Goal: Task Accomplishment & Management: Manage account settings

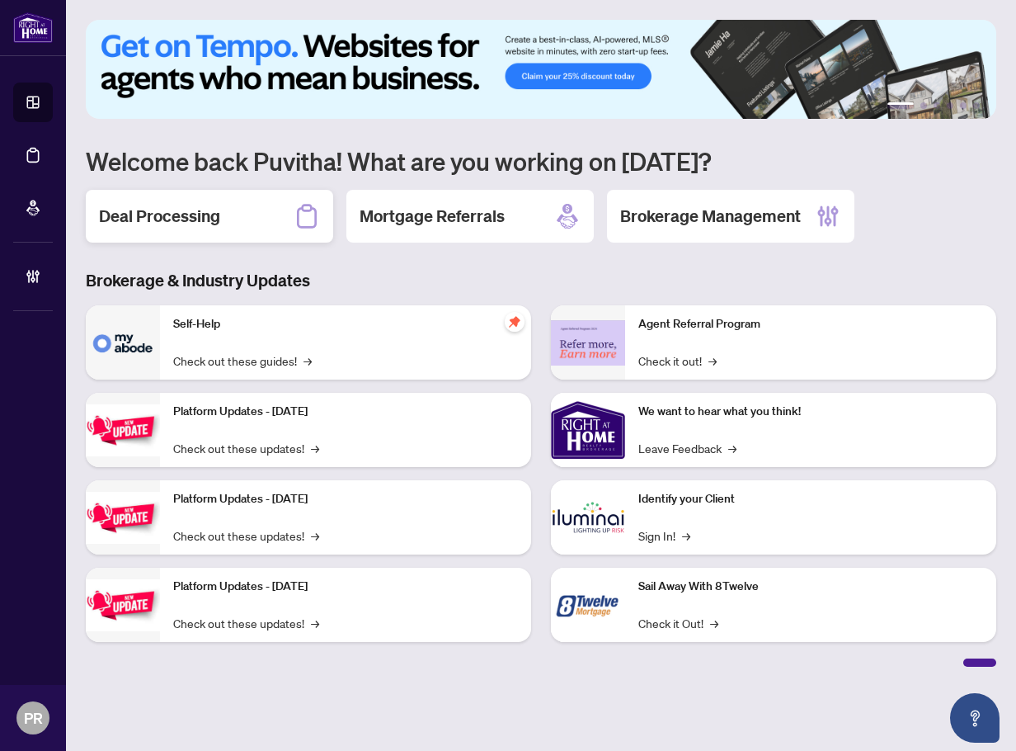
click at [125, 203] on div "Deal Processing" at bounding box center [210, 216] width 248 height 53
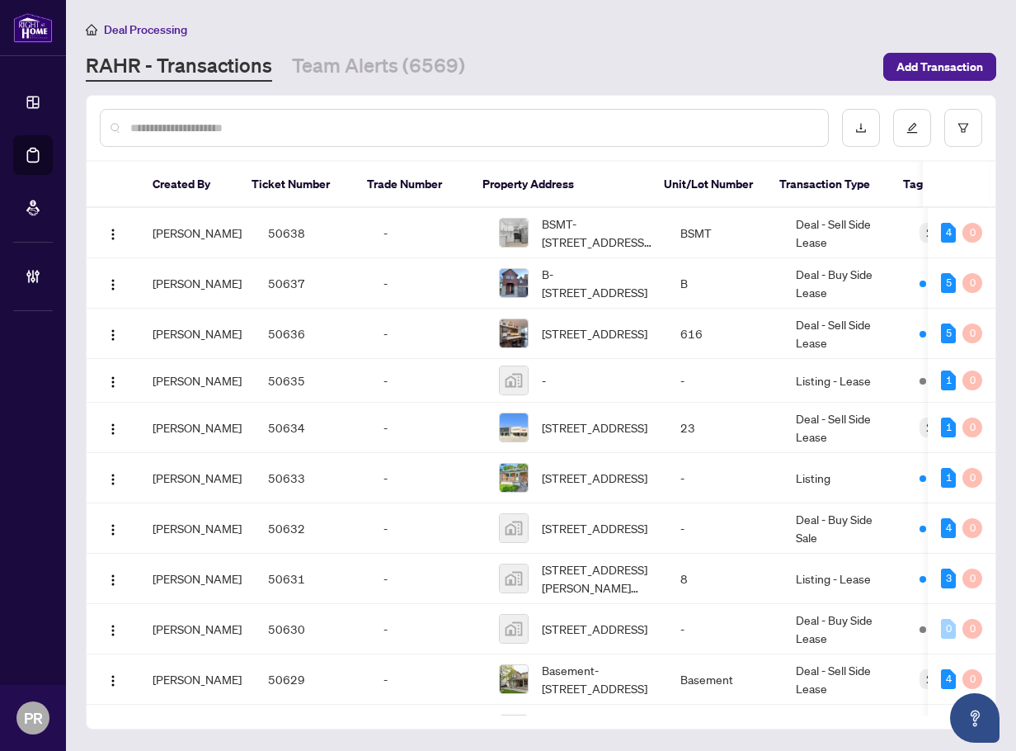
click at [217, 119] on input "text" at bounding box center [472, 128] width 685 height 18
paste input "**********"
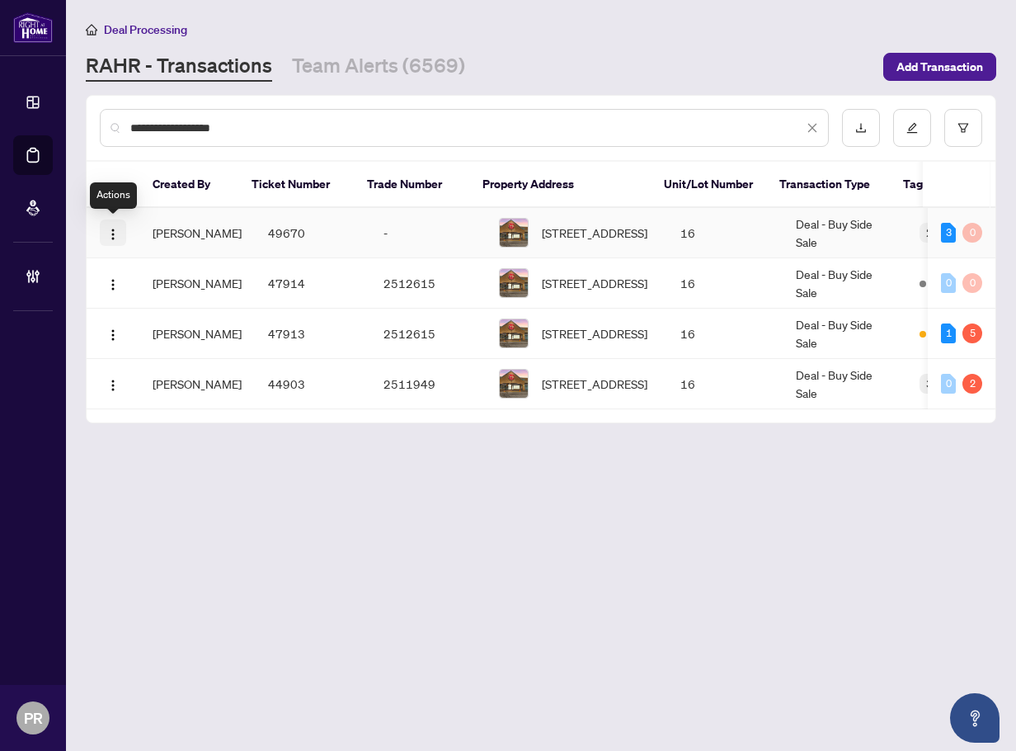
type input "**********"
click at [106, 239] on img "button" at bounding box center [112, 234] width 13 height 13
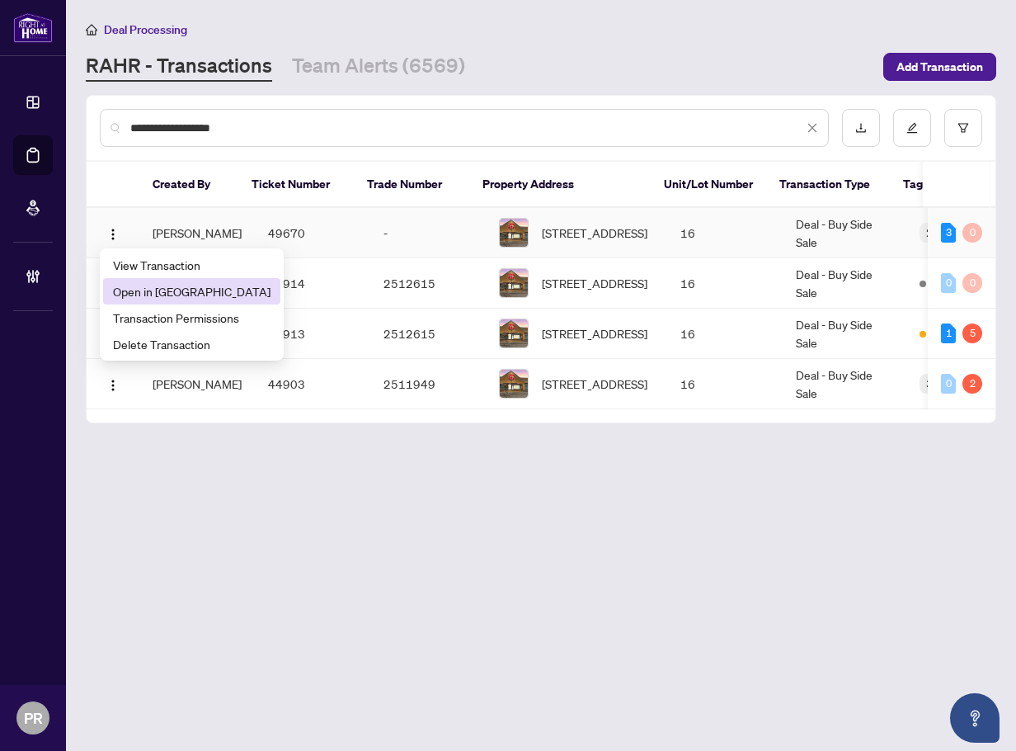
click at [132, 289] on span "Open in [GEOGRAPHIC_DATA]" at bounding box center [192, 291] width 158 height 18
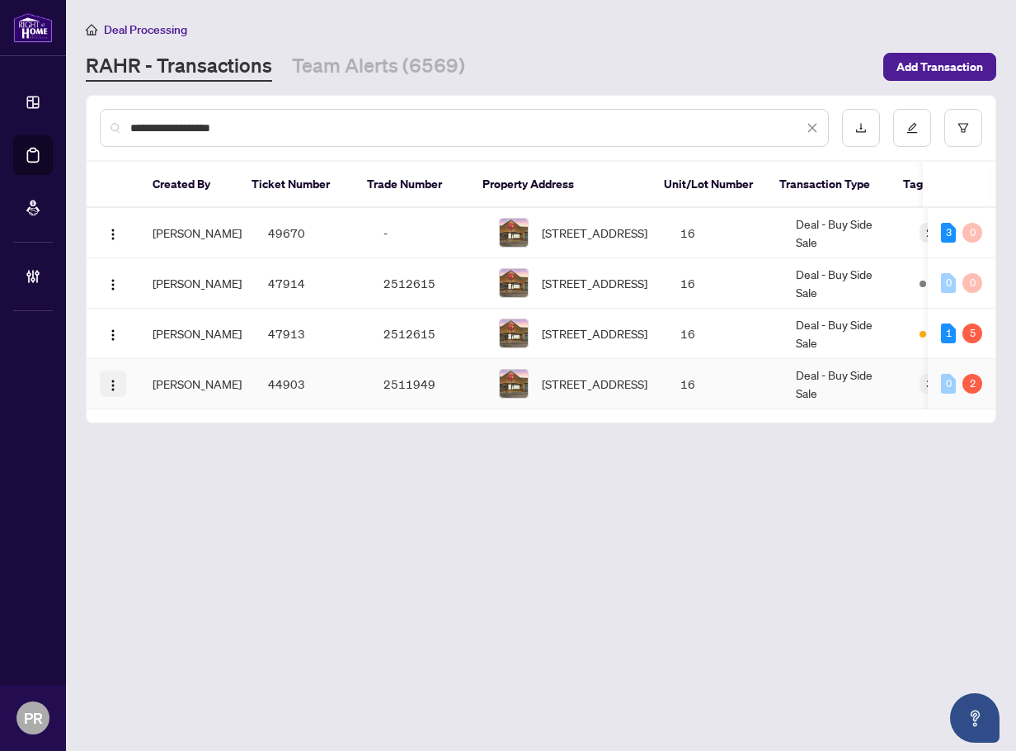
click at [105, 381] on button "button" at bounding box center [113, 383] width 26 height 26
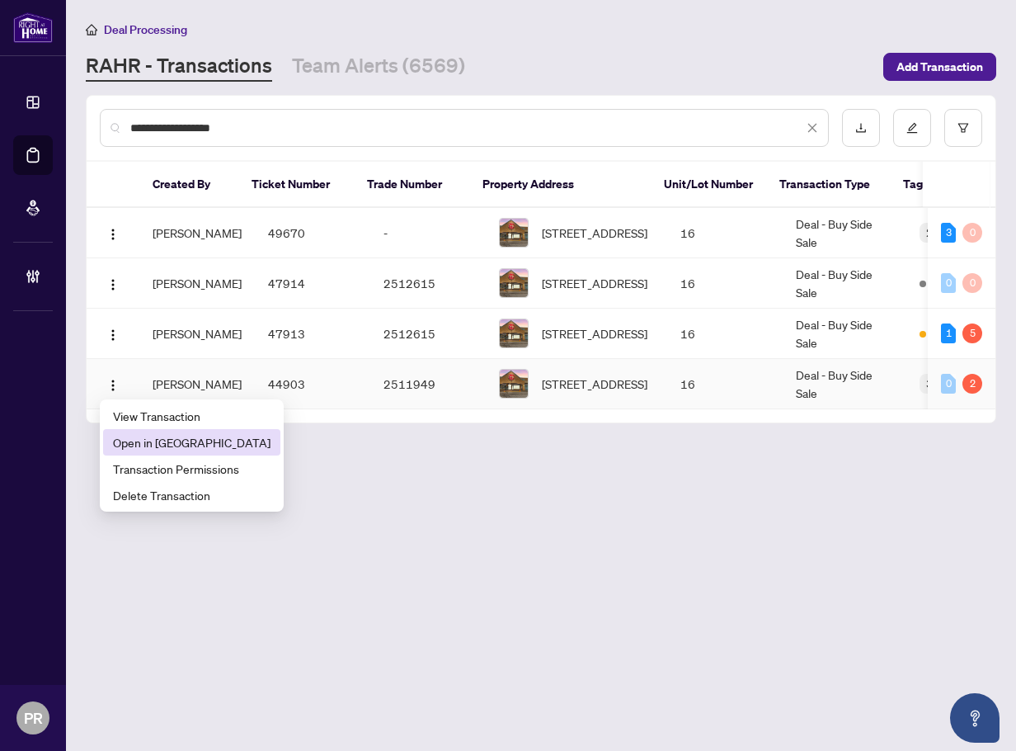
click at [163, 436] on span "Open in [GEOGRAPHIC_DATA]" at bounding box center [192, 442] width 158 height 18
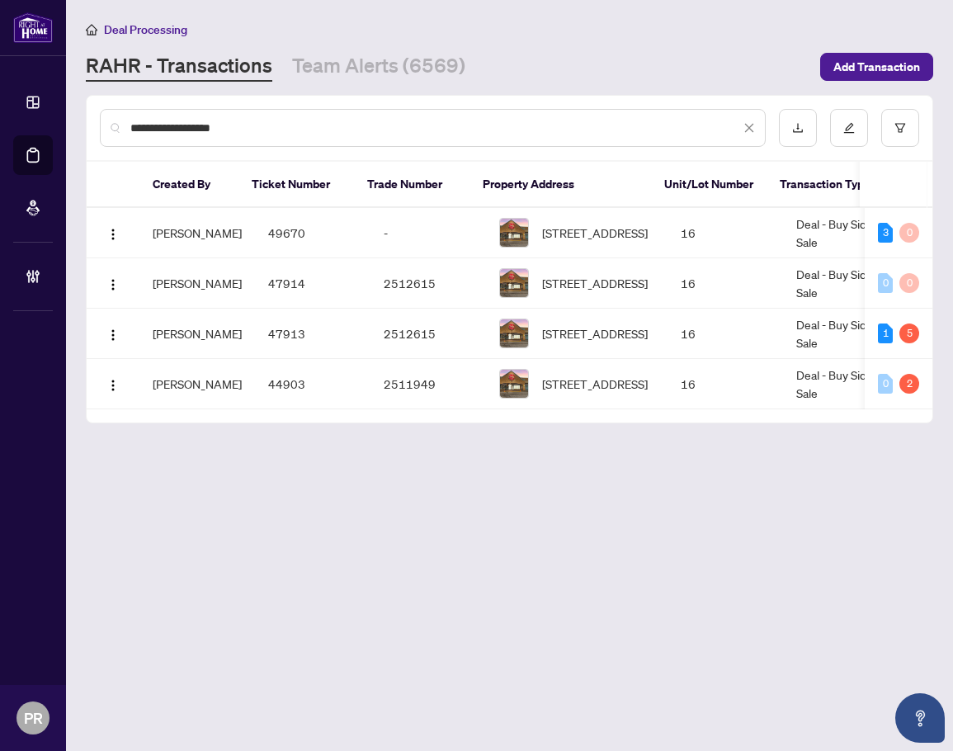
click at [755, 125] on div "**********" at bounding box center [433, 128] width 666 height 38
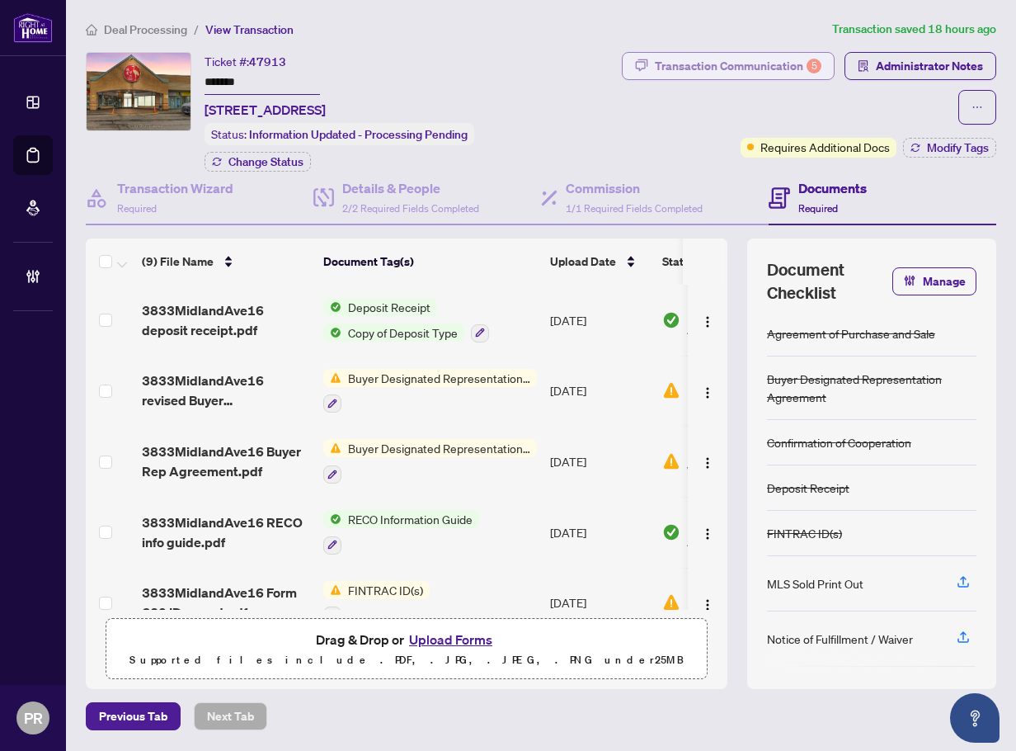
click at [805, 68] on div "Transaction Communication 5" at bounding box center [738, 66] width 167 height 26
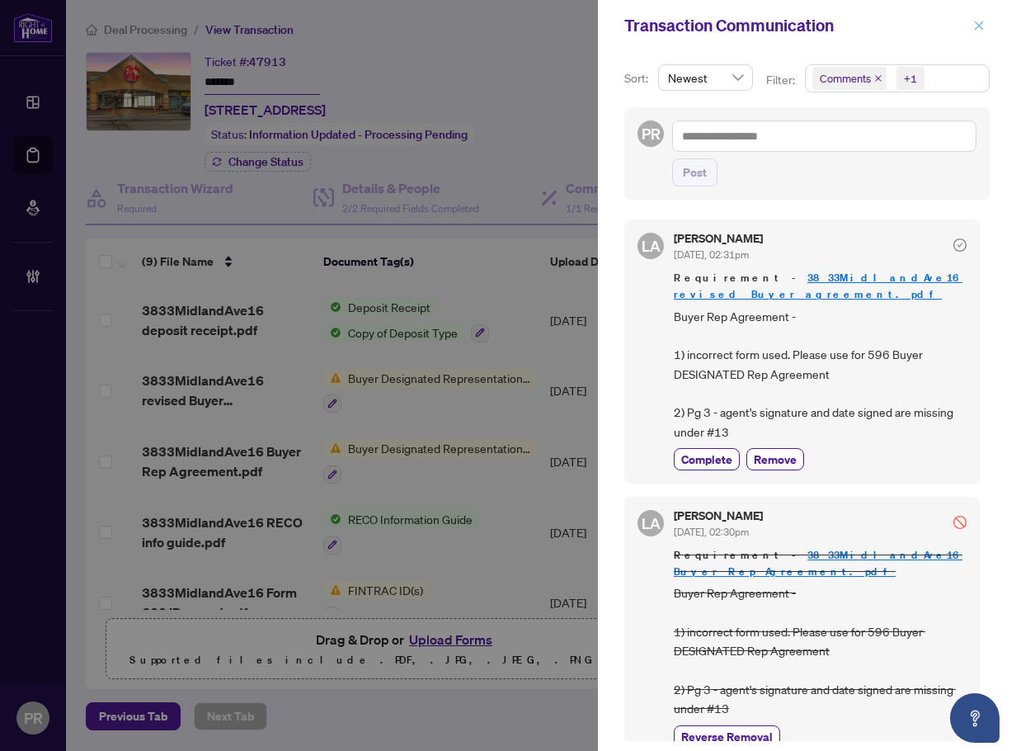
click at [978, 25] on icon "close" at bounding box center [979, 25] width 9 height 9
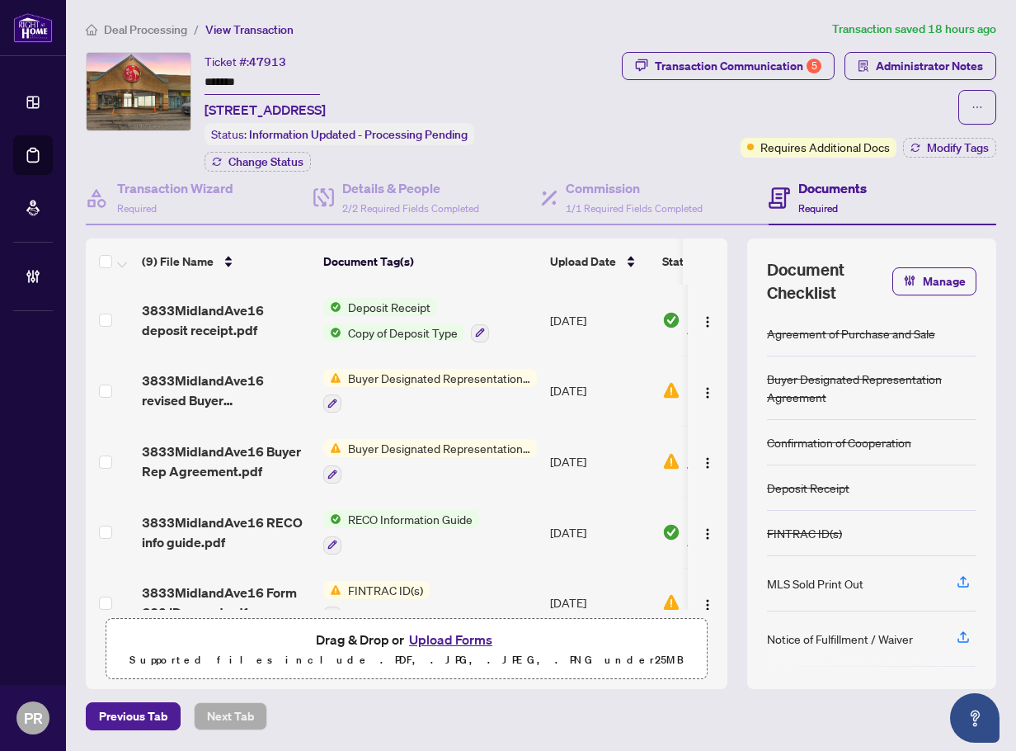
click at [914, 79] on div "Transaction Communication 5 Administrator Notes" at bounding box center [789, 88] width 413 height 73
click at [914, 71] on span "Administrator Notes" at bounding box center [929, 66] width 107 height 26
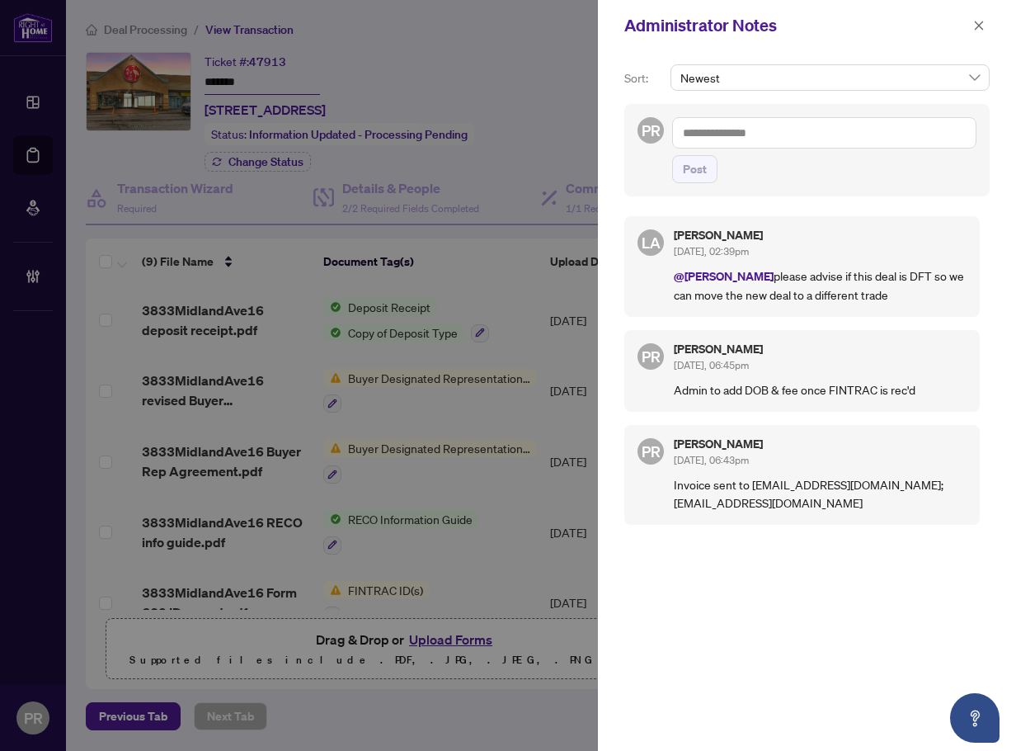
click at [990, 26] on div "Administrator Notes" at bounding box center [807, 25] width 418 height 51
click at [990, 21] on div "Administrator Notes" at bounding box center [807, 25] width 418 height 51
click at [976, 26] on icon "close" at bounding box center [980, 26] width 12 height 12
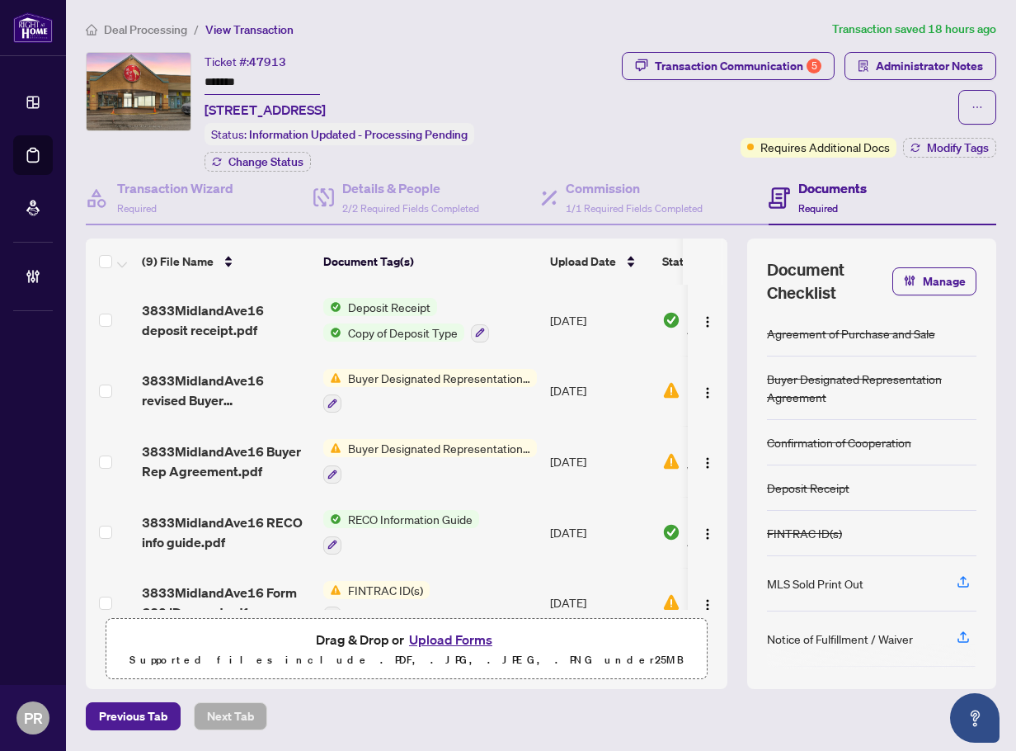
click at [221, 83] on input "*******" at bounding box center [263, 83] width 116 height 24
click at [908, 63] on span "Administrator Notes" at bounding box center [929, 66] width 107 height 26
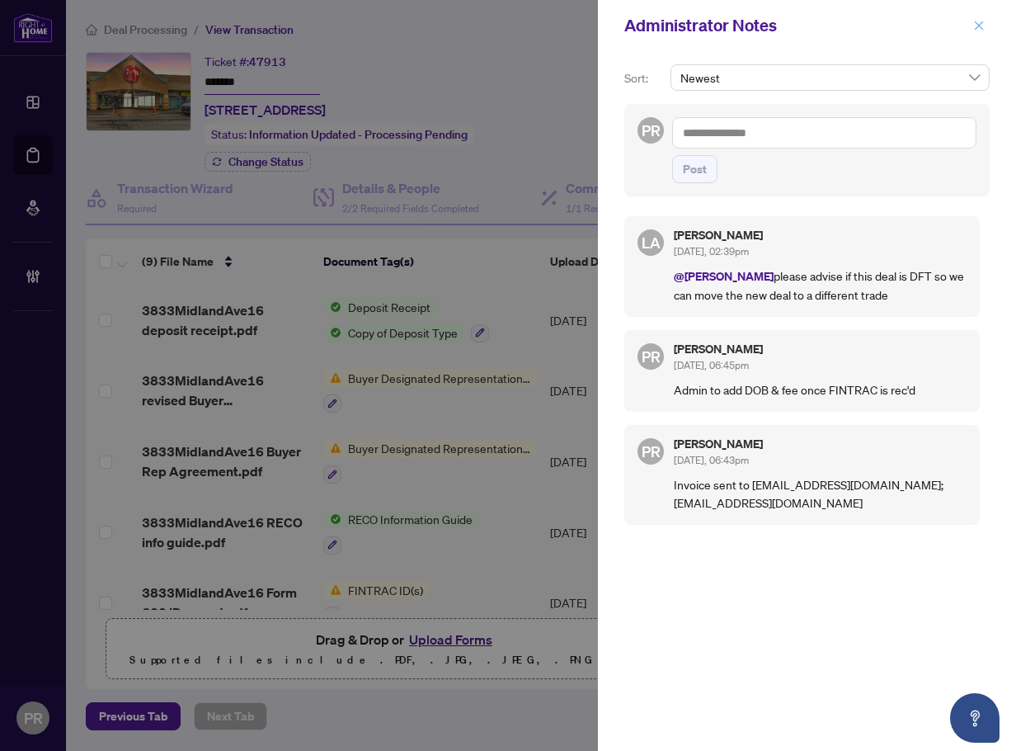
click at [985, 23] on button "button" at bounding box center [979, 26] width 21 height 20
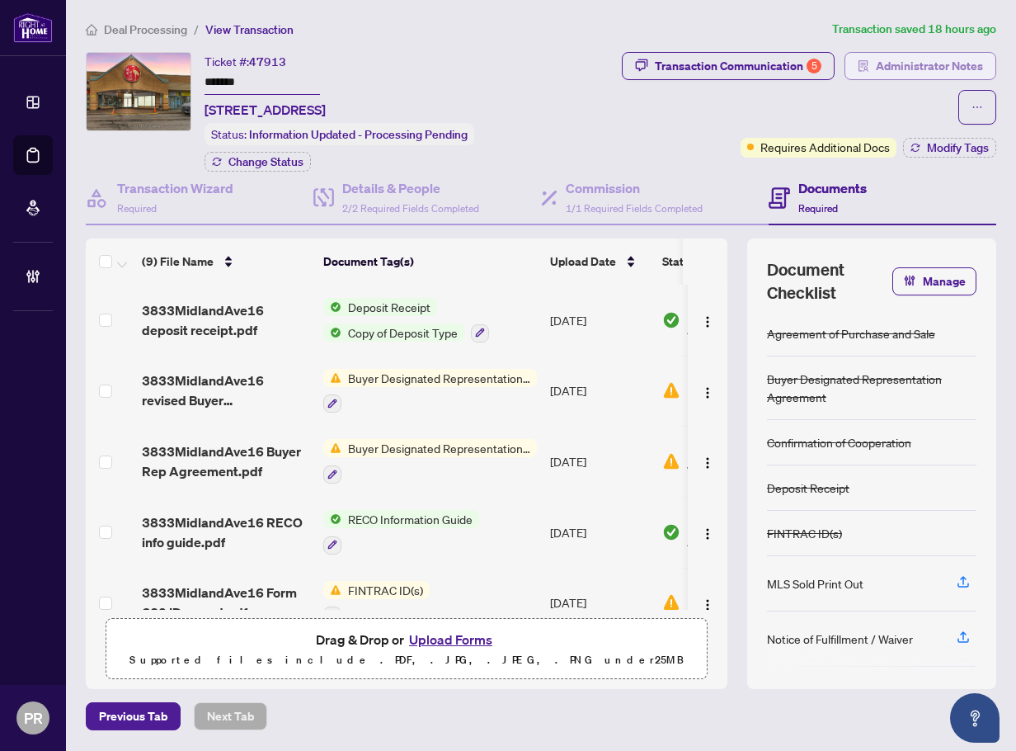
click at [895, 67] on span "Administrator Notes" at bounding box center [929, 66] width 107 height 26
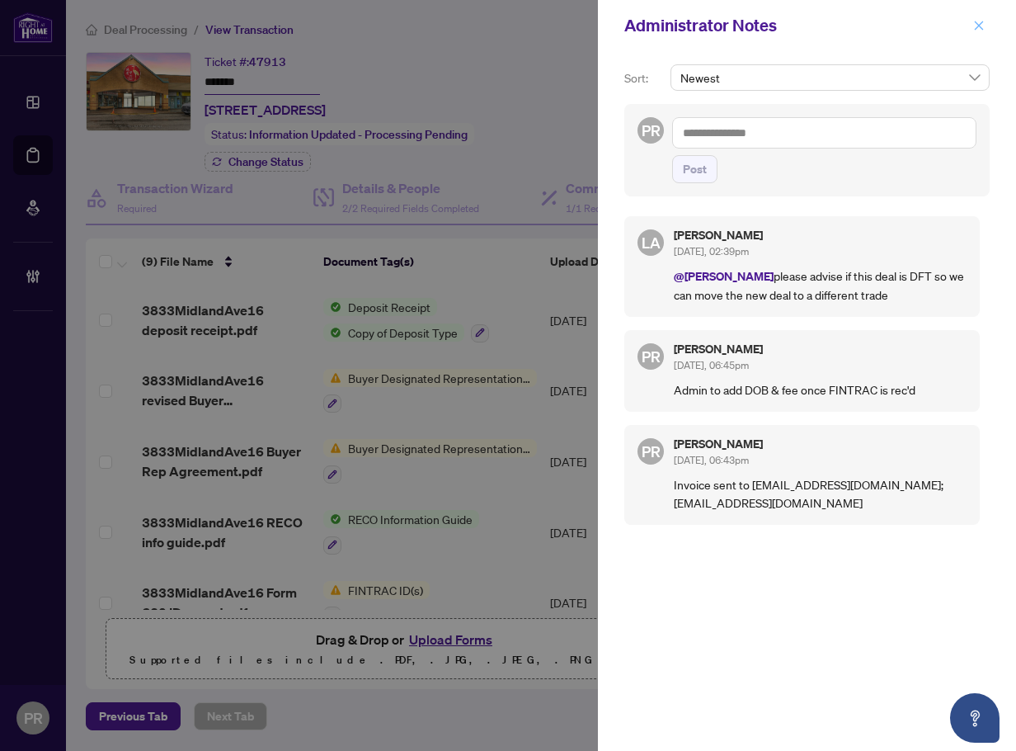
click at [974, 24] on icon "close" at bounding box center [980, 26] width 12 height 12
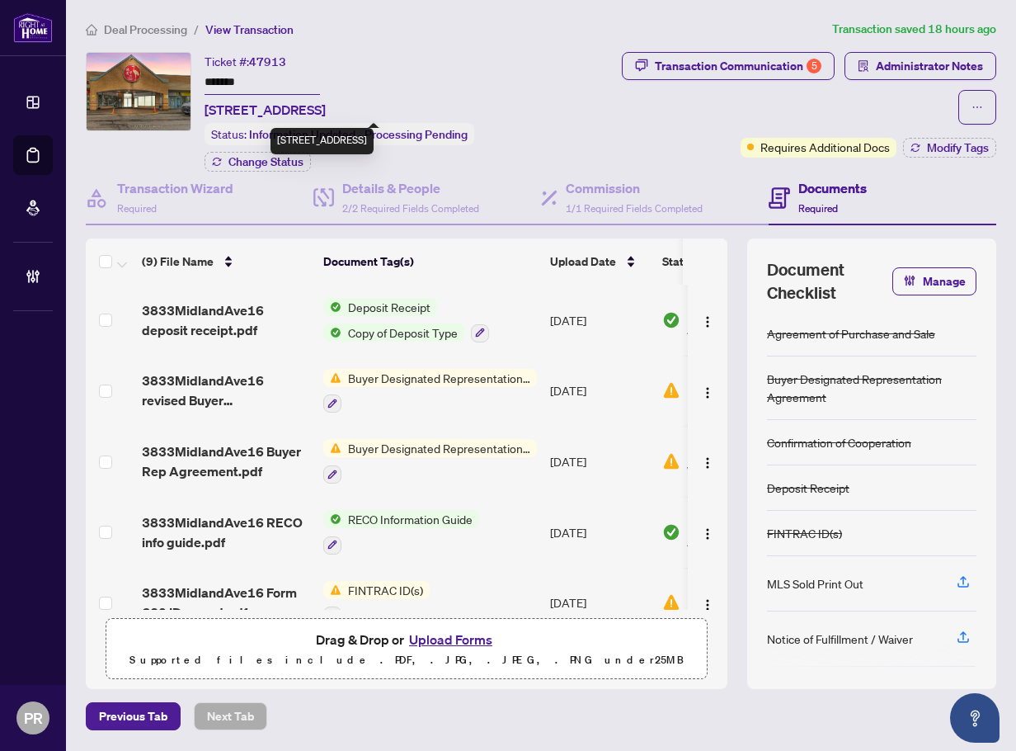
drag, startPoint x: 334, startPoint y: 106, endPoint x: 205, endPoint y: 108, distance: 128.7
click at [205, 108] on span "[STREET_ADDRESS]" at bounding box center [265, 110] width 121 height 20
copy span "16-3833 Midland Ave"
click at [881, 66] on span "Administrator Notes" at bounding box center [929, 66] width 107 height 26
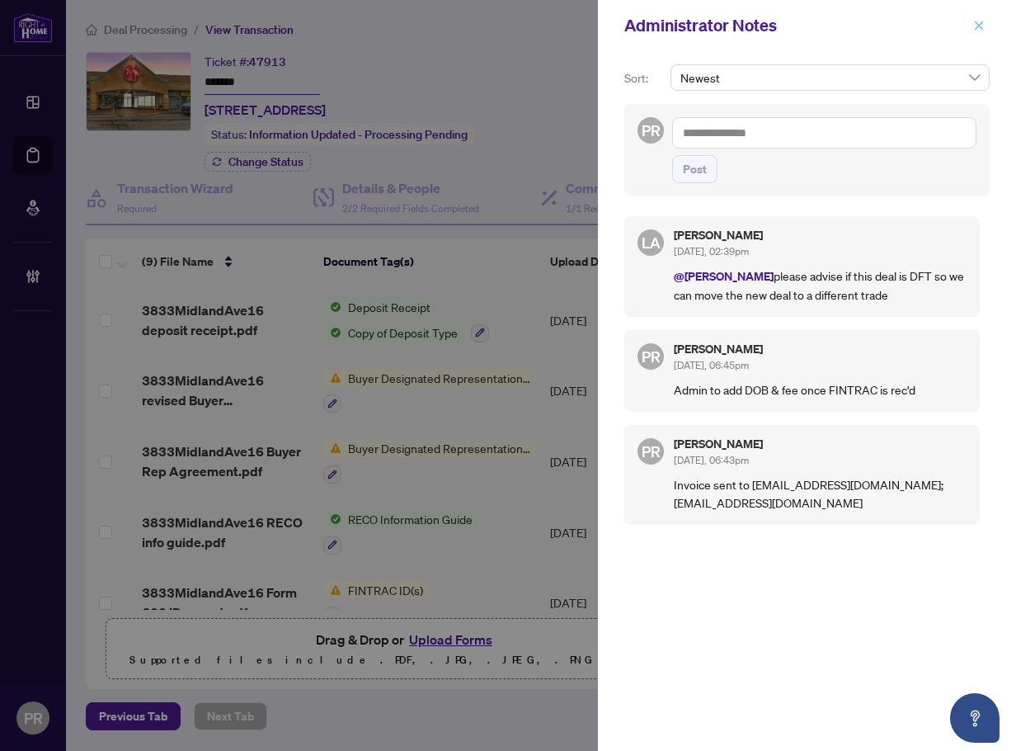
click at [989, 19] on button "button" at bounding box center [979, 26] width 21 height 20
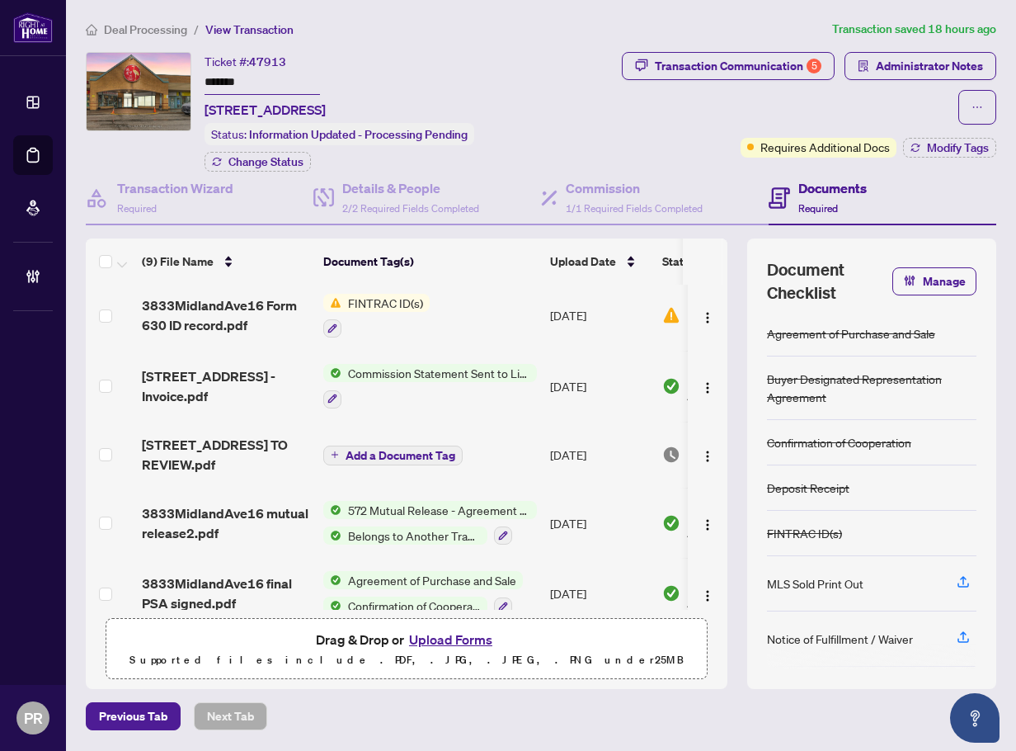
scroll to position [309, 0]
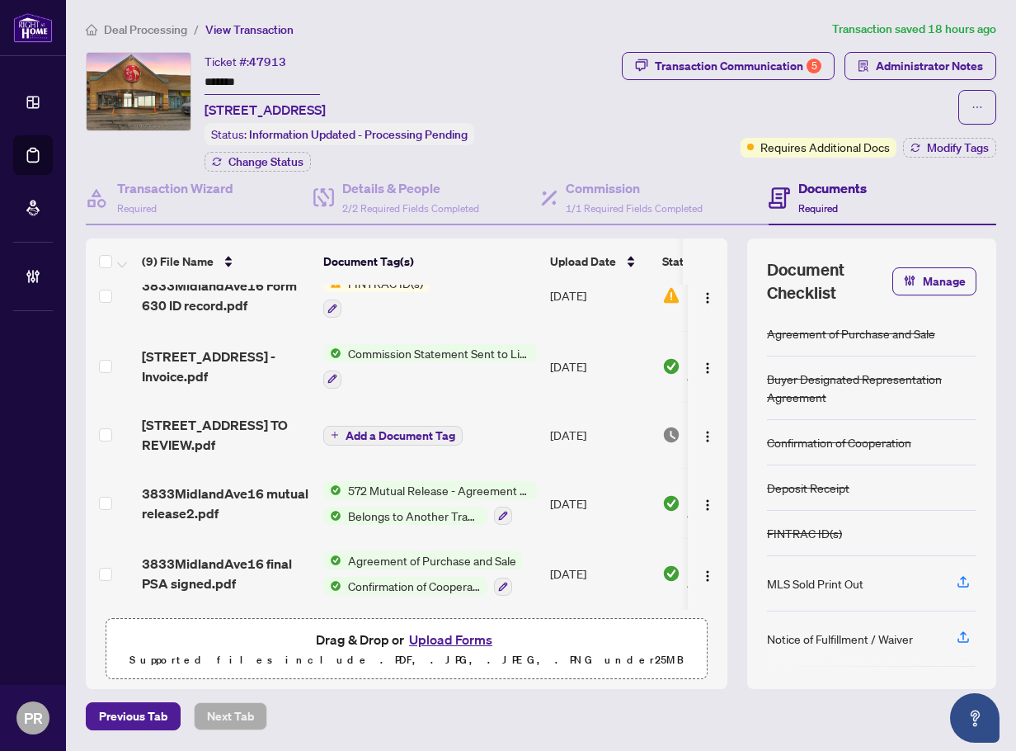
click at [572, 568] on td "Aug/09/2025" at bounding box center [600, 573] width 112 height 71
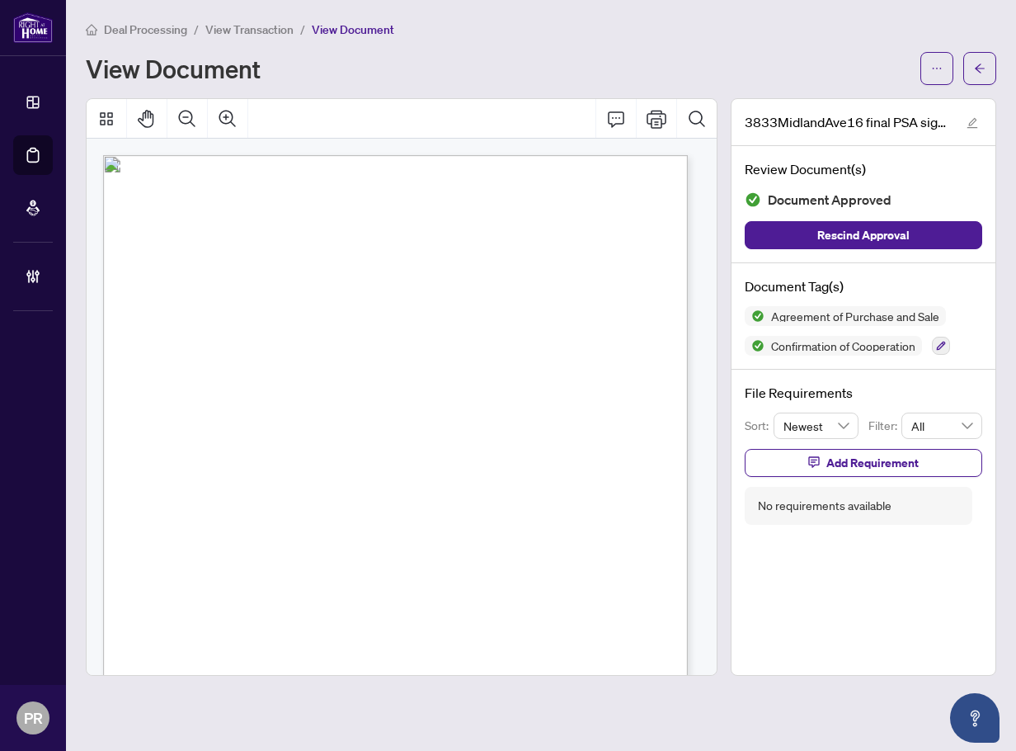
click at [428, 378] on div "Page 1 of 7 MW" at bounding box center [441, 593] width 677 height 877
click at [986, 70] on button "button" at bounding box center [980, 68] width 33 height 33
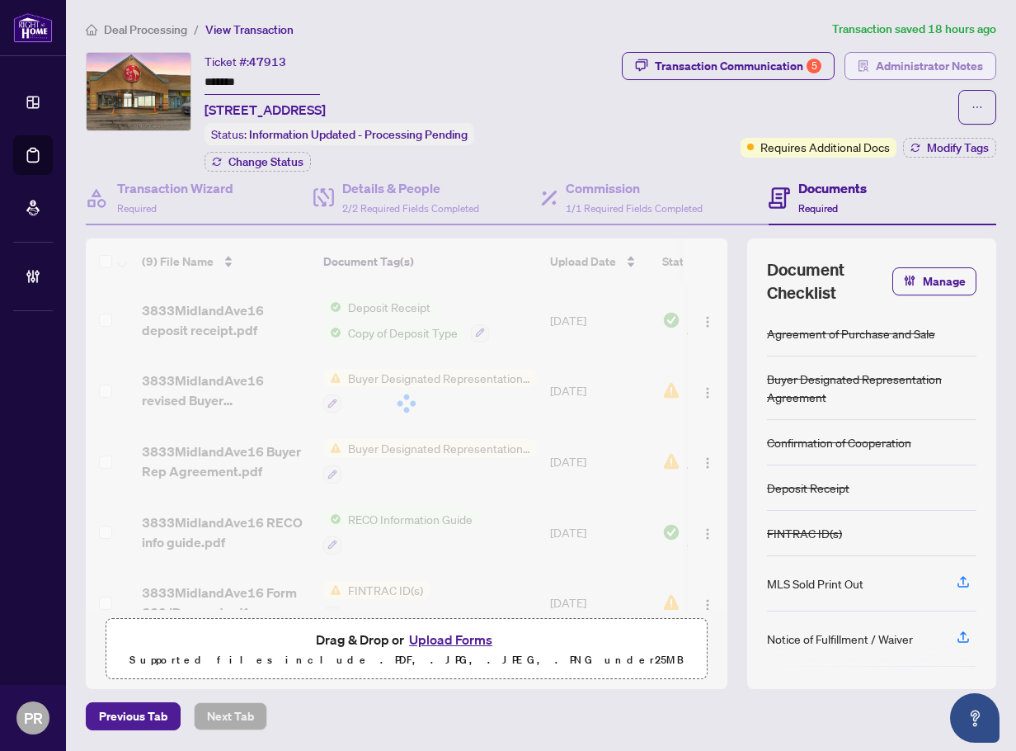
click at [880, 73] on span "Administrator Notes" at bounding box center [929, 66] width 107 height 26
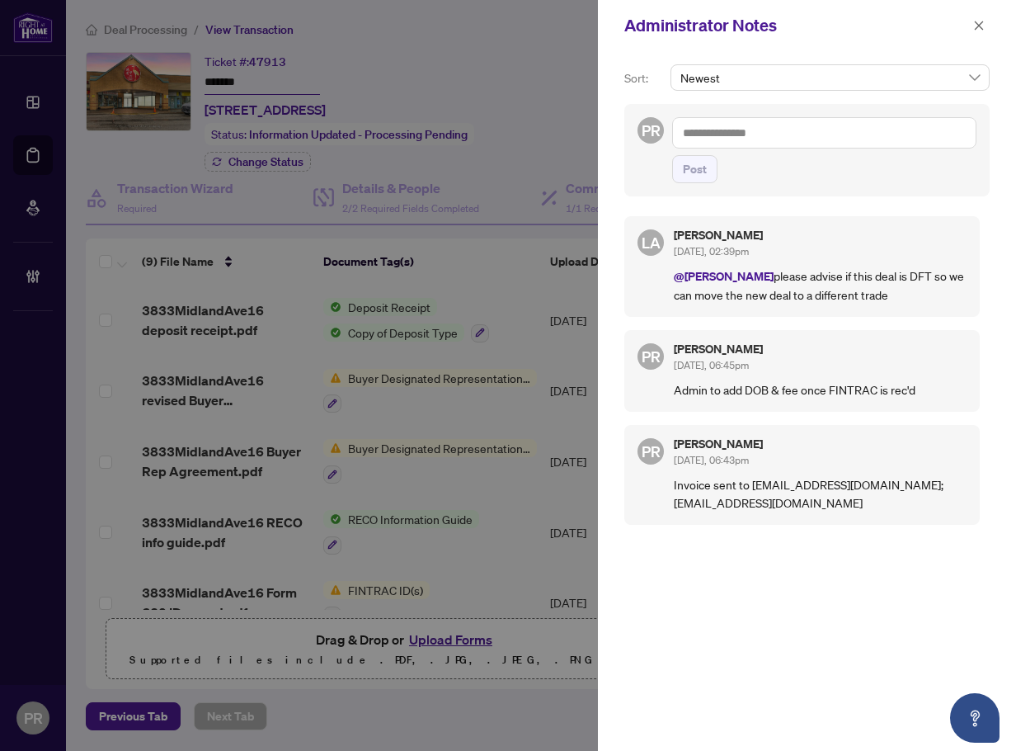
click at [846, 124] on textarea at bounding box center [824, 132] width 304 height 31
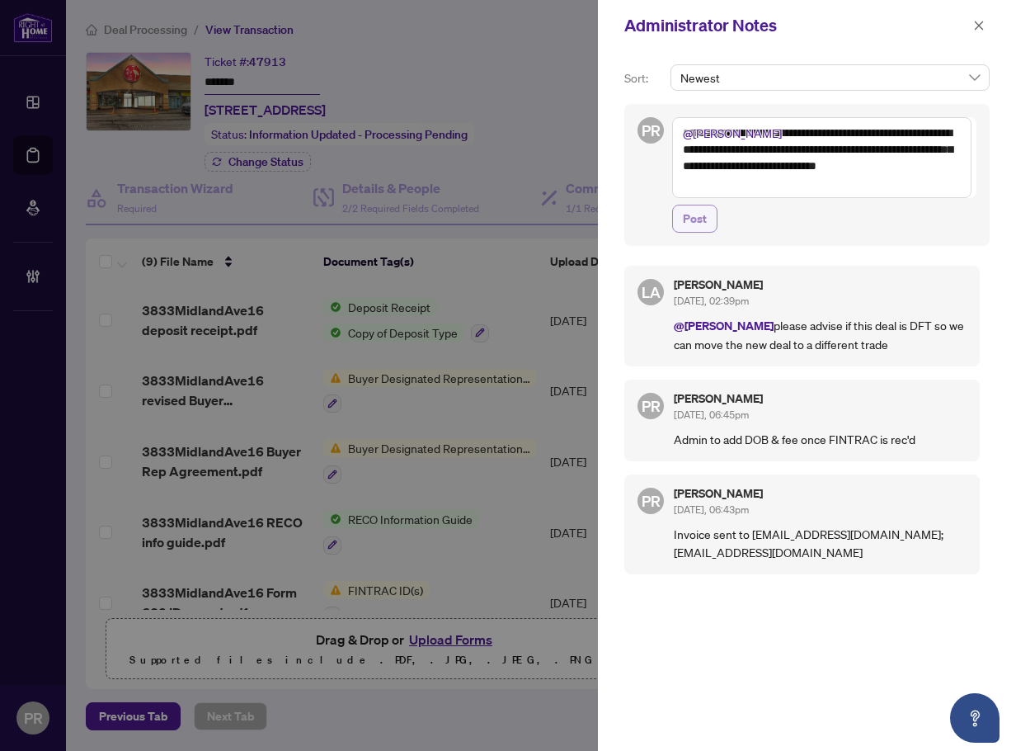
type textarea "**********"
click at [692, 226] on span "Post" at bounding box center [695, 218] width 24 height 26
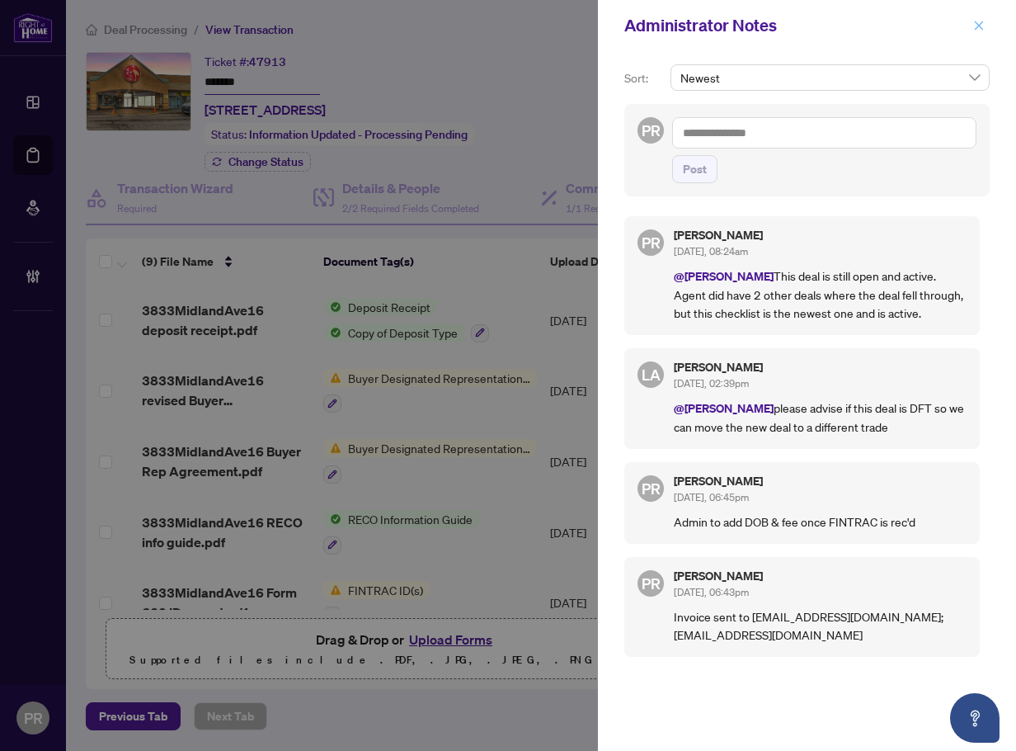
click at [972, 24] on button "button" at bounding box center [979, 26] width 21 height 20
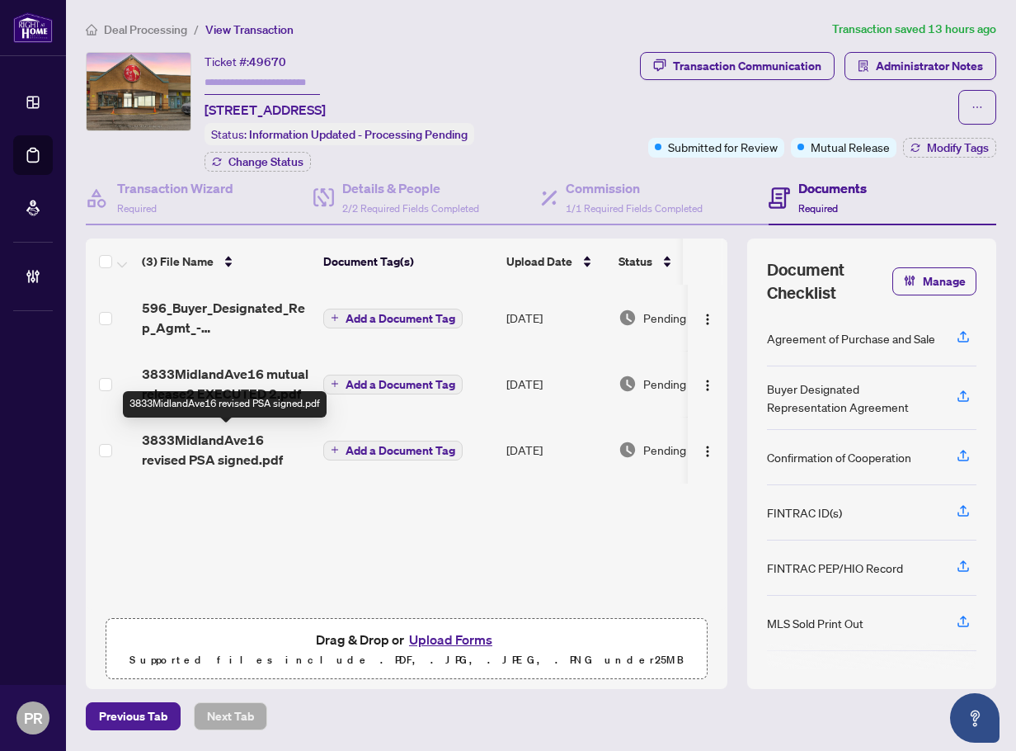
click at [262, 442] on span "3833MidlandAve16 revised PSA signed.pdf" at bounding box center [226, 450] width 168 height 40
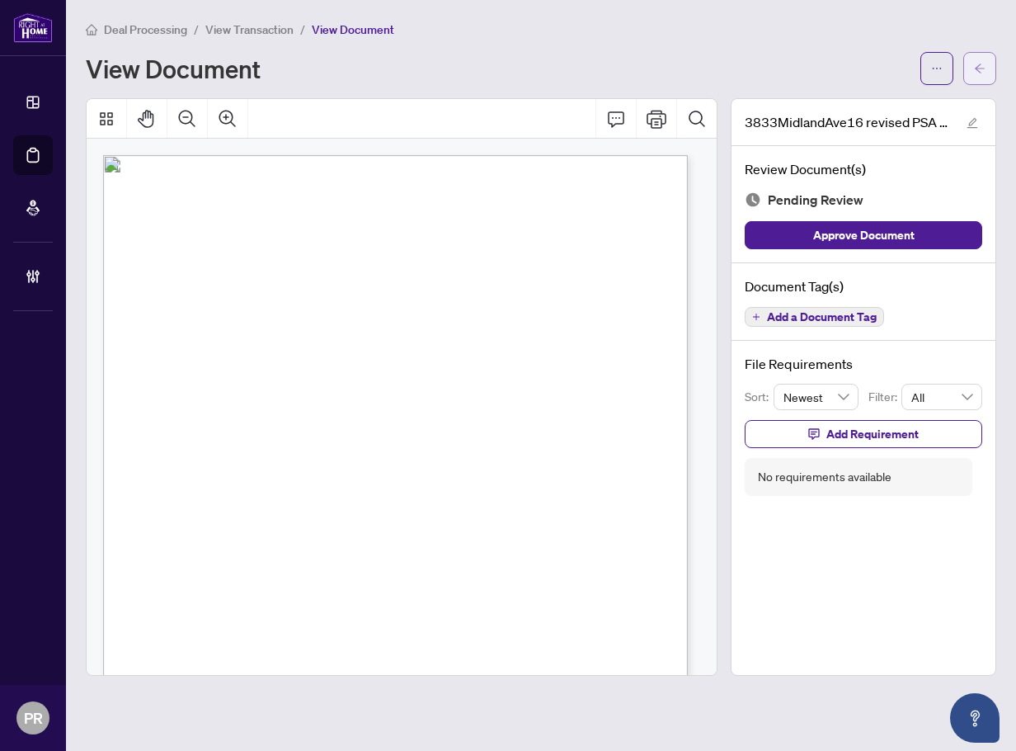
click at [977, 63] on icon "arrow-left" at bounding box center [980, 69] width 12 height 12
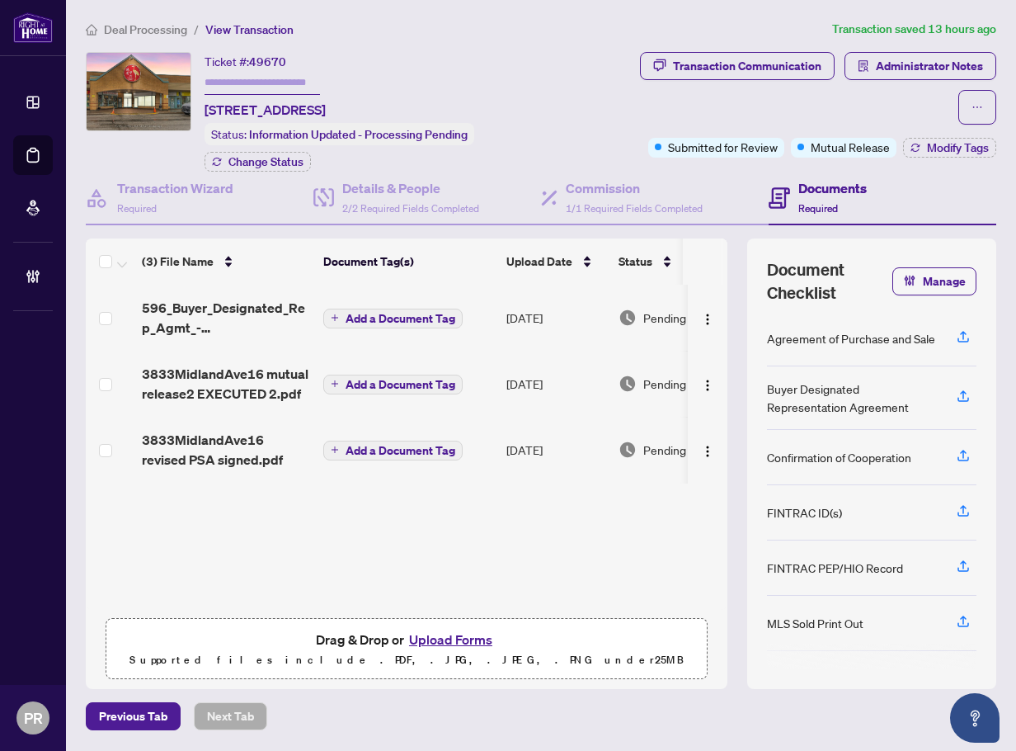
click at [264, 427] on td "3833MidlandAve16 revised PSA signed.pdf" at bounding box center [226, 450] width 182 height 66
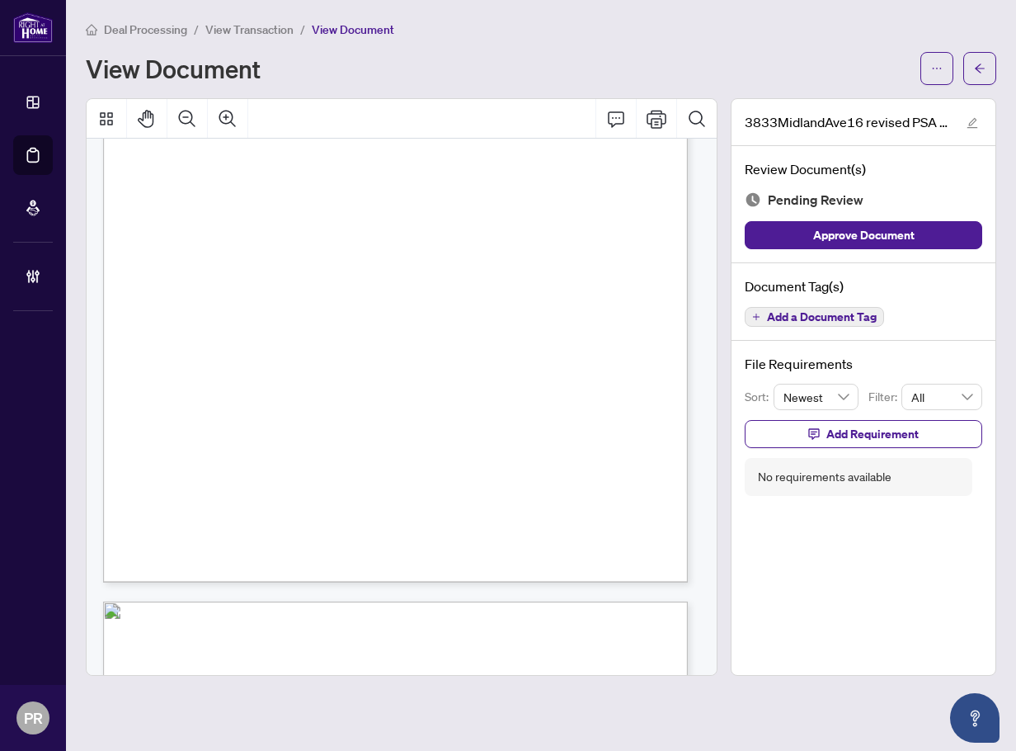
scroll to position [83, 0]
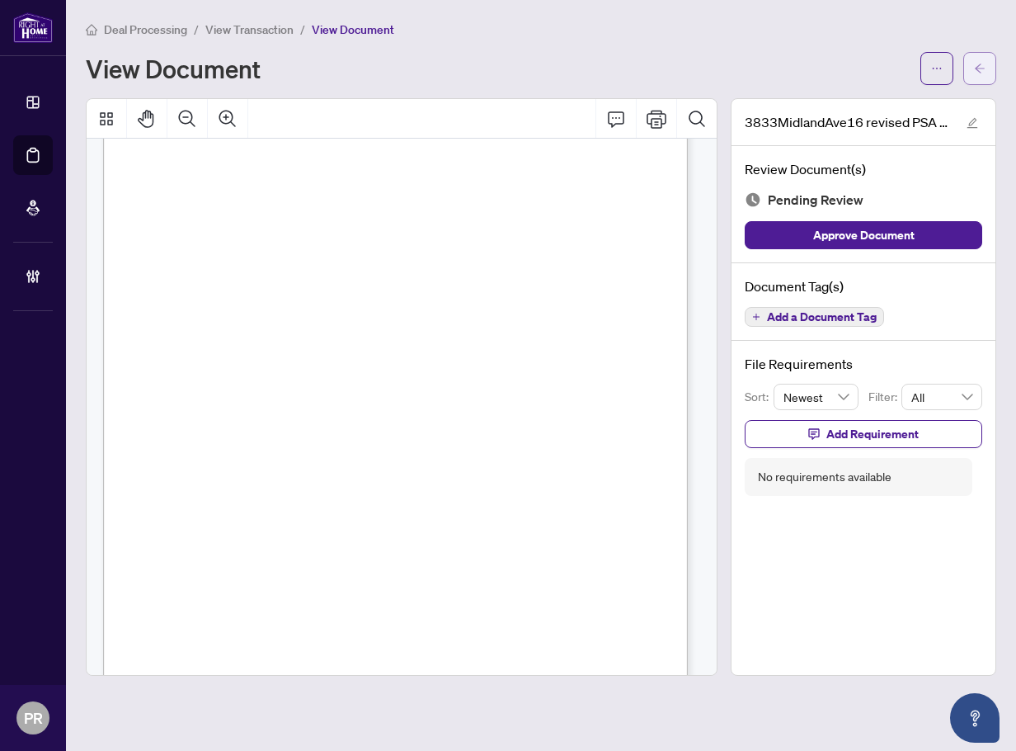
click at [973, 71] on button "button" at bounding box center [980, 68] width 33 height 33
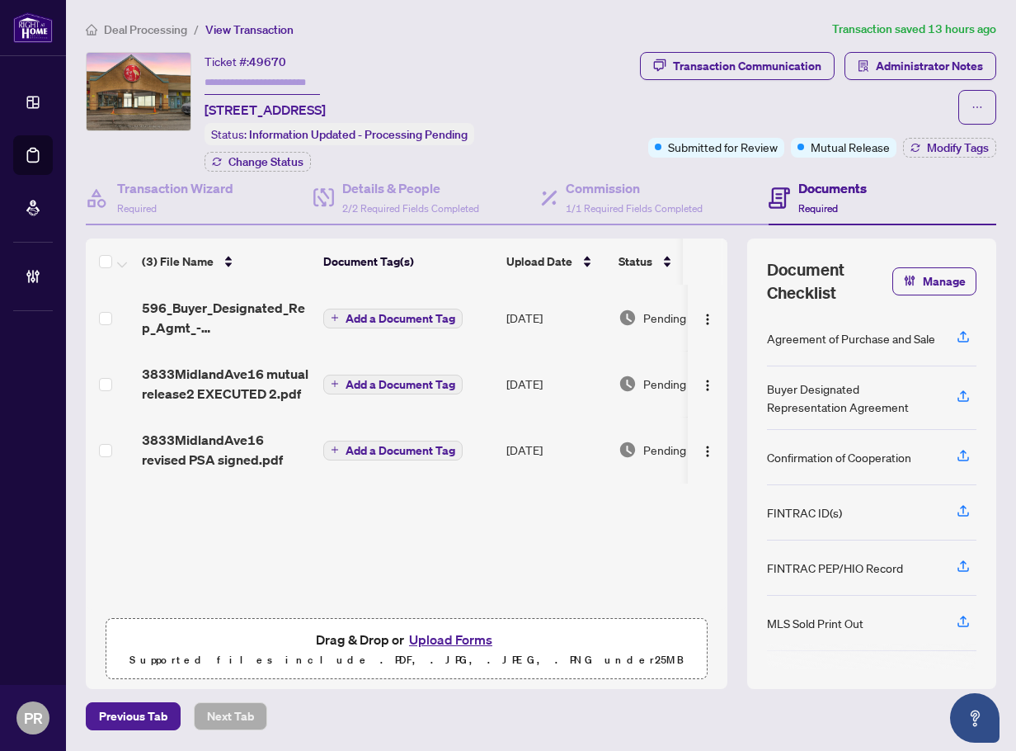
click at [526, 370] on td "Aug/21/2025" at bounding box center [556, 384] width 112 height 66
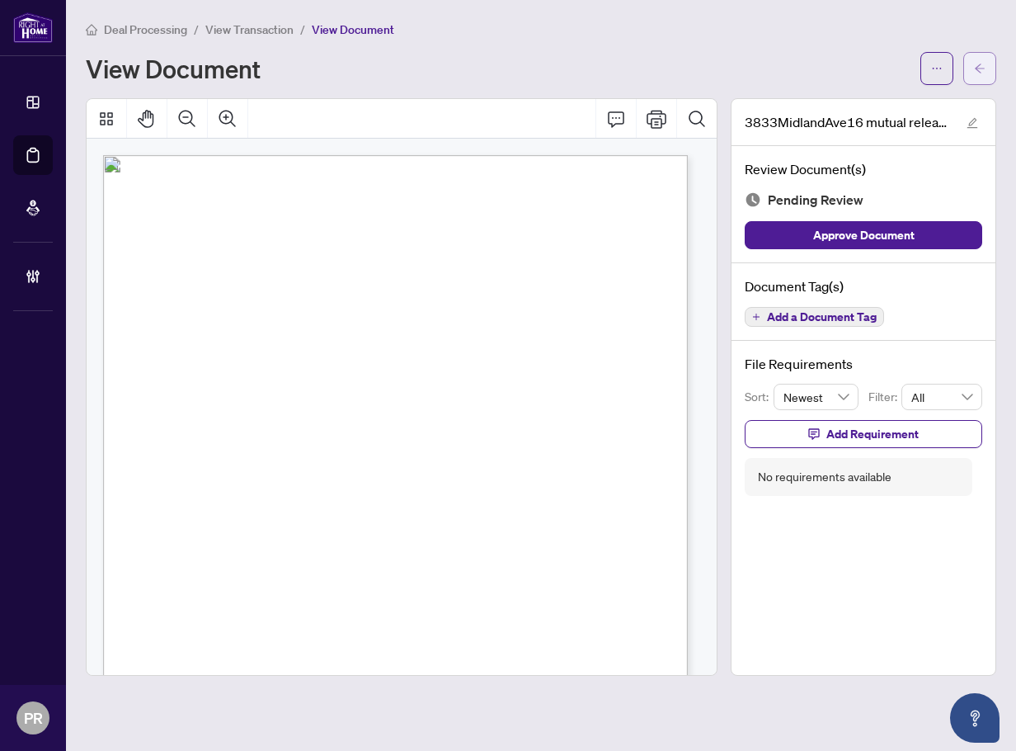
click at [976, 68] on icon "arrow-left" at bounding box center [980, 68] width 10 height 9
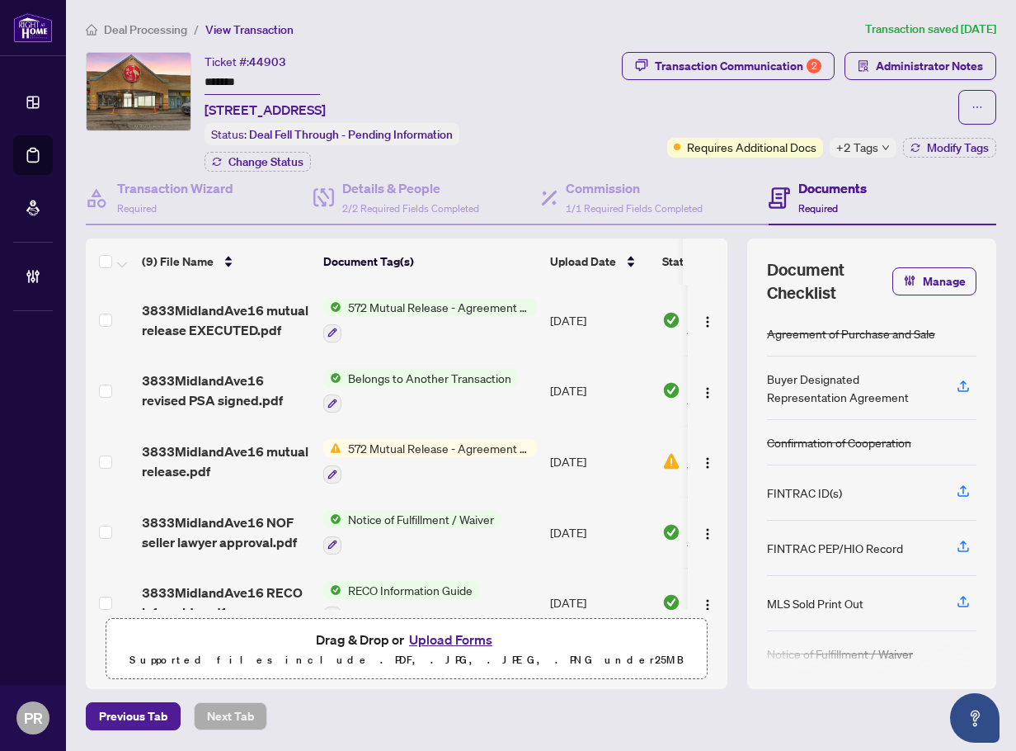
click at [529, 304] on span "572 Mutual Release - Agreement of Purchase and Sale - Commercial" at bounding box center [440, 307] width 196 height 18
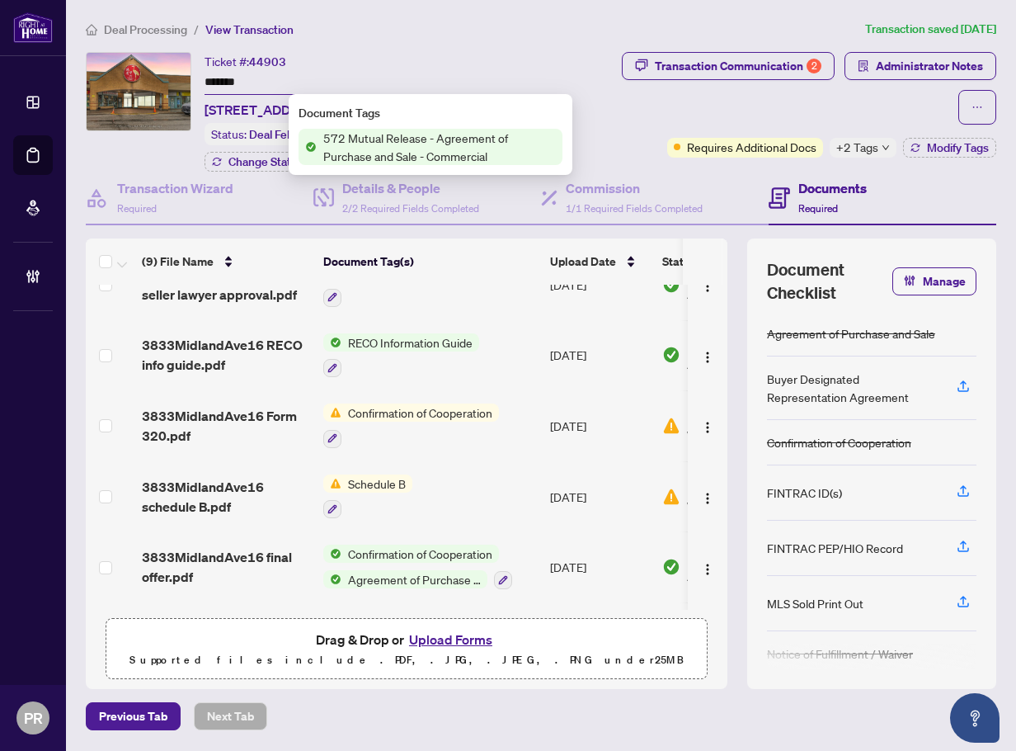
scroll to position [314, 0]
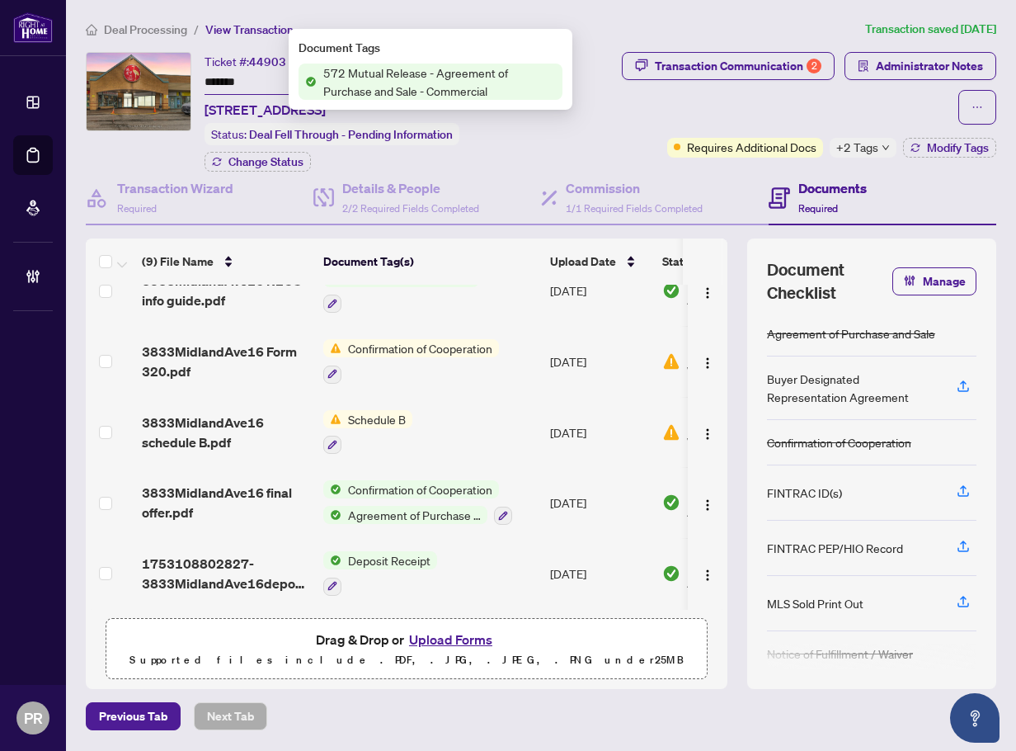
click at [591, 502] on td "[DATE]" at bounding box center [600, 502] width 112 height 71
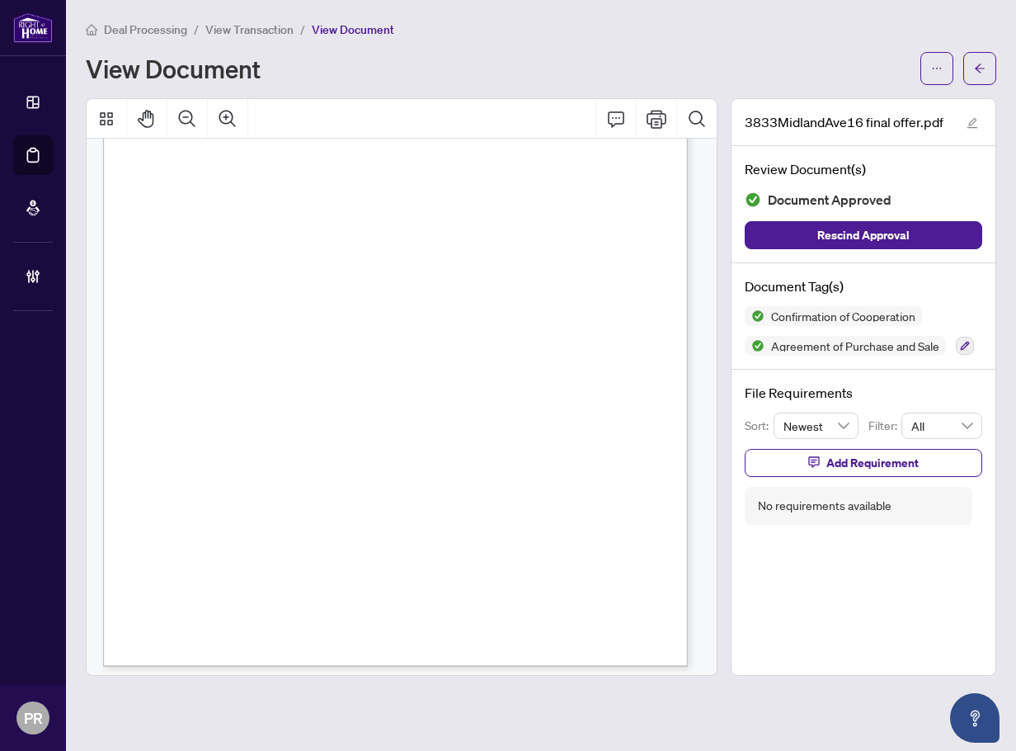
scroll to position [1568, 0]
click at [980, 75] on span "button" at bounding box center [980, 68] width 12 height 26
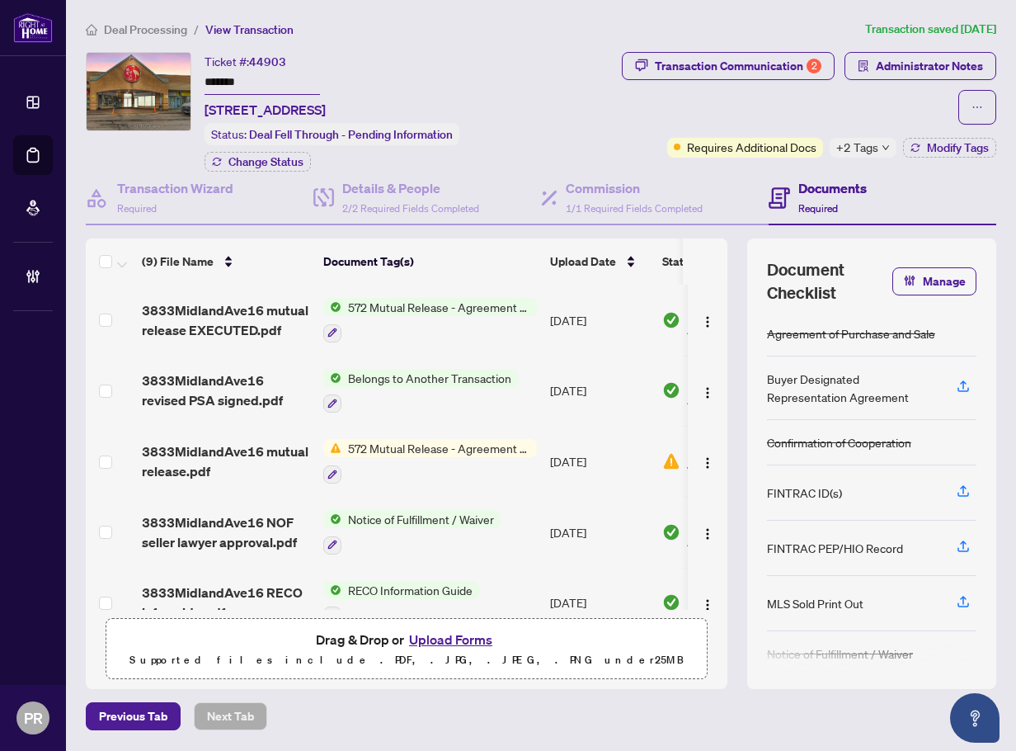
click at [558, 315] on td "[DATE]" at bounding box center [600, 320] width 112 height 71
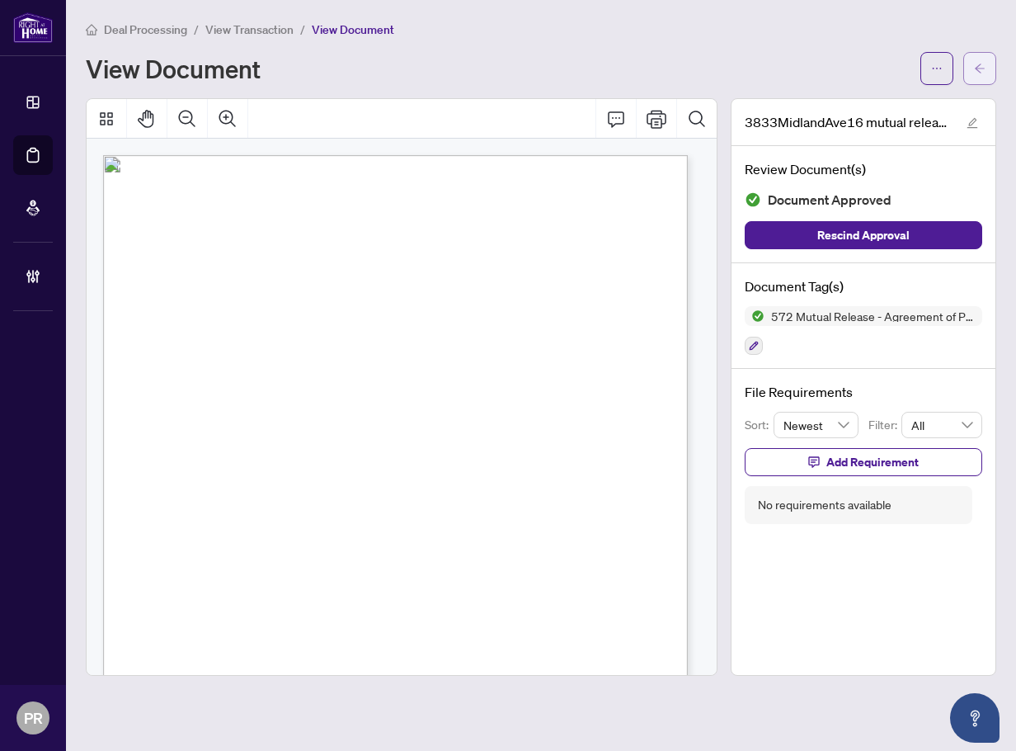
click at [975, 69] on icon "arrow-left" at bounding box center [980, 69] width 12 height 12
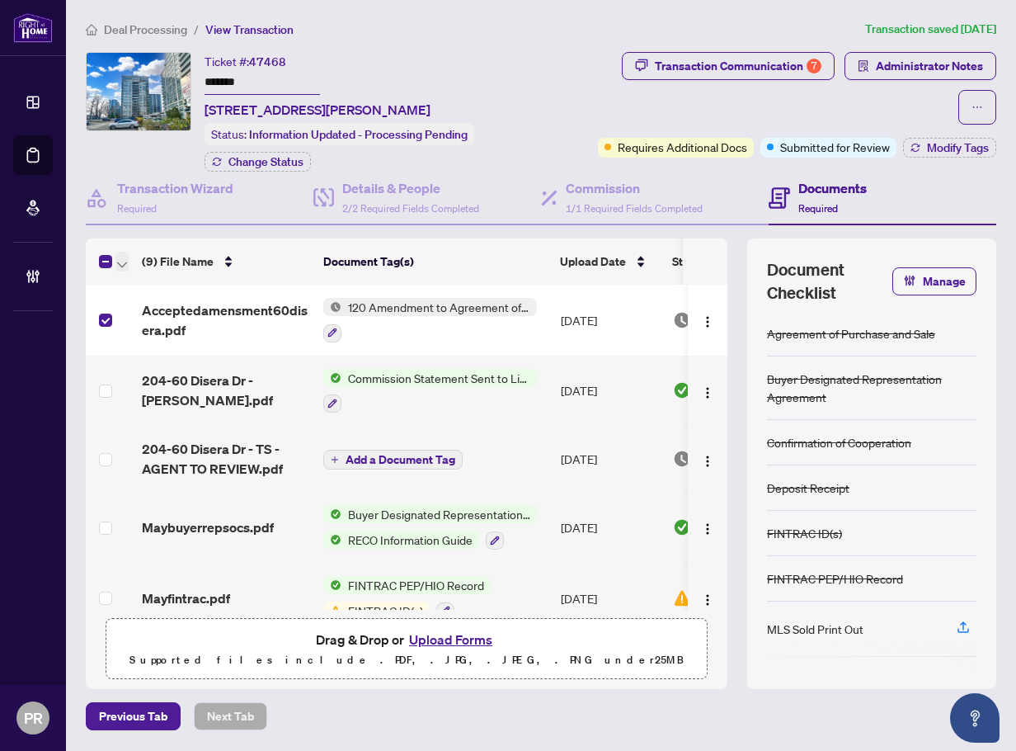
click at [125, 262] on icon "button" at bounding box center [122, 265] width 10 height 7
click at [162, 285] on span "Open Selected in New Tab(s)" at bounding box center [202, 289] width 147 height 18
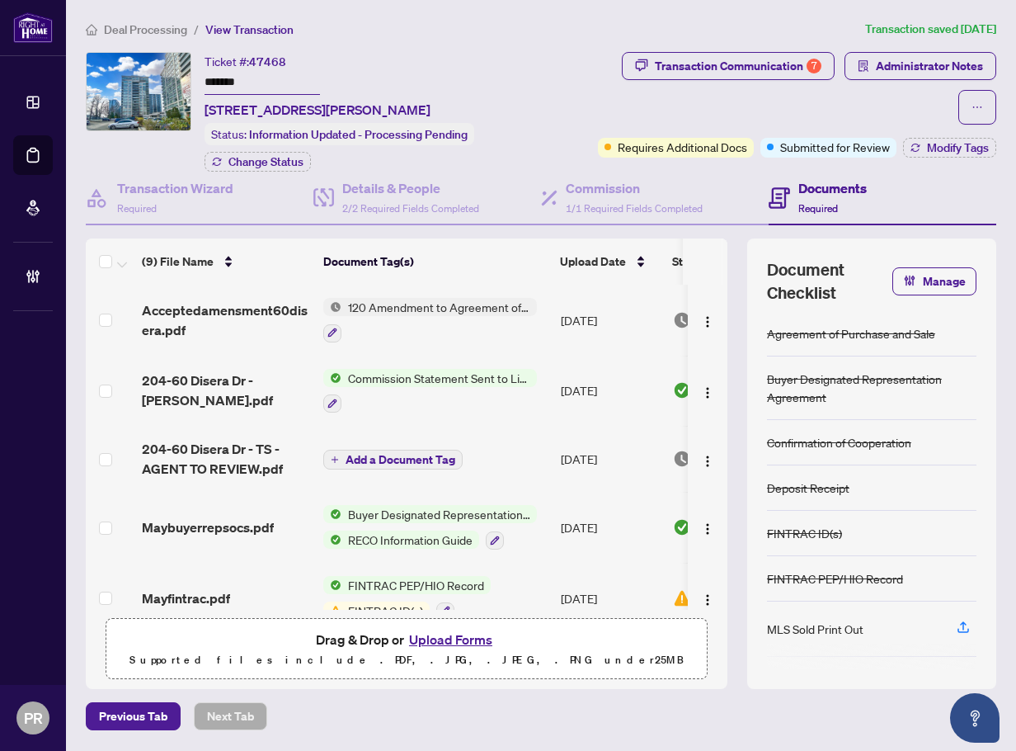
click at [212, 83] on input "*******" at bounding box center [263, 83] width 116 height 24
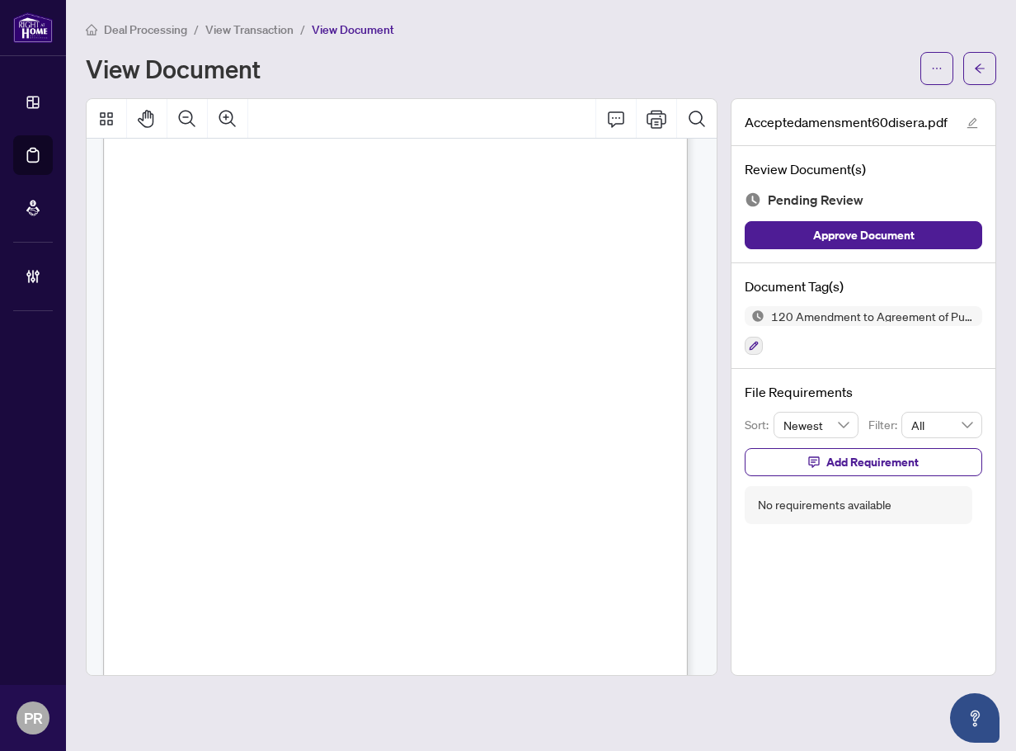
scroll to position [165, 0]
click at [577, 441] on div "Form 120 Revised 2020 Page 1 of 2 The trademarks REALTOR®, REALTORS®, MLS®, Mul…" at bounding box center [441, 428] width 677 height 877
click at [756, 338] on button "button" at bounding box center [754, 346] width 18 height 18
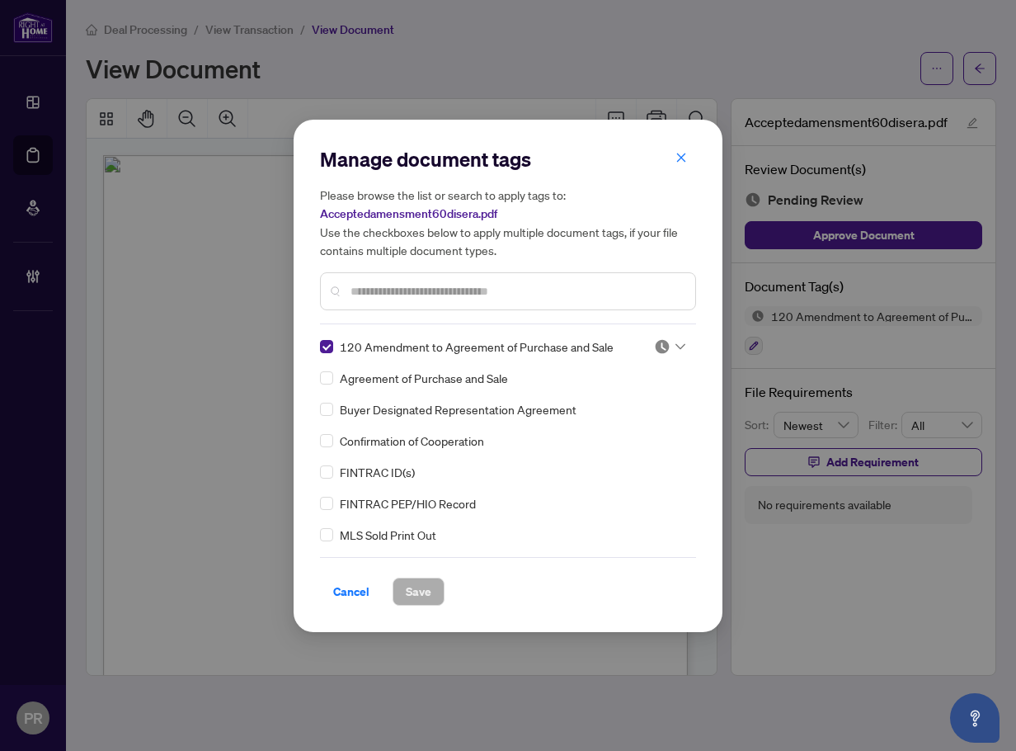
click at [662, 350] on img at bounding box center [662, 346] width 17 height 17
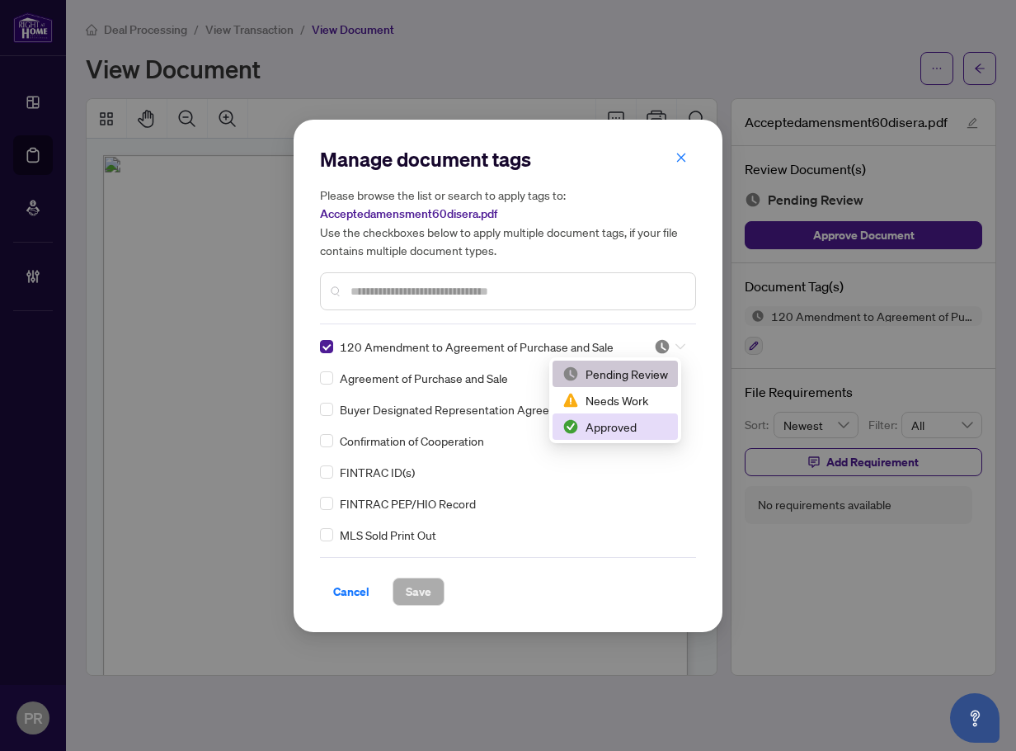
click at [606, 422] on div "Approved" at bounding box center [616, 426] width 106 height 18
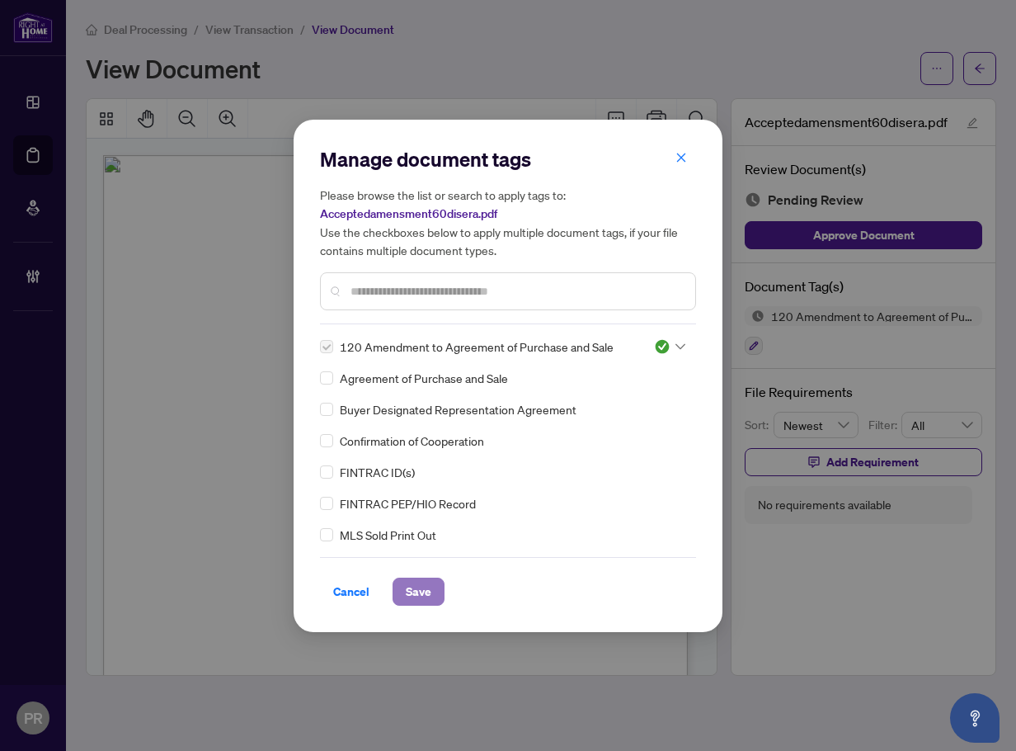
click at [432, 586] on button "Save" at bounding box center [419, 592] width 52 height 28
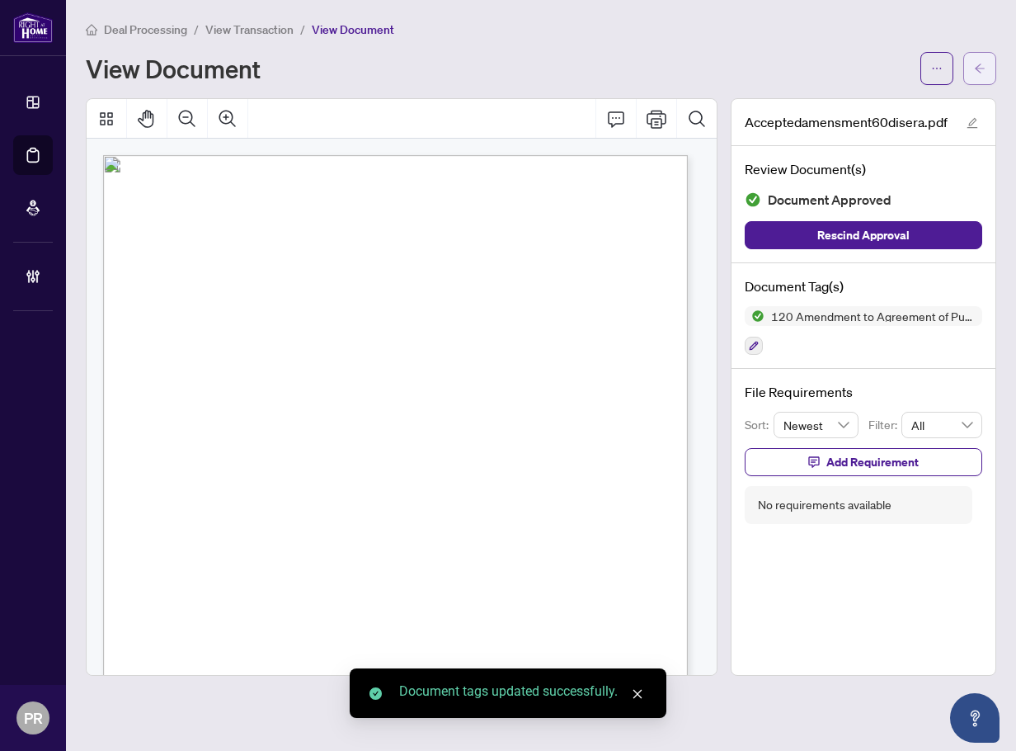
click at [979, 59] on span "button" at bounding box center [980, 68] width 12 height 26
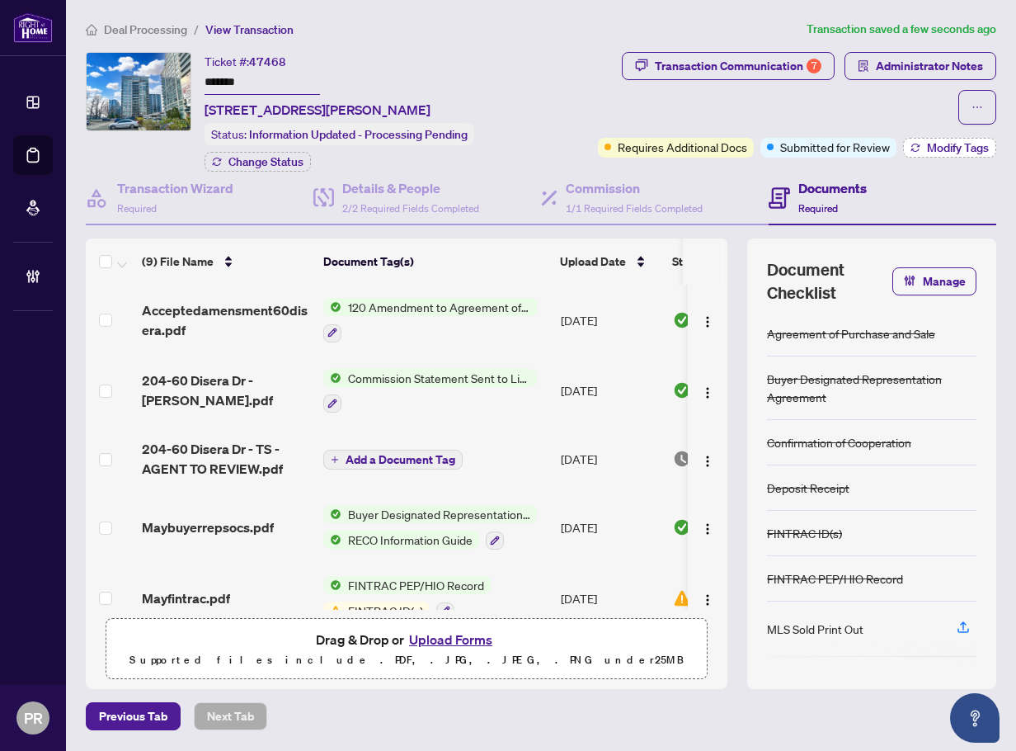
click at [920, 145] on button "Modify Tags" at bounding box center [949, 148] width 93 height 20
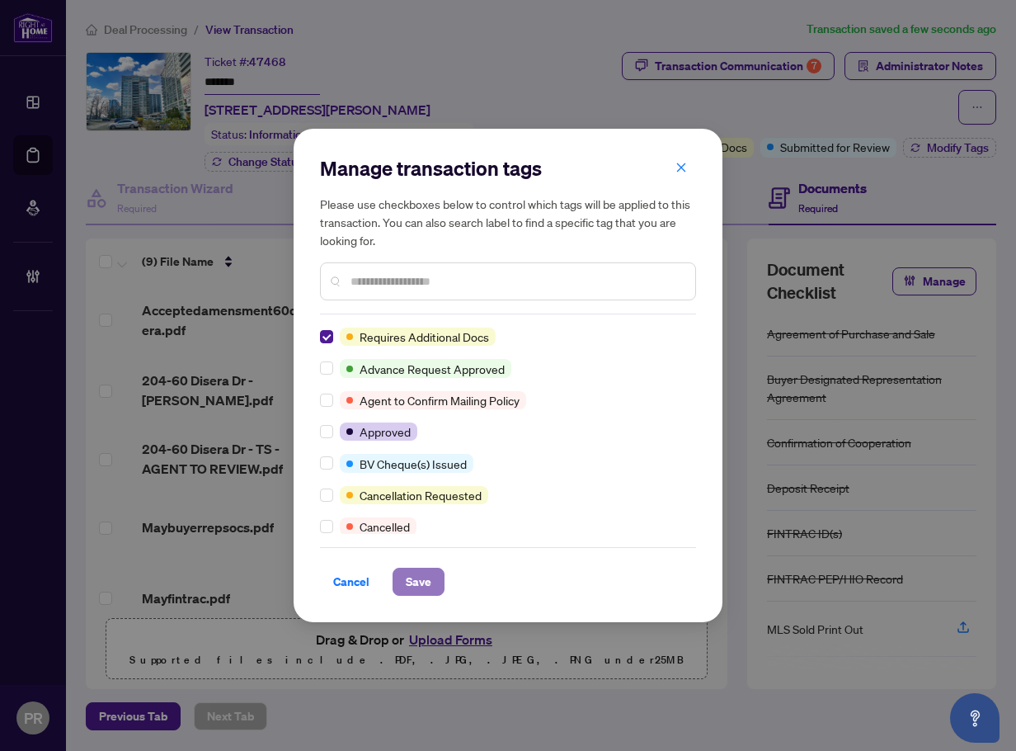
click at [408, 575] on span "Save" at bounding box center [419, 581] width 26 height 26
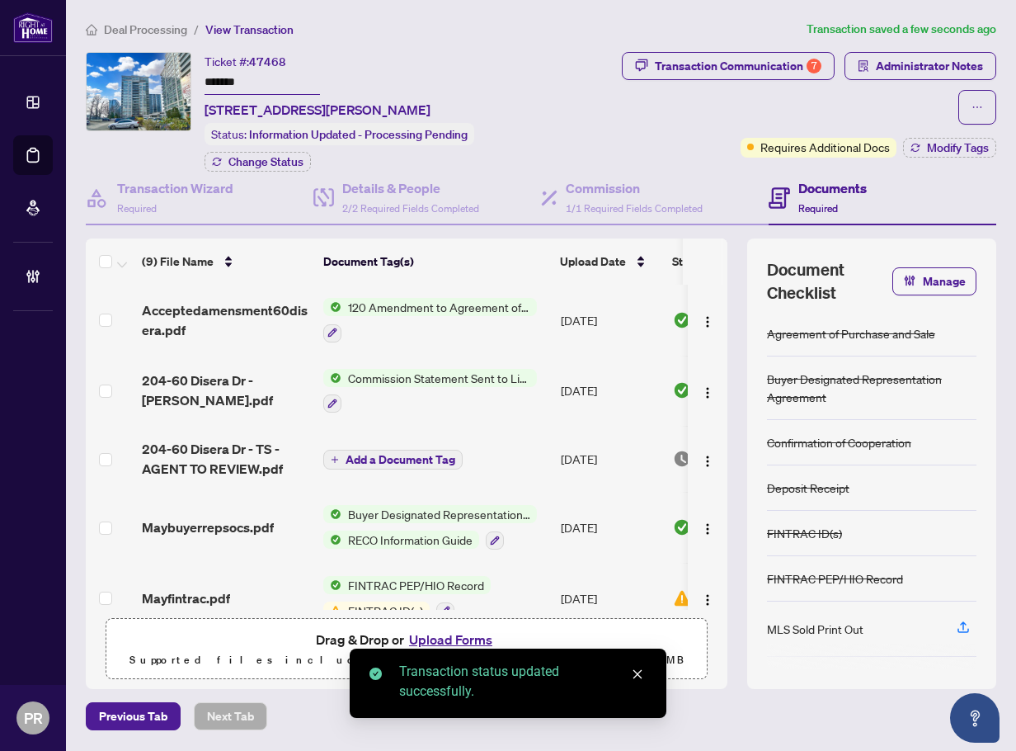
click at [717, 48] on div "Deal Processing / View Transaction Transaction saved a few seconds ago Ticket #…" at bounding box center [541, 375] width 924 height 710
click at [718, 62] on div "Transaction Communication 7" at bounding box center [738, 66] width 167 height 26
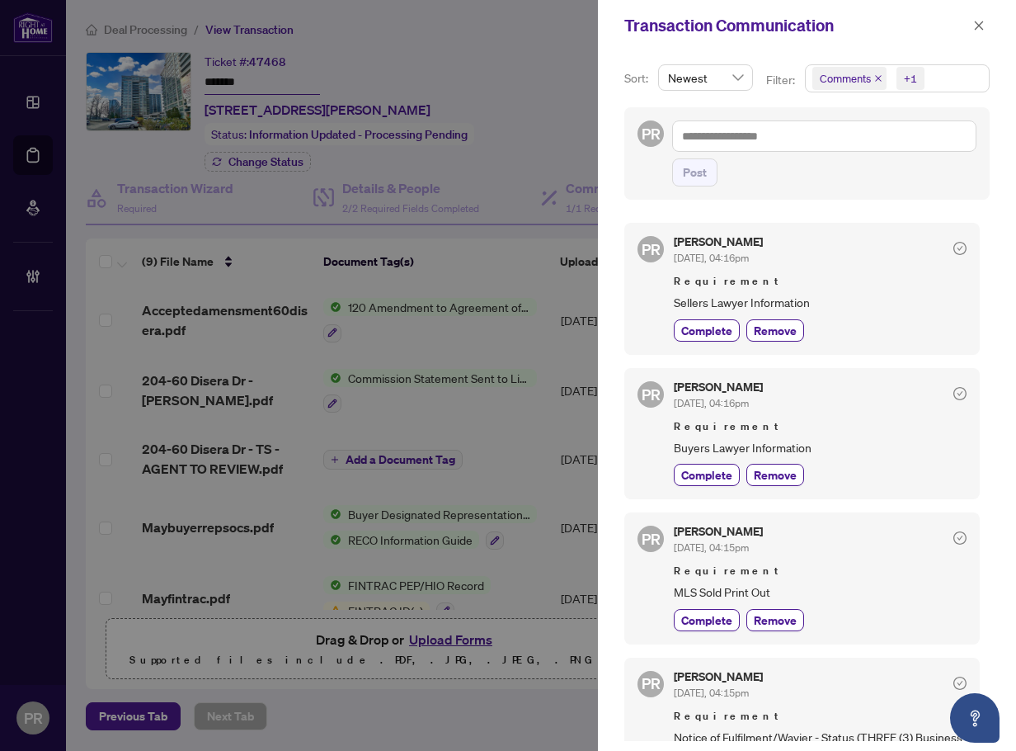
scroll to position [165, 0]
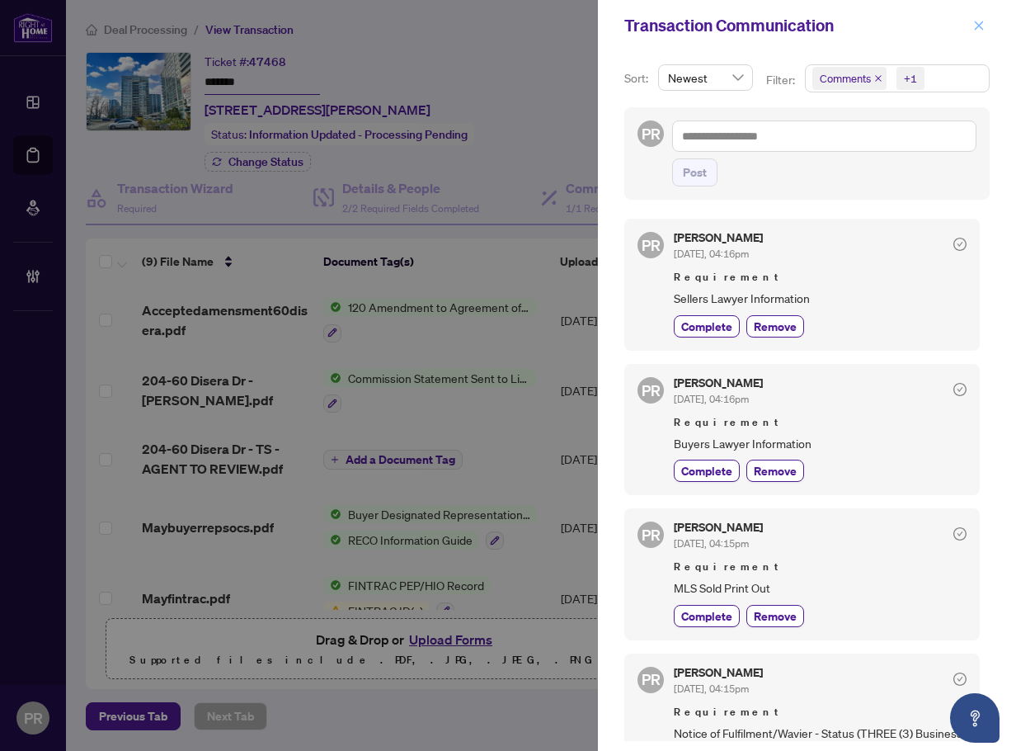
click at [980, 14] on span "button" at bounding box center [980, 25] width 12 height 26
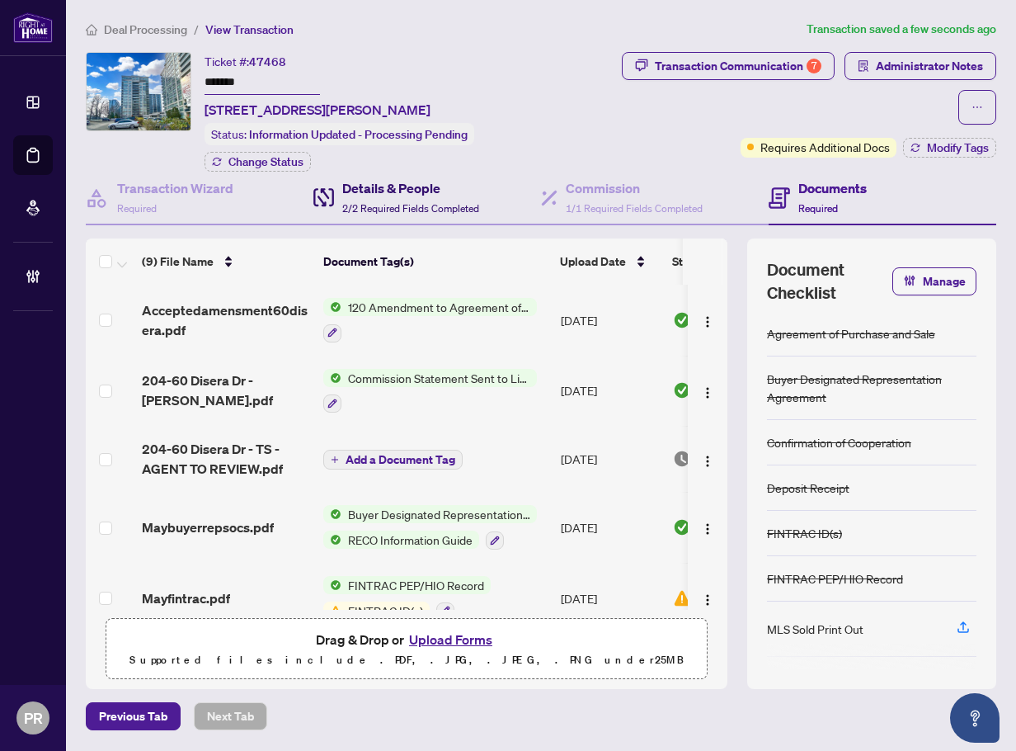
click at [411, 186] on h4 "Details & People" at bounding box center [410, 188] width 137 height 20
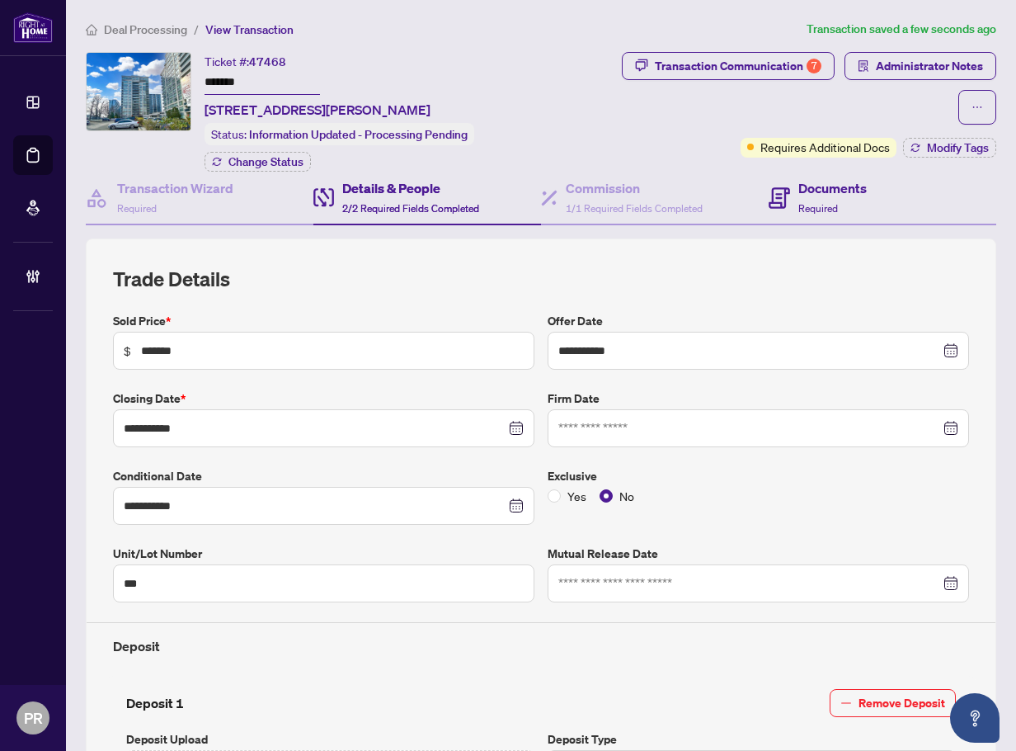
click at [863, 201] on div "Documents Required" at bounding box center [883, 199] width 228 height 54
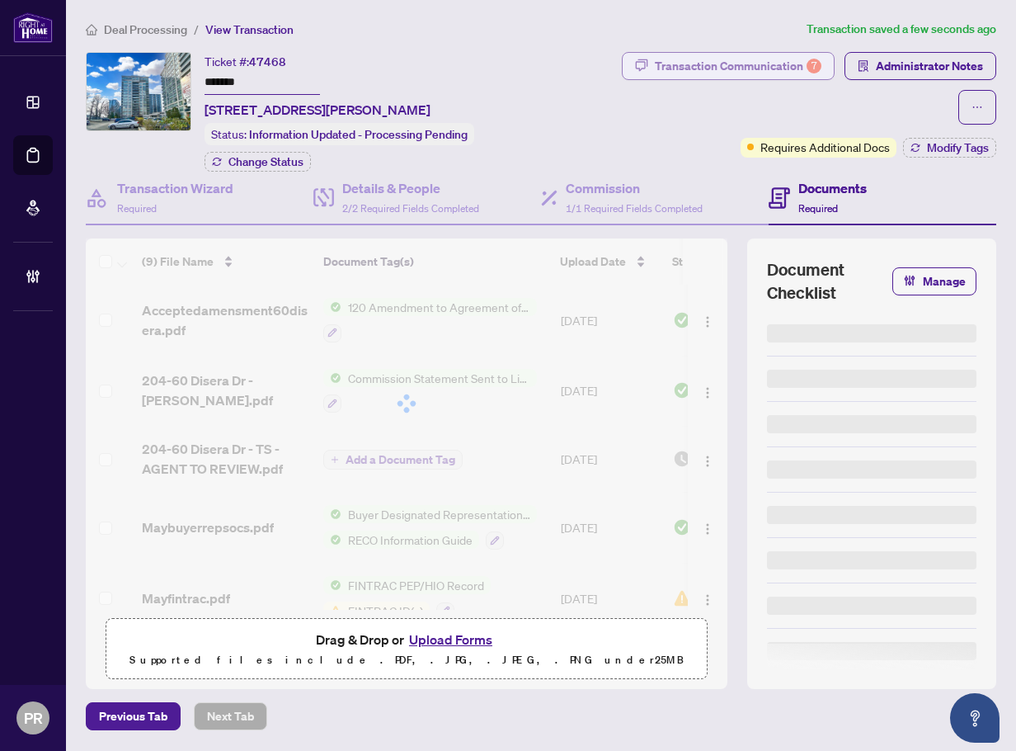
click at [788, 73] on div "Transaction Communication 7" at bounding box center [738, 66] width 167 height 26
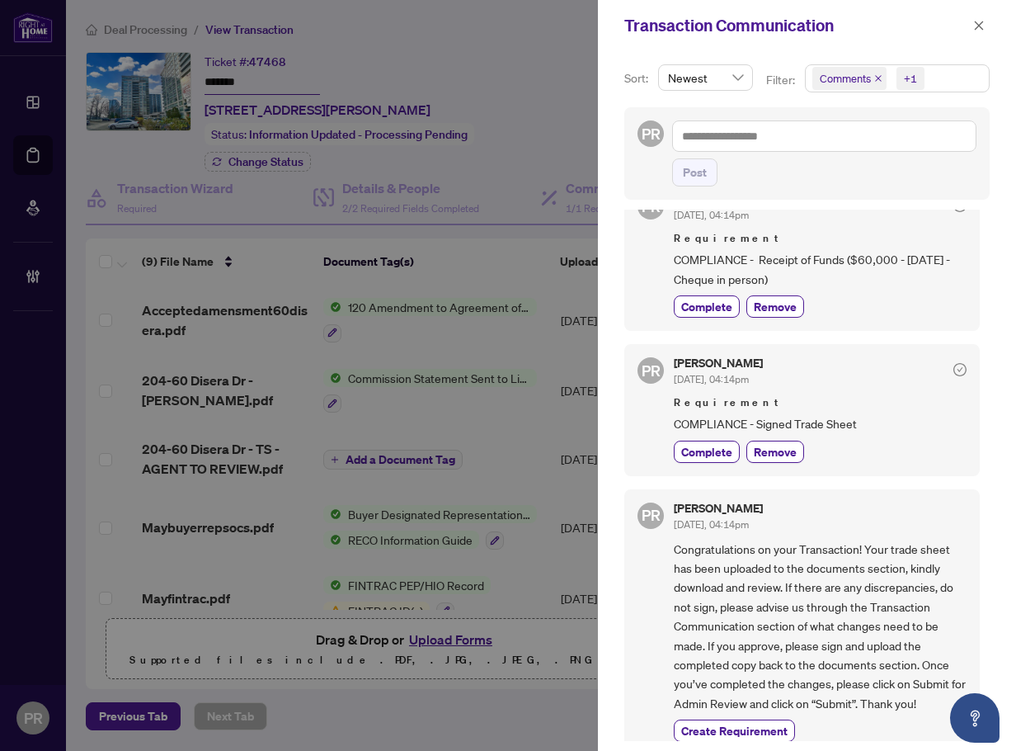
scroll to position [816, 0]
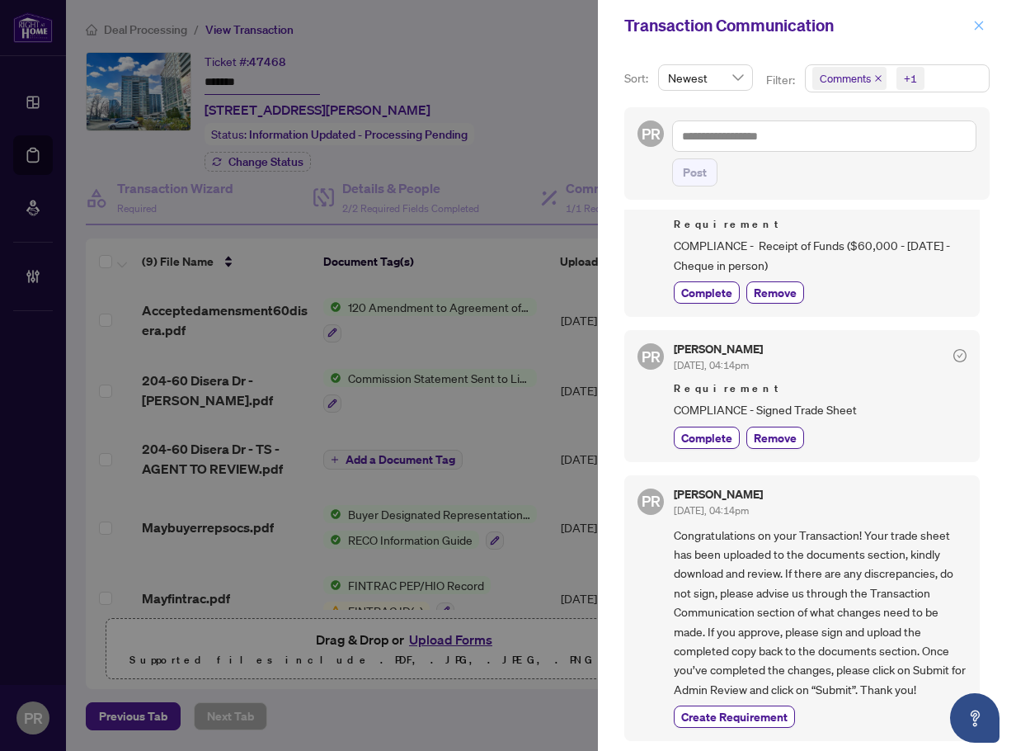
click at [977, 18] on span "button" at bounding box center [980, 25] width 12 height 26
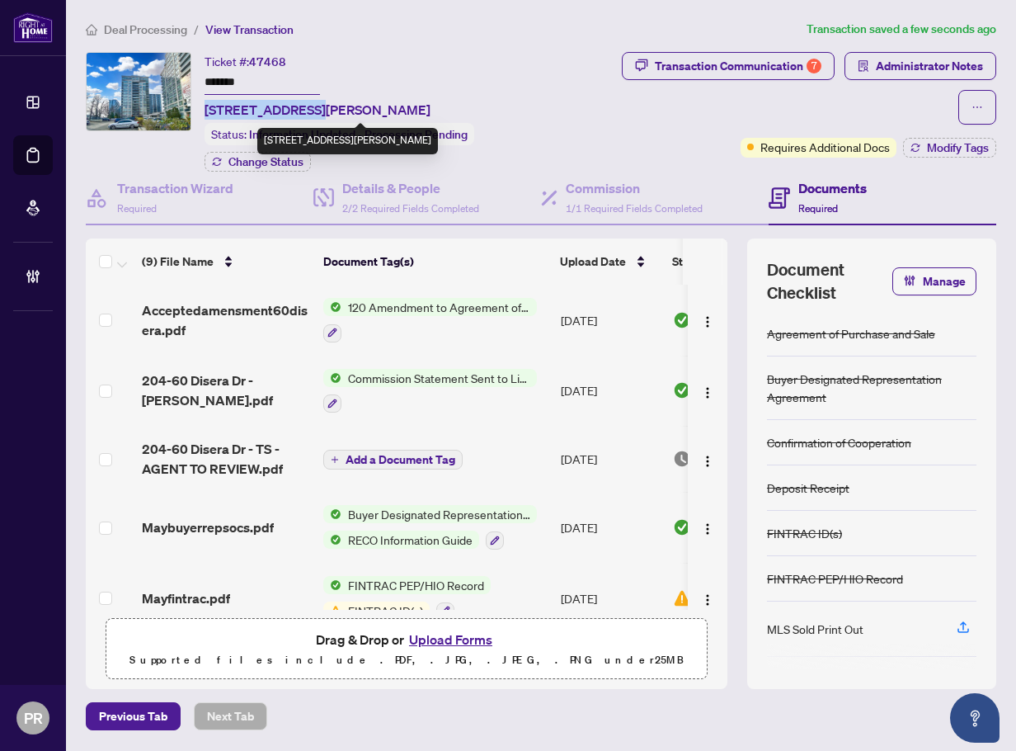
drag, startPoint x: 307, startPoint y: 107, endPoint x: 205, endPoint y: 106, distance: 102.3
click at [205, 106] on span "204-60 Disera Dr, Vaughan, Ontario L4J 9G1, Canada" at bounding box center [318, 110] width 226 height 20
copy span "204-60 Disera Dr"
click at [477, 639] on button "Upload Forms" at bounding box center [450, 639] width 93 height 21
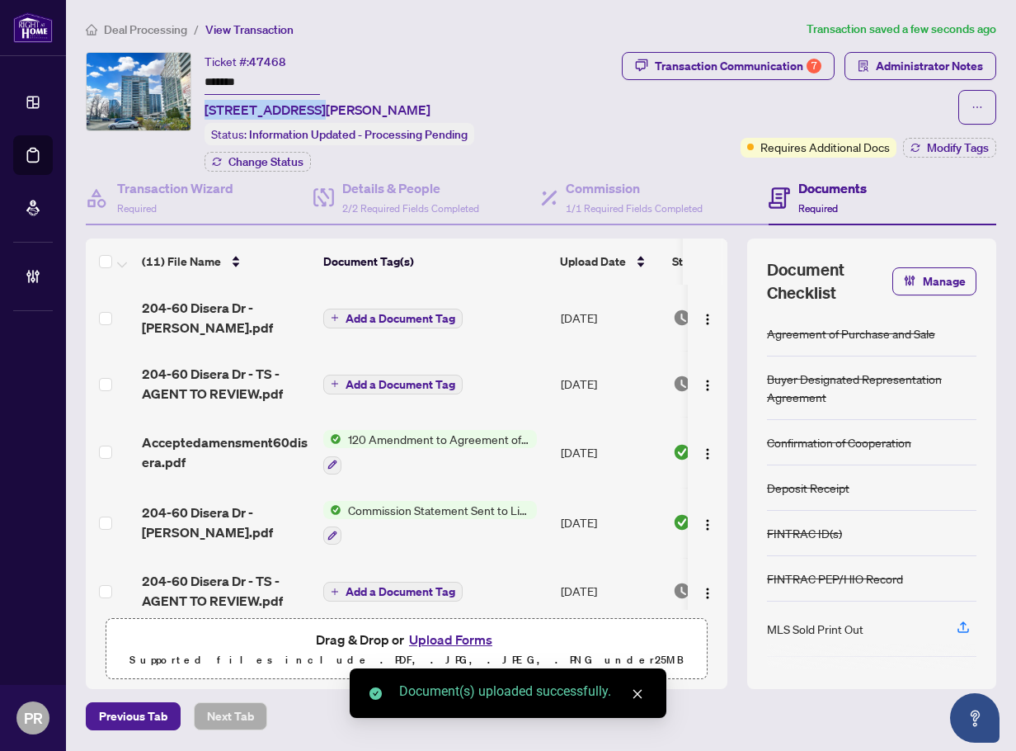
click at [383, 315] on span "Add a Document Tag" at bounding box center [401, 319] width 110 height 12
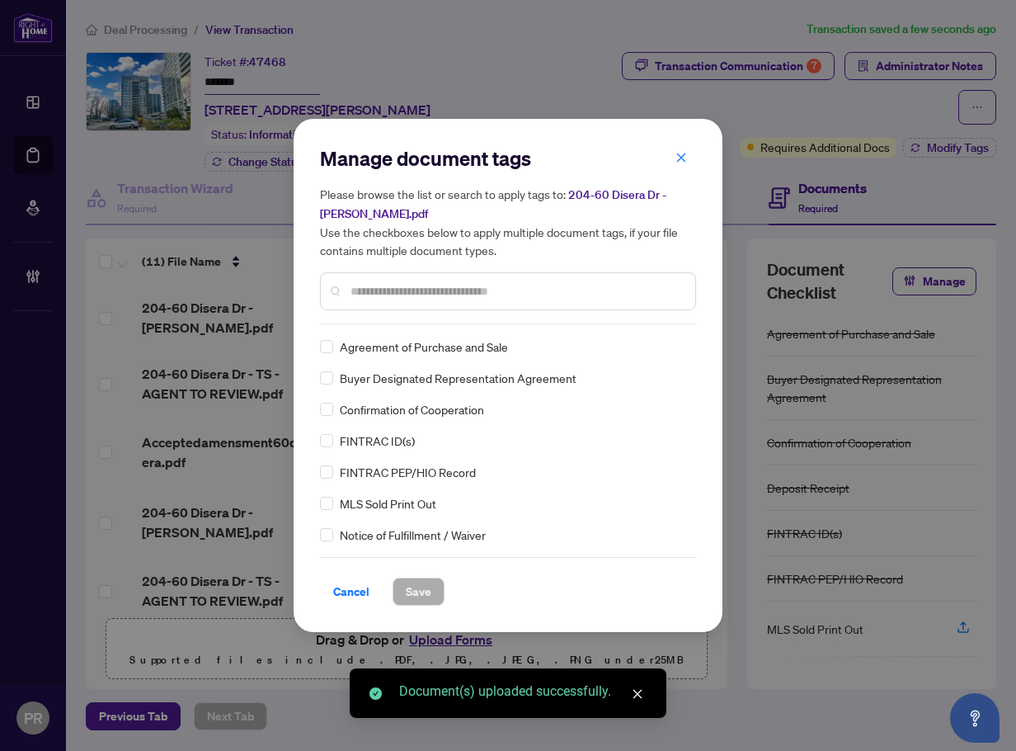
click at [373, 293] on input "text" at bounding box center [517, 291] width 332 height 18
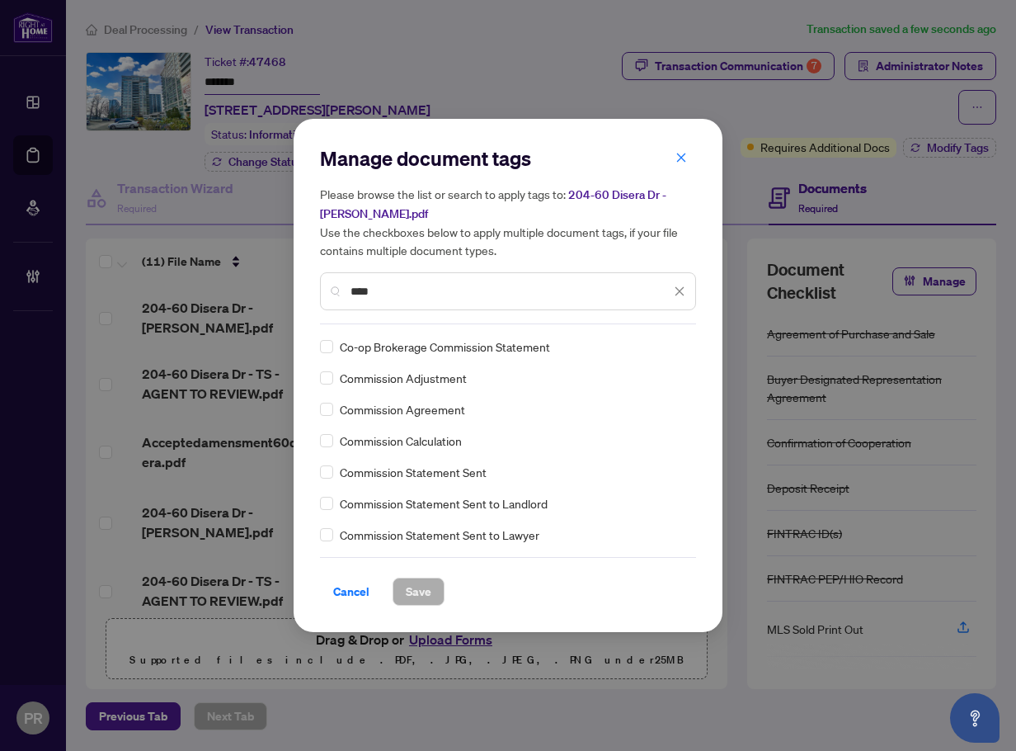
scroll to position [83, 0]
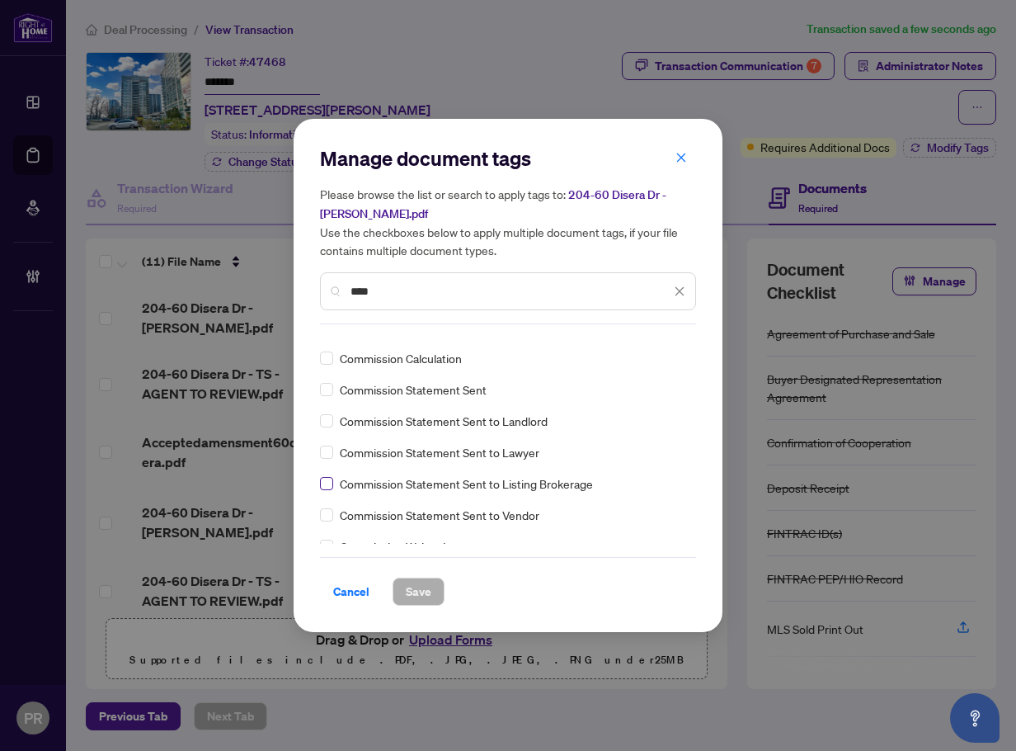
type input "****"
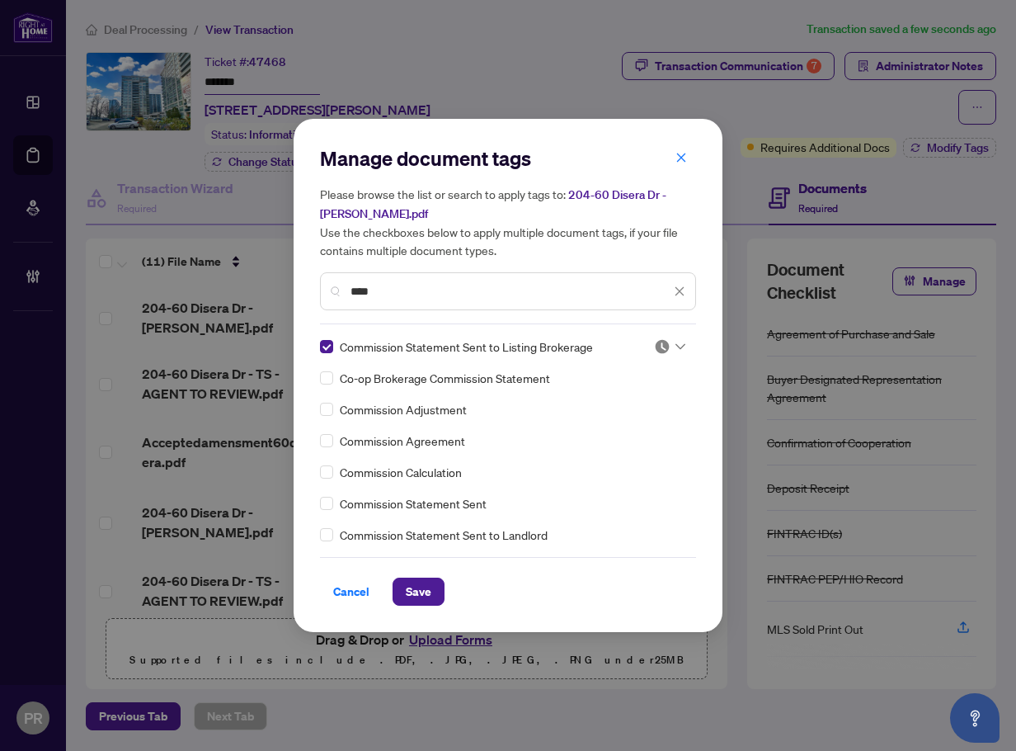
click at [661, 345] on img at bounding box center [662, 346] width 17 height 17
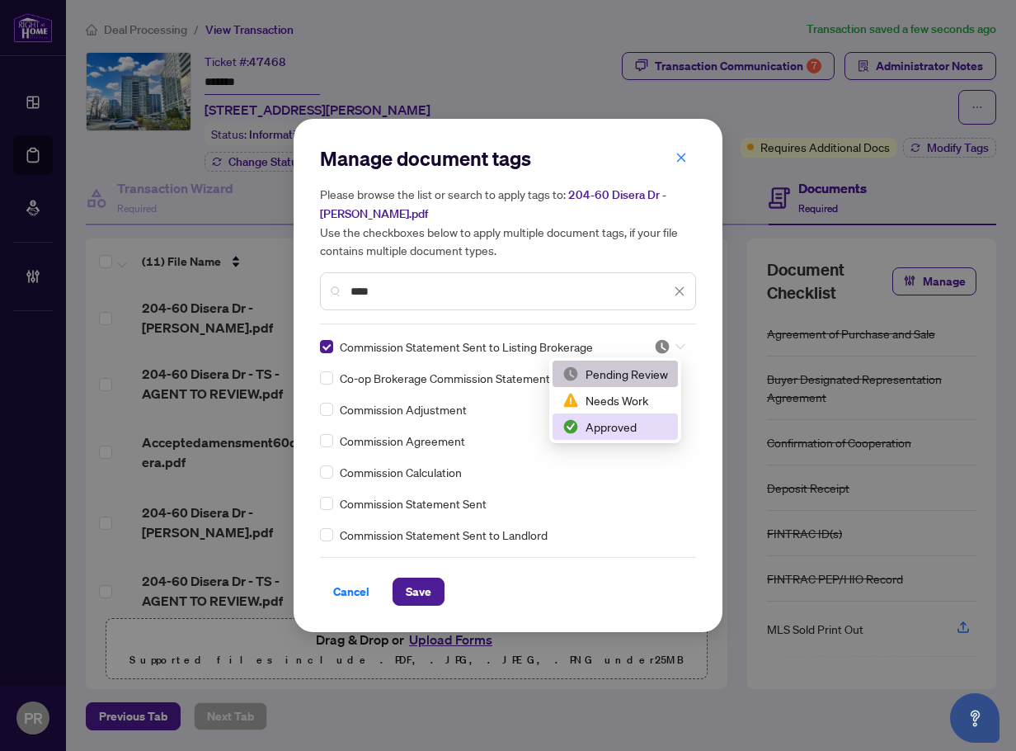
click at [595, 418] on div "Approved" at bounding box center [616, 426] width 106 height 18
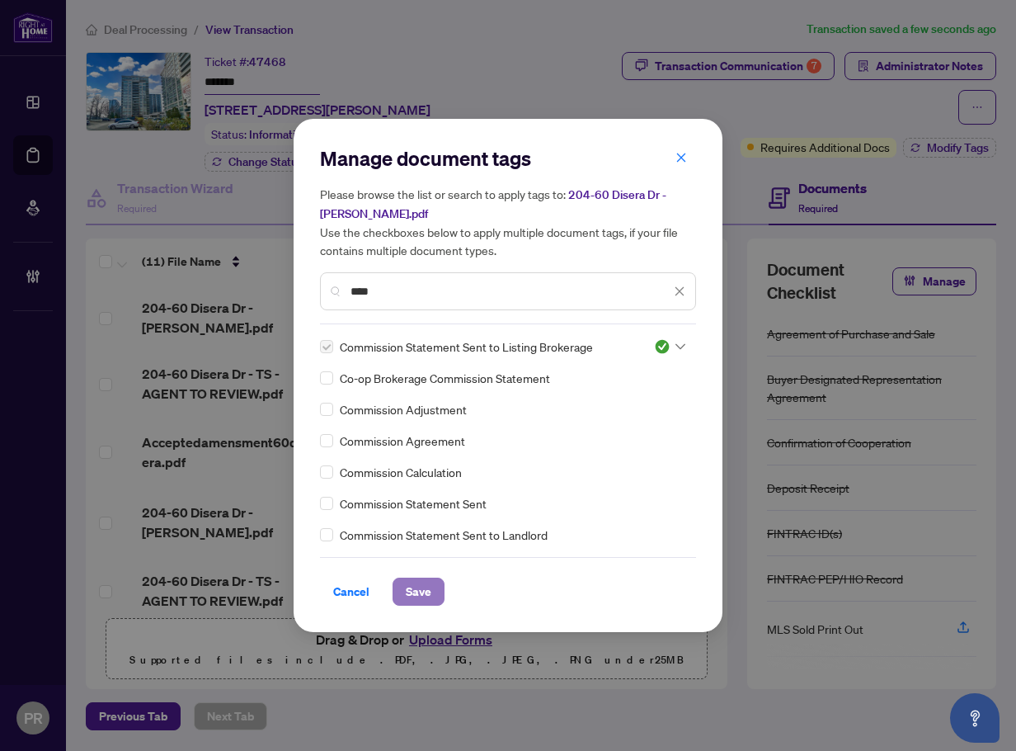
click at [413, 588] on span "Save" at bounding box center [419, 591] width 26 height 26
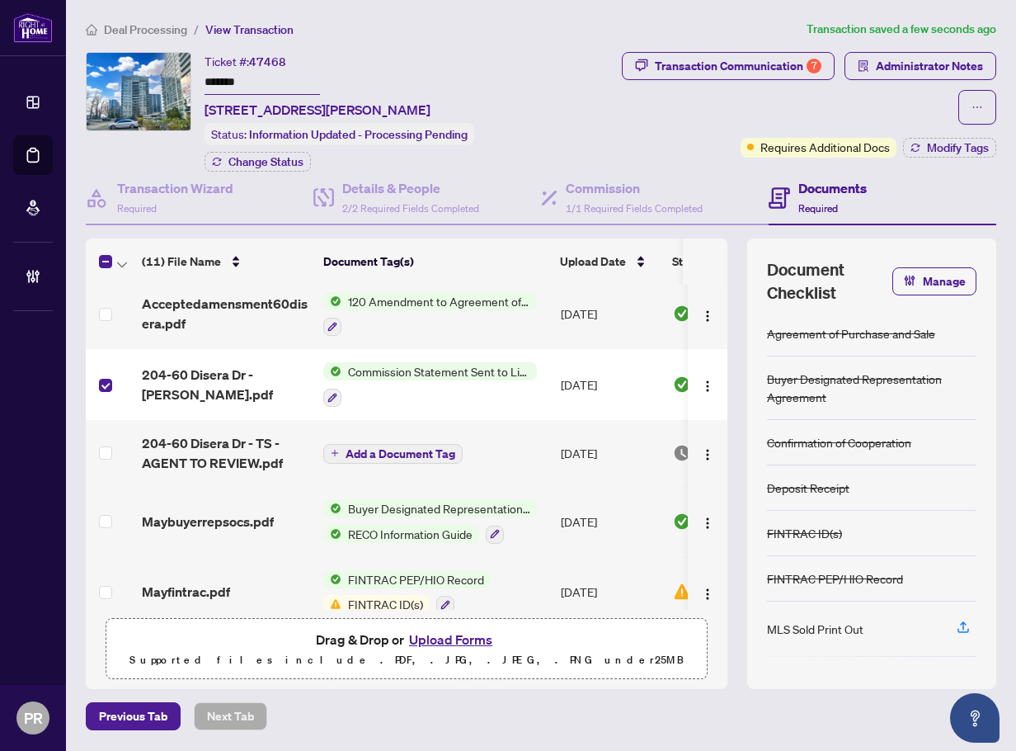
scroll to position [165, 0]
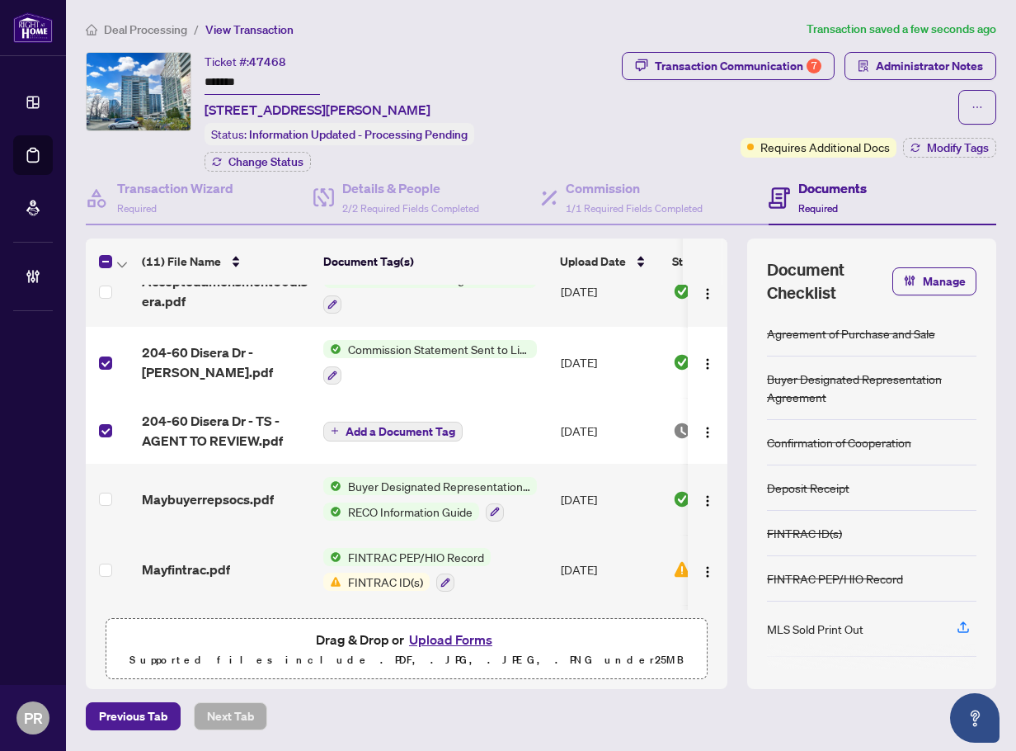
click at [114, 262] on div at bounding box center [114, 262] width 30 height 20
click at [118, 262] on icon "button" at bounding box center [122, 265] width 10 height 7
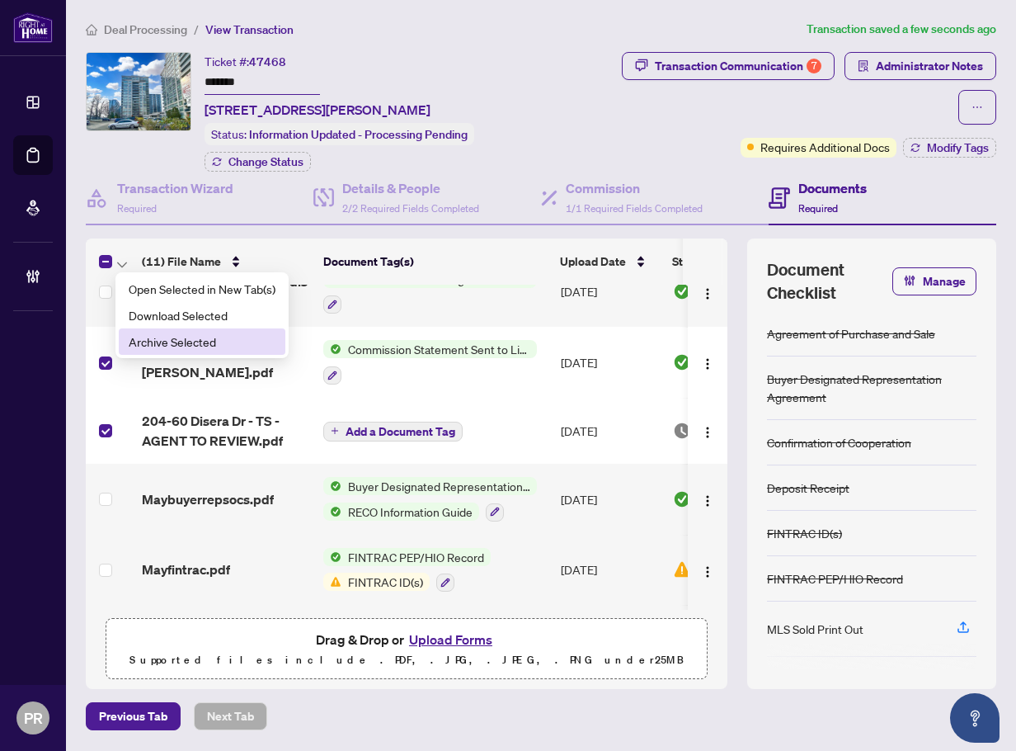
click at [167, 347] on span "Archive Selected" at bounding box center [202, 341] width 147 height 18
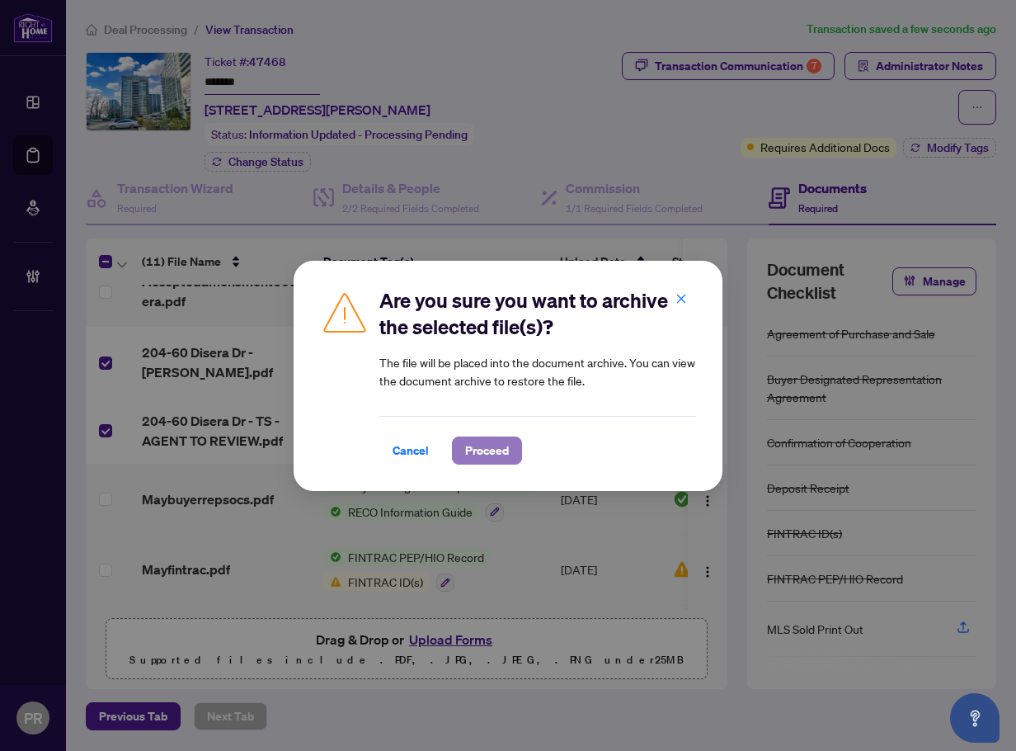
click at [484, 439] on span "Proceed" at bounding box center [487, 450] width 44 height 26
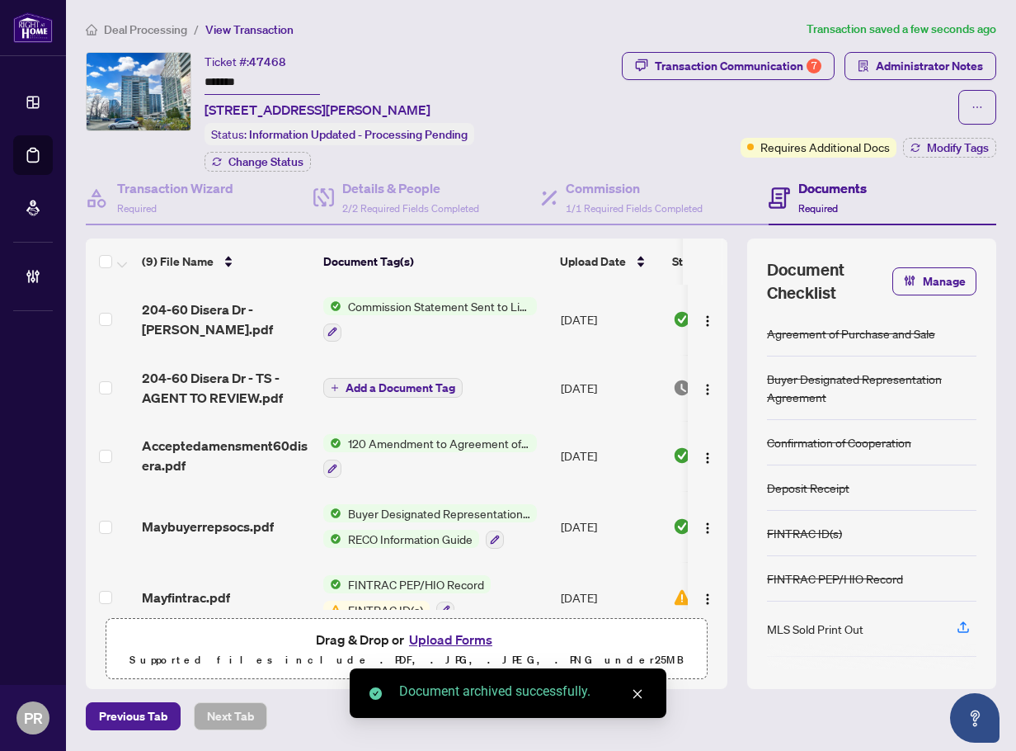
scroll to position [0, 0]
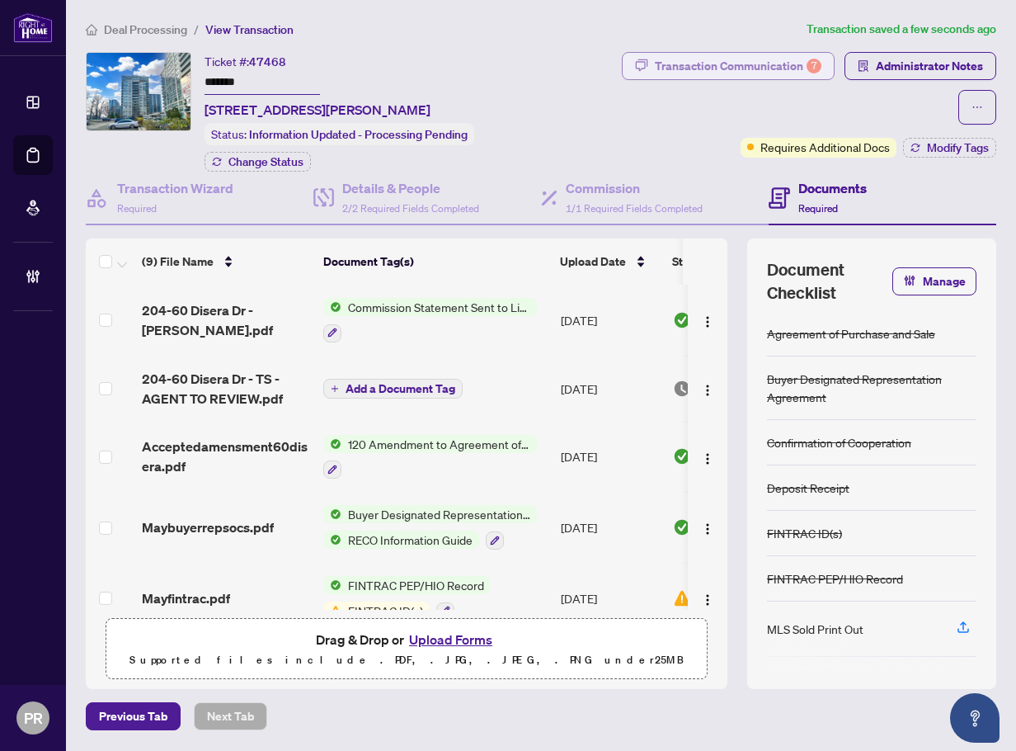
click at [780, 53] on div "Transaction Communication 7" at bounding box center [738, 66] width 167 height 26
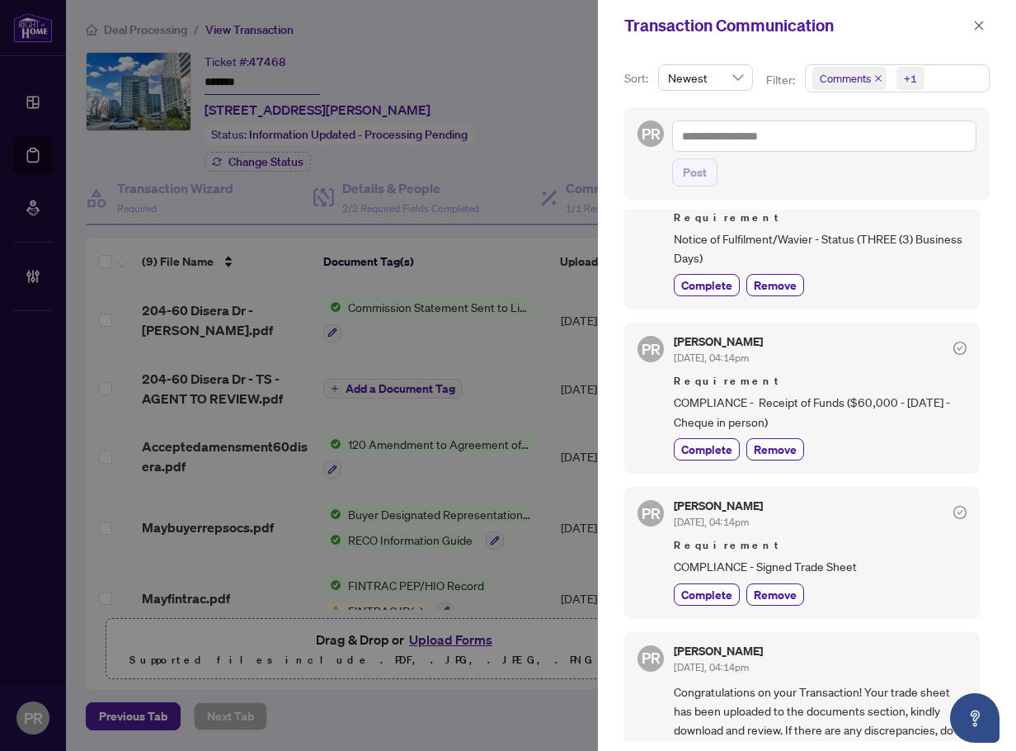
scroll to position [660, 0]
drag, startPoint x: 825, startPoint y: 564, endPoint x: 740, endPoint y: 569, distance: 85.1
click at [648, 560] on div "PR Puvitha Ramachandran Aug/10/2025, 04:14pm Requirement COMPLIANCE - Signed Tr…" at bounding box center [803, 551] width 356 height 131
copy span "COMPLIANCE - Signed Trade Sheet"
click at [779, 591] on span "Remove" at bounding box center [775, 593] width 43 height 17
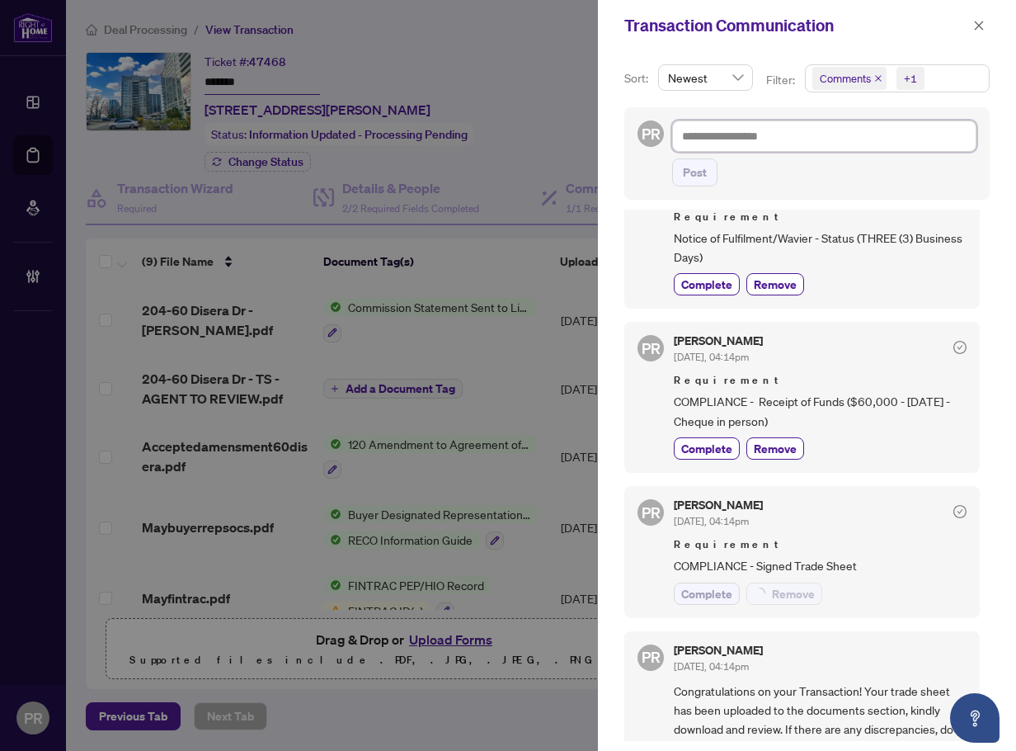
click at [815, 138] on textarea at bounding box center [824, 135] width 304 height 31
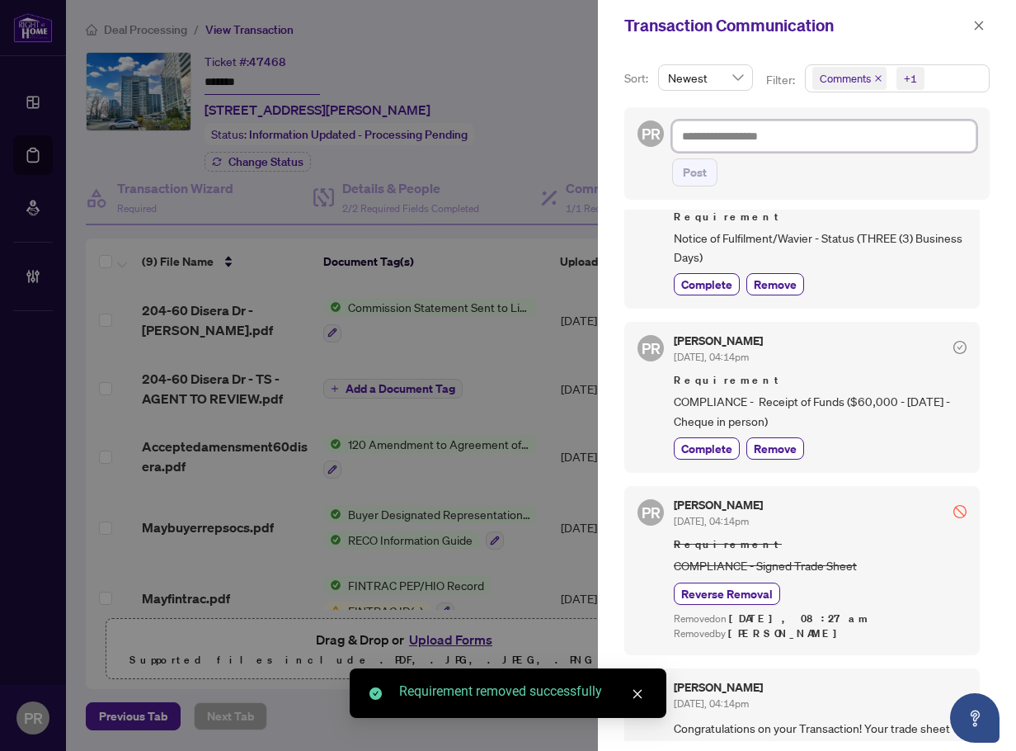
paste textarea "**********"
type textarea "**********"
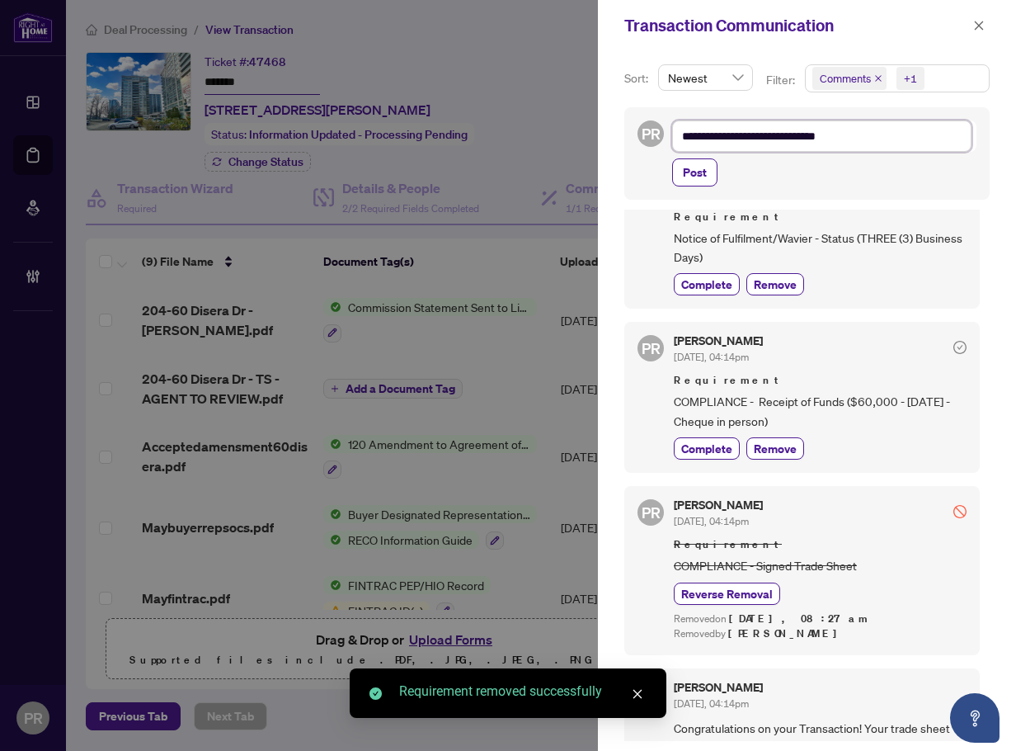
type textarea "**********"
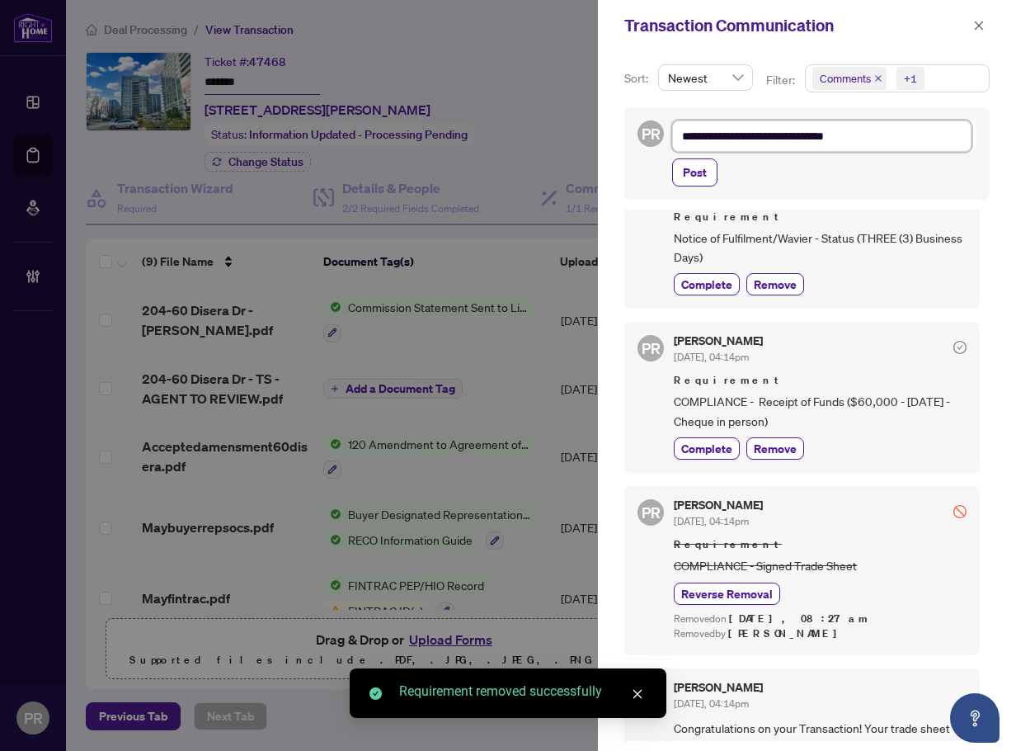
type textarea "**********"
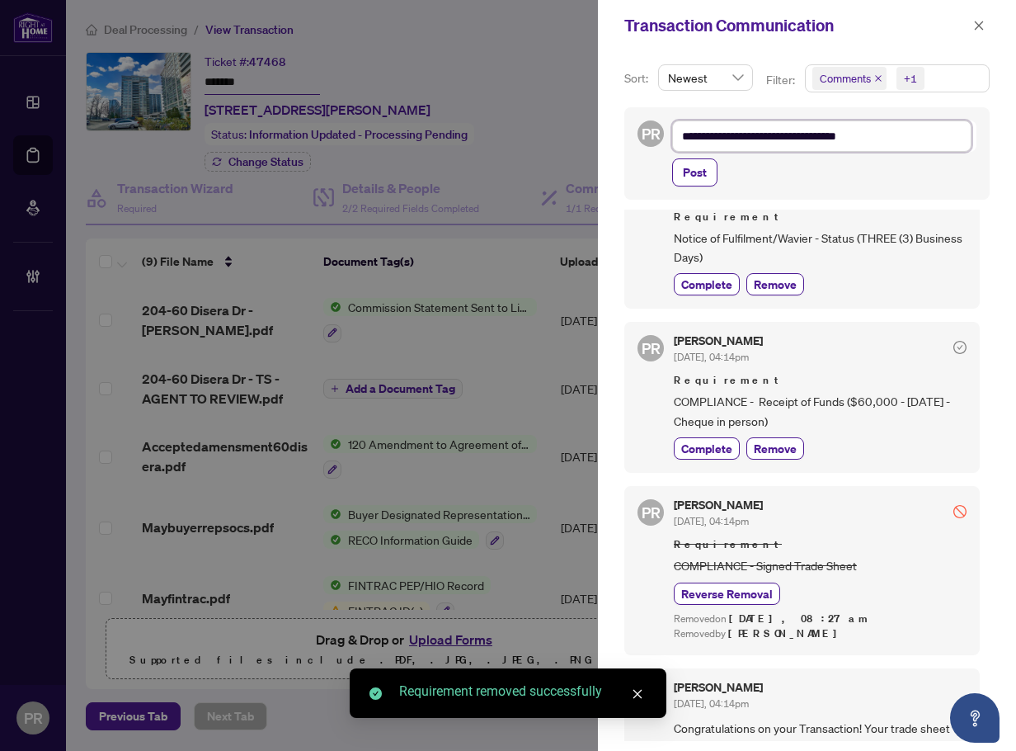
type textarea "**********"
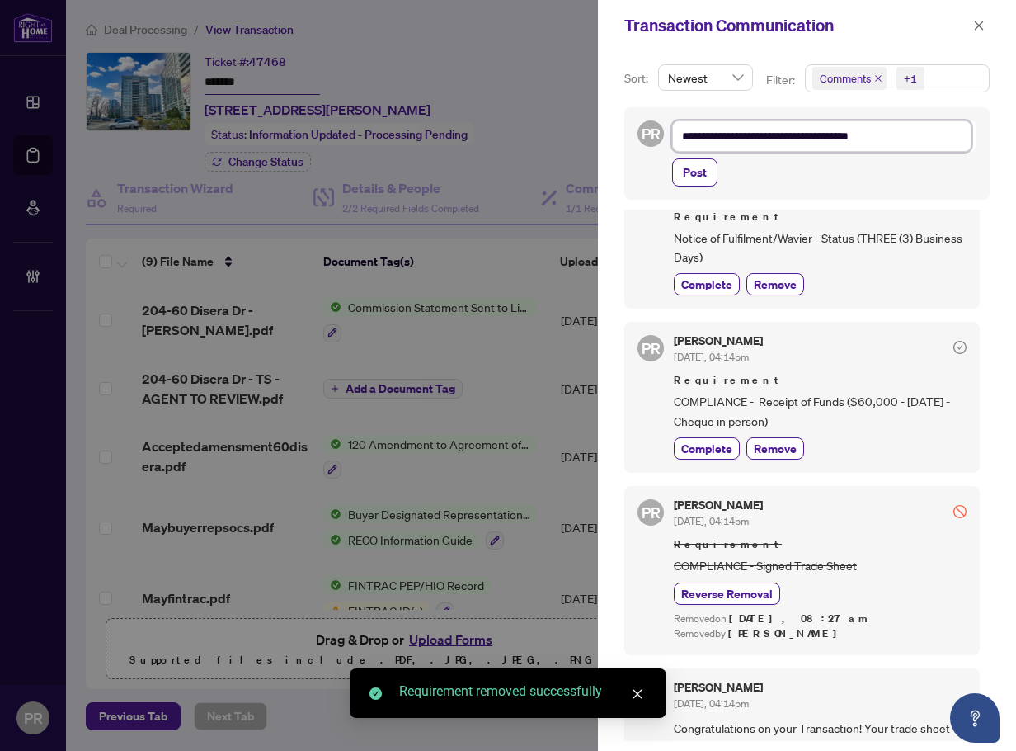
type textarea "**********"
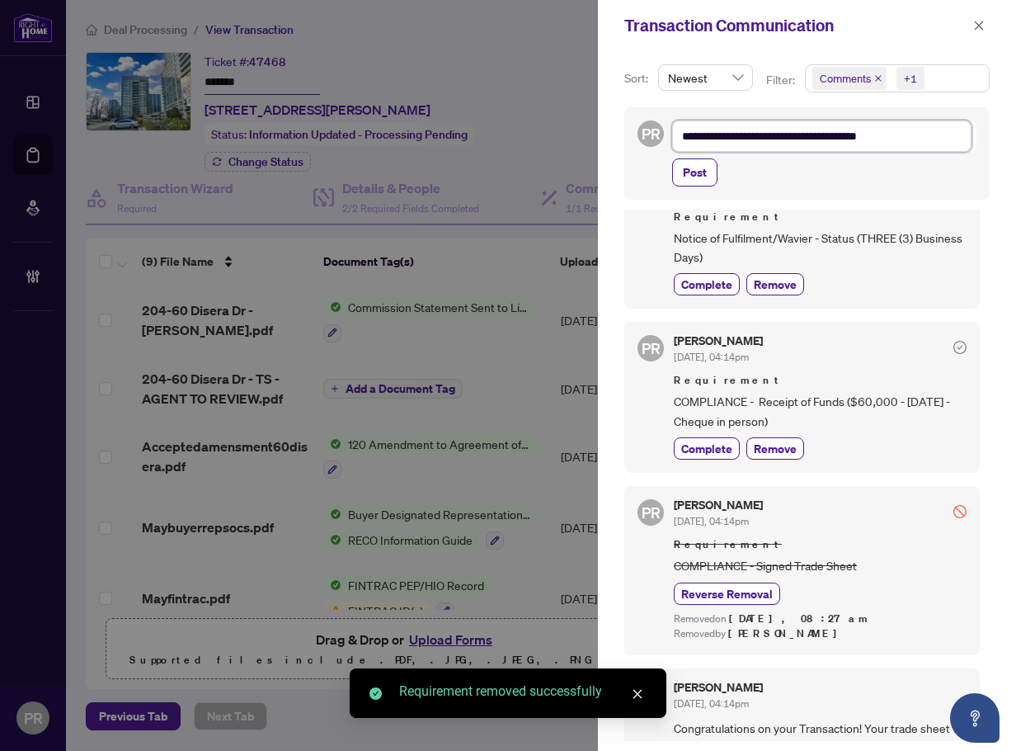
type textarea "**********"
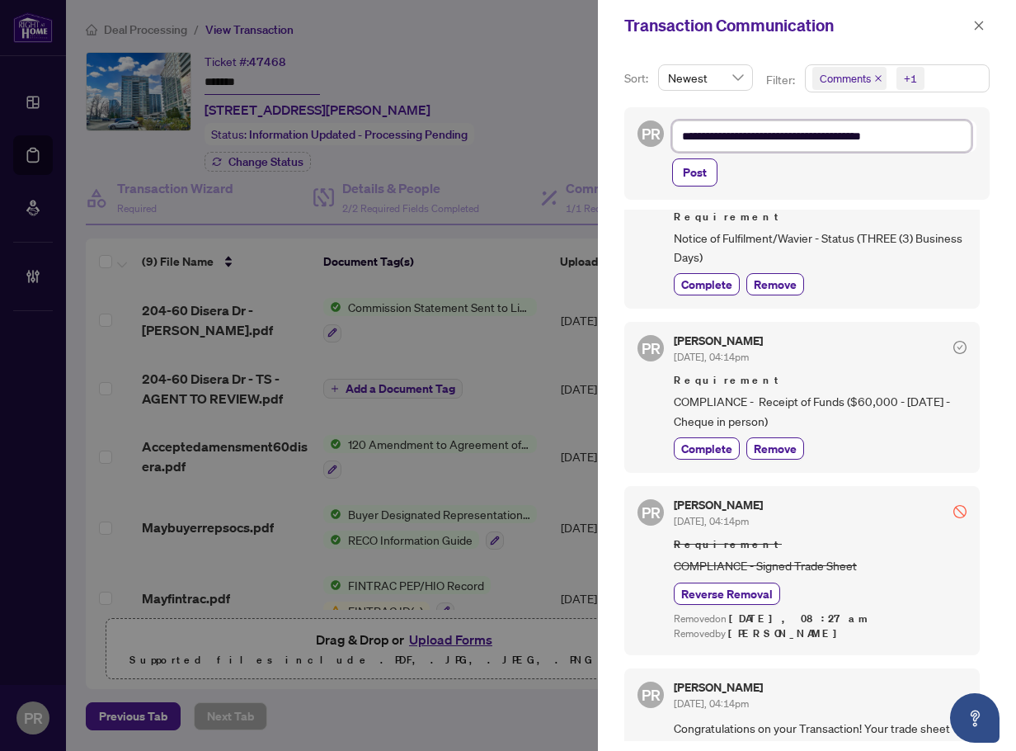
type textarea "**********"
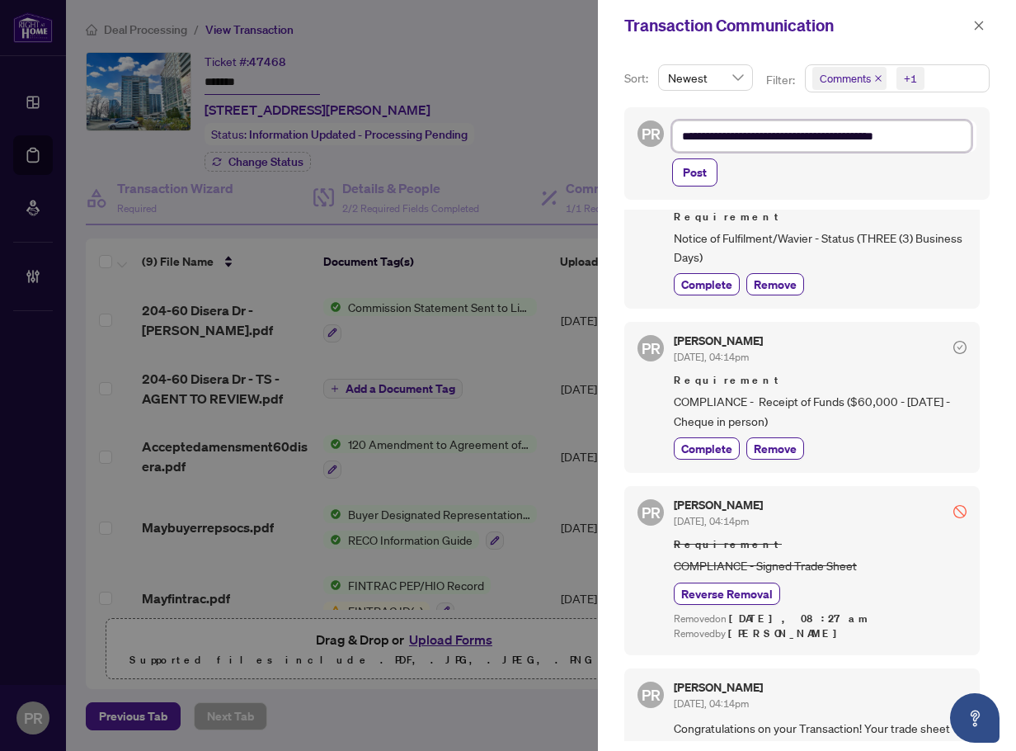
type textarea "**********"
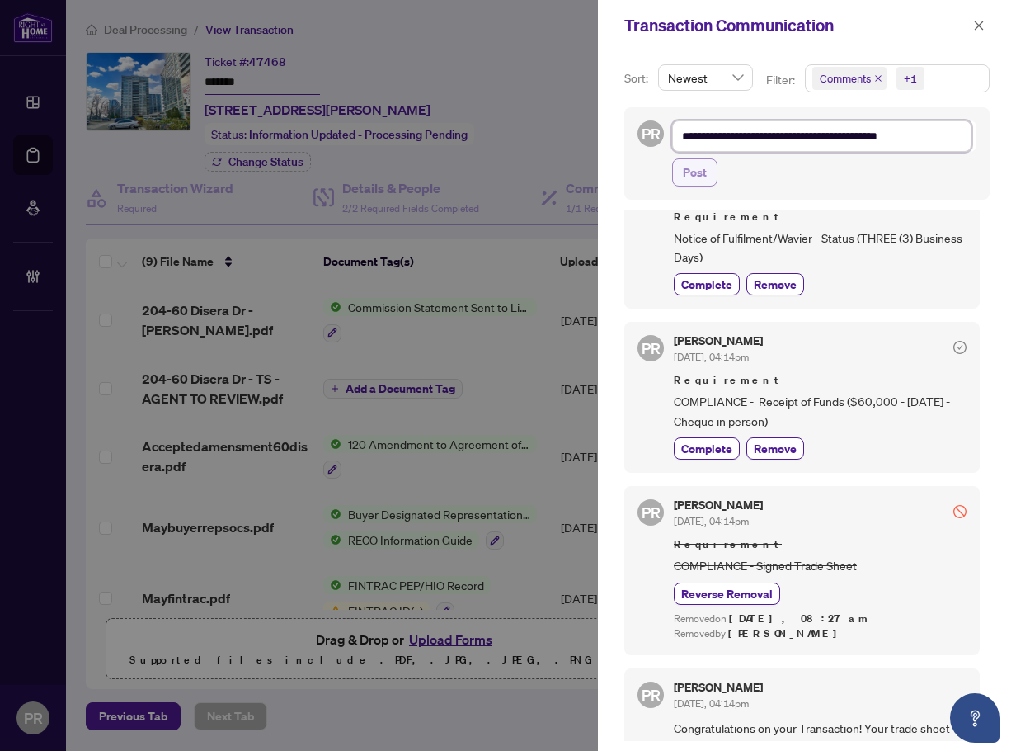
type textarea "**********"
click at [686, 170] on span "Post" at bounding box center [695, 172] width 24 height 26
type textarea "**********"
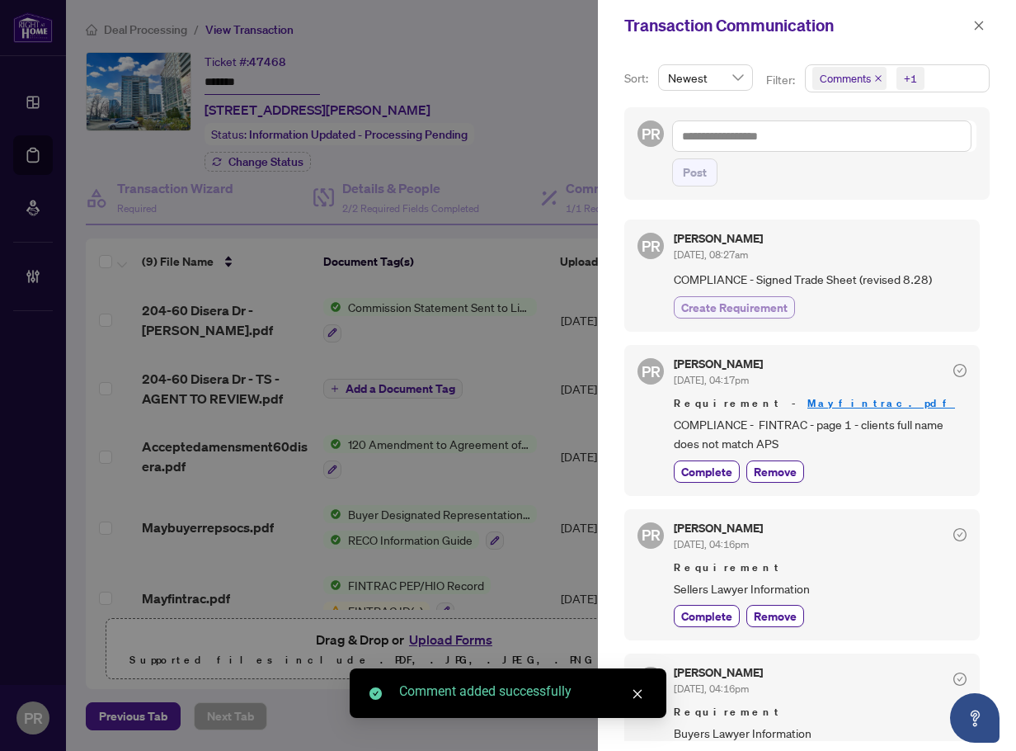
click at [770, 313] on span "Create Requirement" at bounding box center [734, 307] width 106 height 17
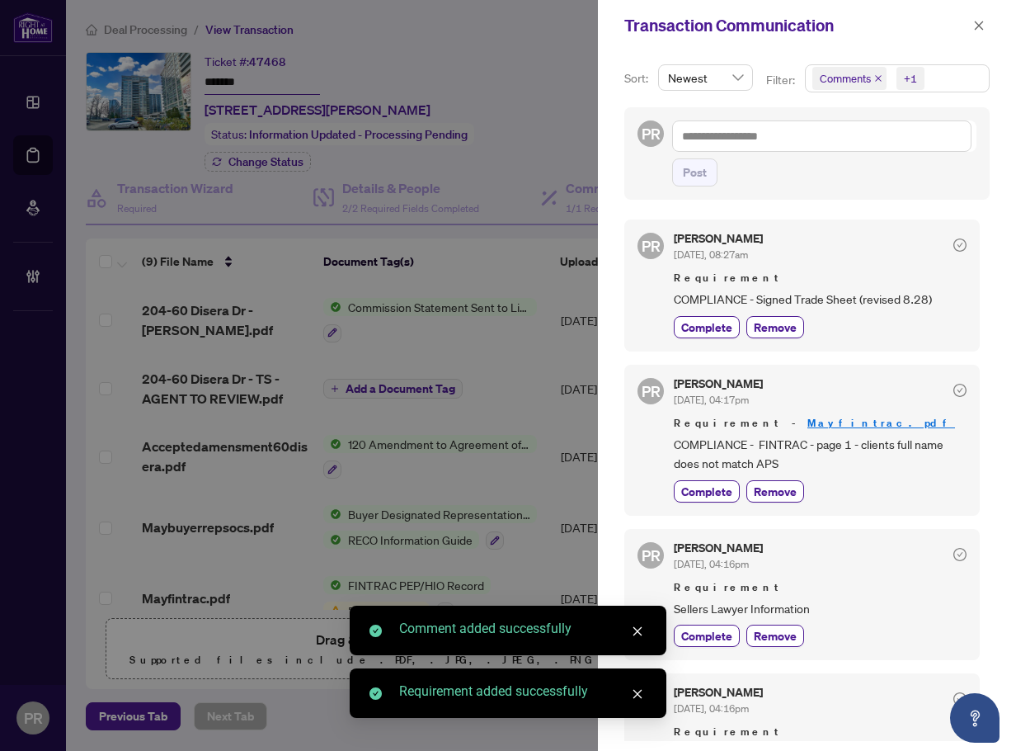
click at [986, 15] on div "Transaction Communication" at bounding box center [807, 25] width 418 height 51
click at [979, 18] on span "button" at bounding box center [980, 25] width 12 height 26
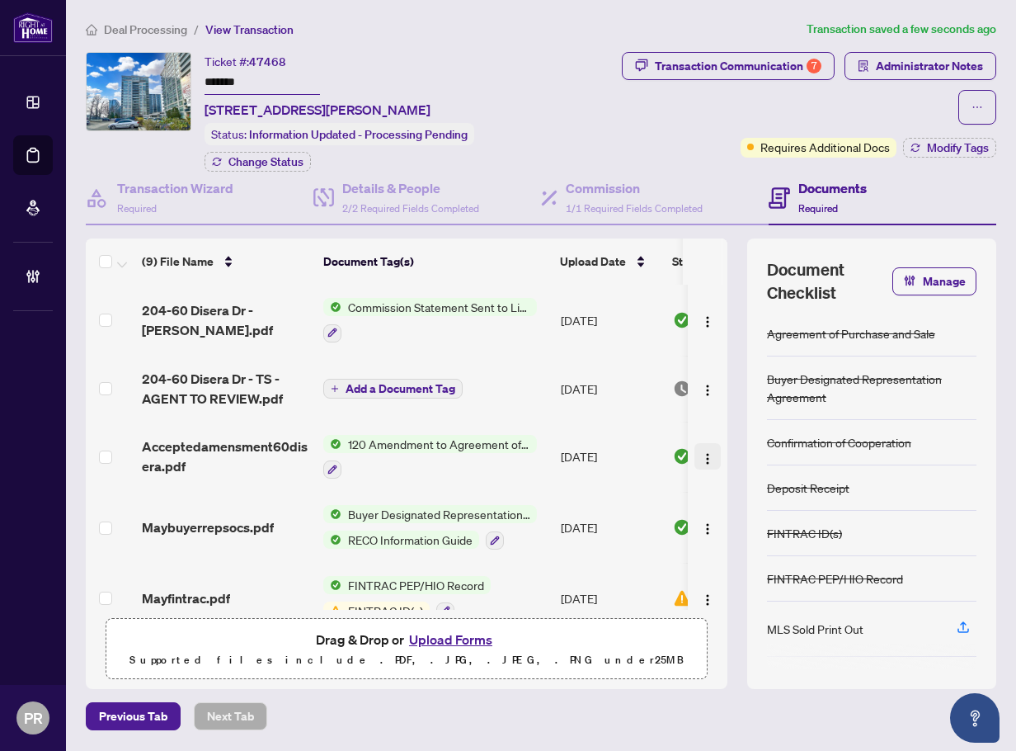
click at [701, 458] on img "button" at bounding box center [707, 458] width 13 height 13
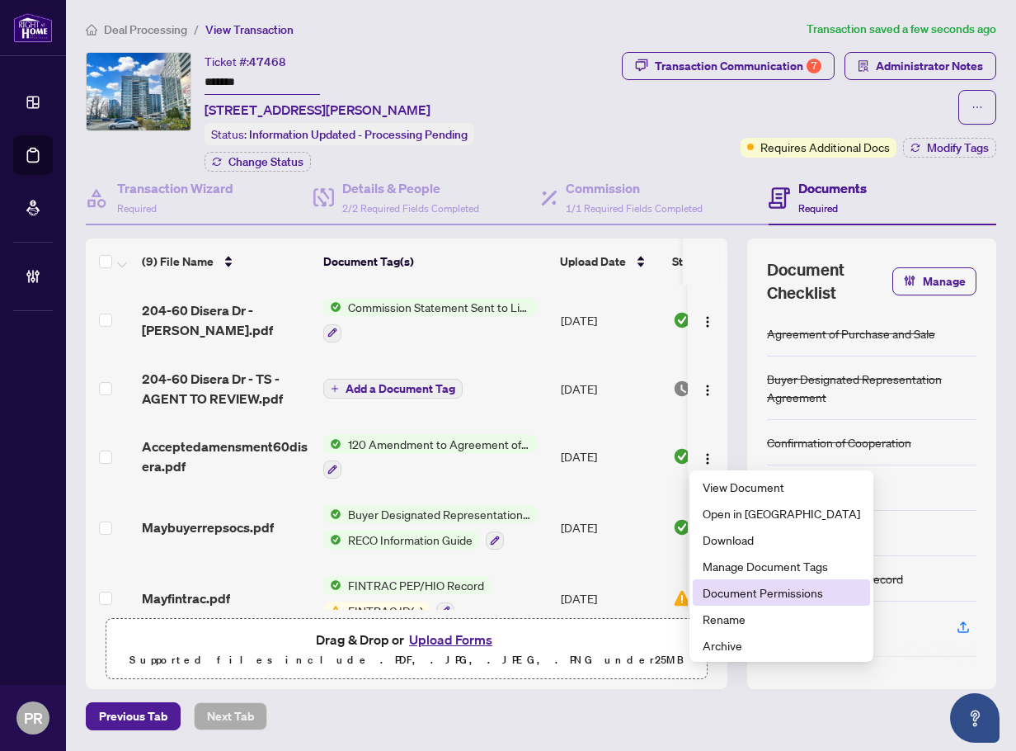
click at [802, 596] on span "Document Permissions" at bounding box center [782, 592] width 158 height 18
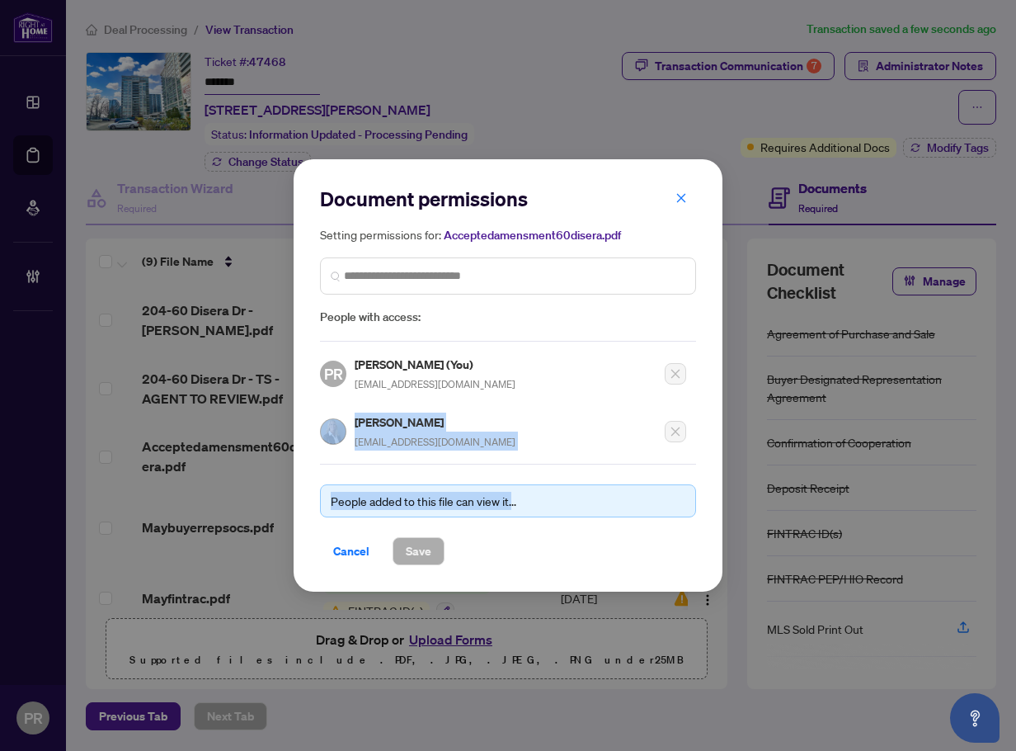
drag, startPoint x: 350, startPoint y: 434, endPoint x: 511, endPoint y: 455, distance: 162.3
click at [512, 455] on div "Document permissions Setting permissions for: Acceptedamensment60disera.pdf Peo…" at bounding box center [508, 375] width 376 height 379
click at [482, 443] on span "homes@beverleymercer.com" at bounding box center [435, 442] width 161 height 12
drag, startPoint x: 482, startPoint y: 443, endPoint x: 354, endPoint y: 444, distance: 127.9
click at [354, 444] on div "Beverley Mercer homes@beverleymercer.com" at bounding box center [418, 432] width 196 height 38
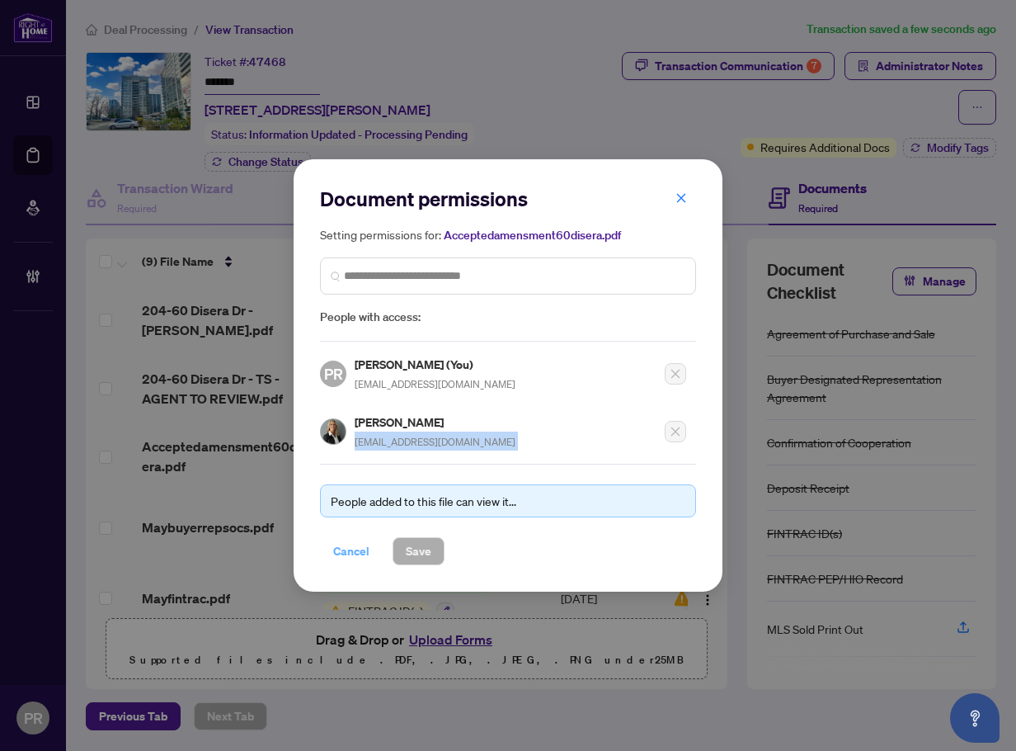
click at [357, 549] on span "Cancel" at bounding box center [351, 551] width 36 height 26
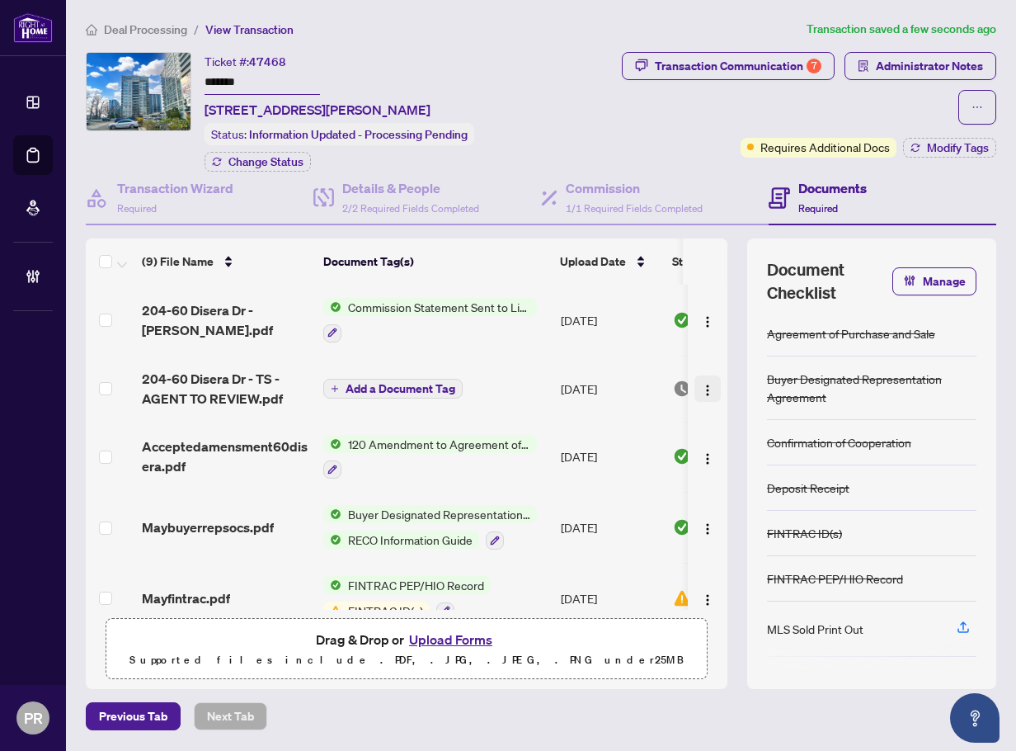
click at [705, 393] on img "button" at bounding box center [707, 390] width 13 height 13
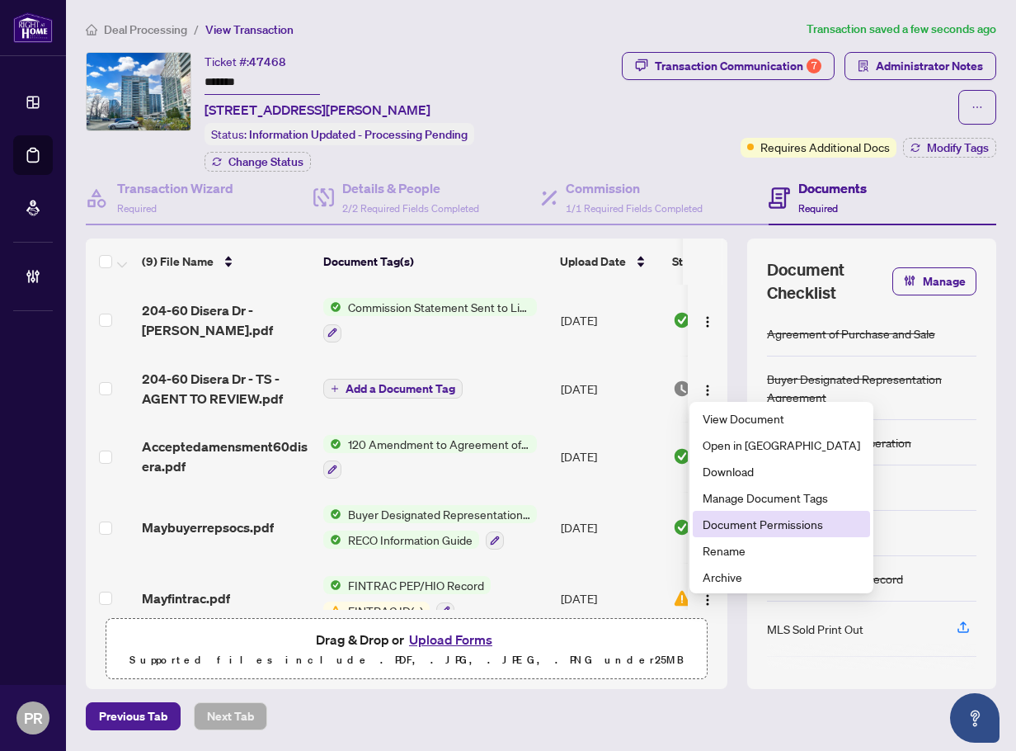
click at [750, 520] on span "Document Permissions" at bounding box center [782, 524] width 158 height 18
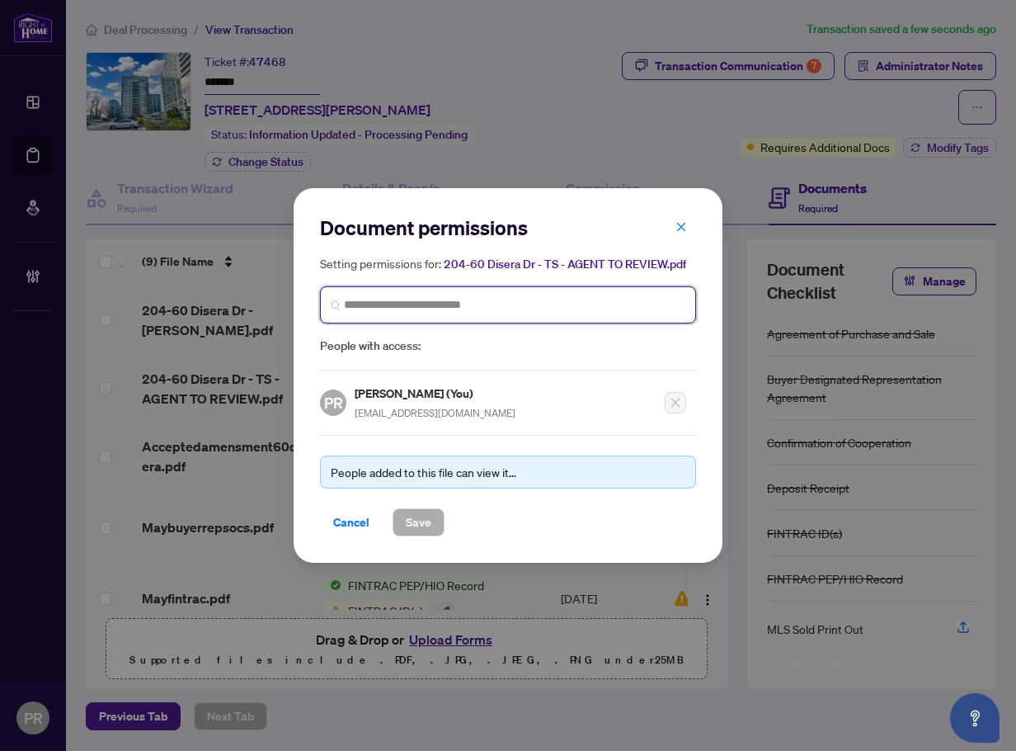
click at [0, 0] on input "search" at bounding box center [0, 0] width 0 height 0
paste input "**********"
type input "**********"
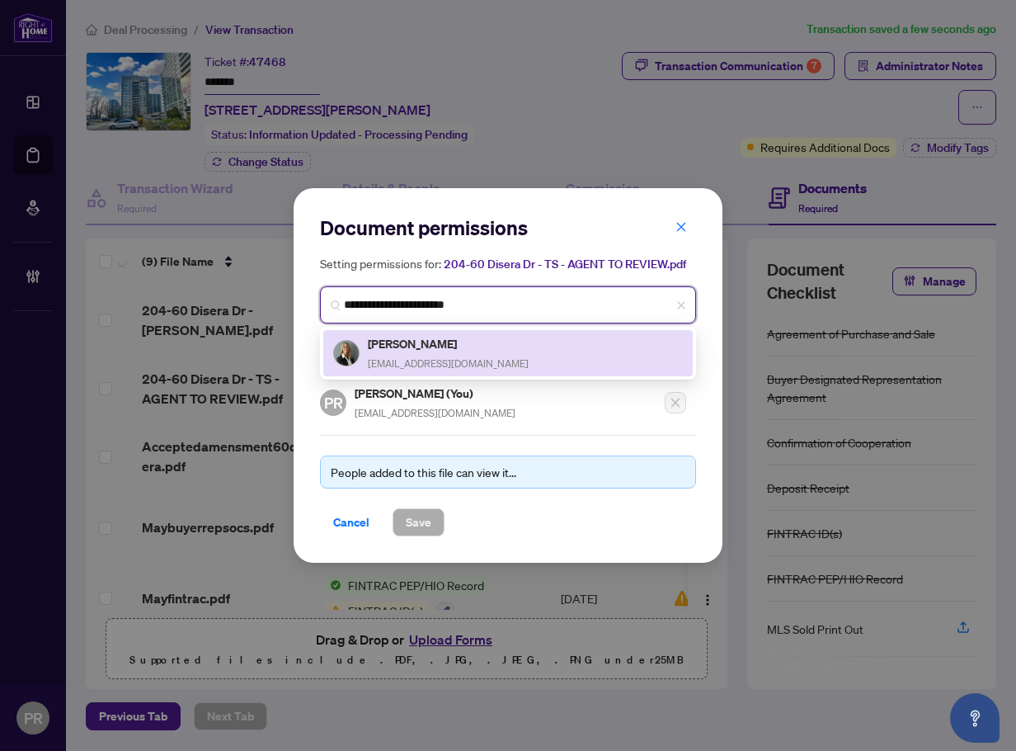
click at [423, 360] on span "homes@beverleymercer.com" at bounding box center [448, 363] width 161 height 12
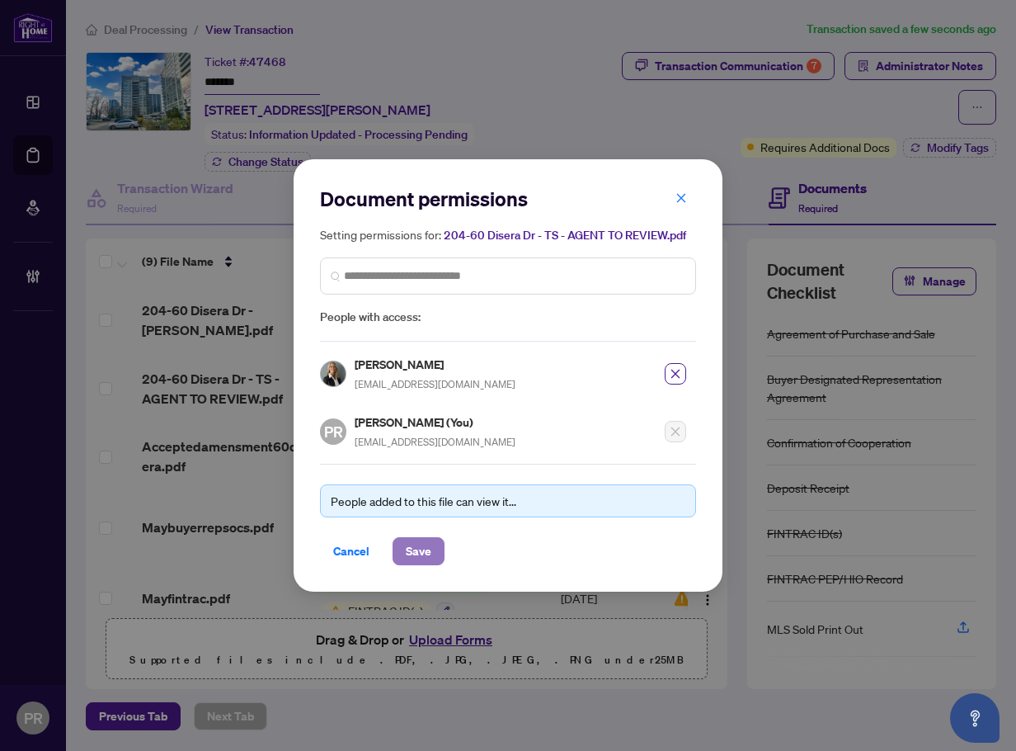
click at [434, 559] on button "Save" at bounding box center [419, 551] width 52 height 28
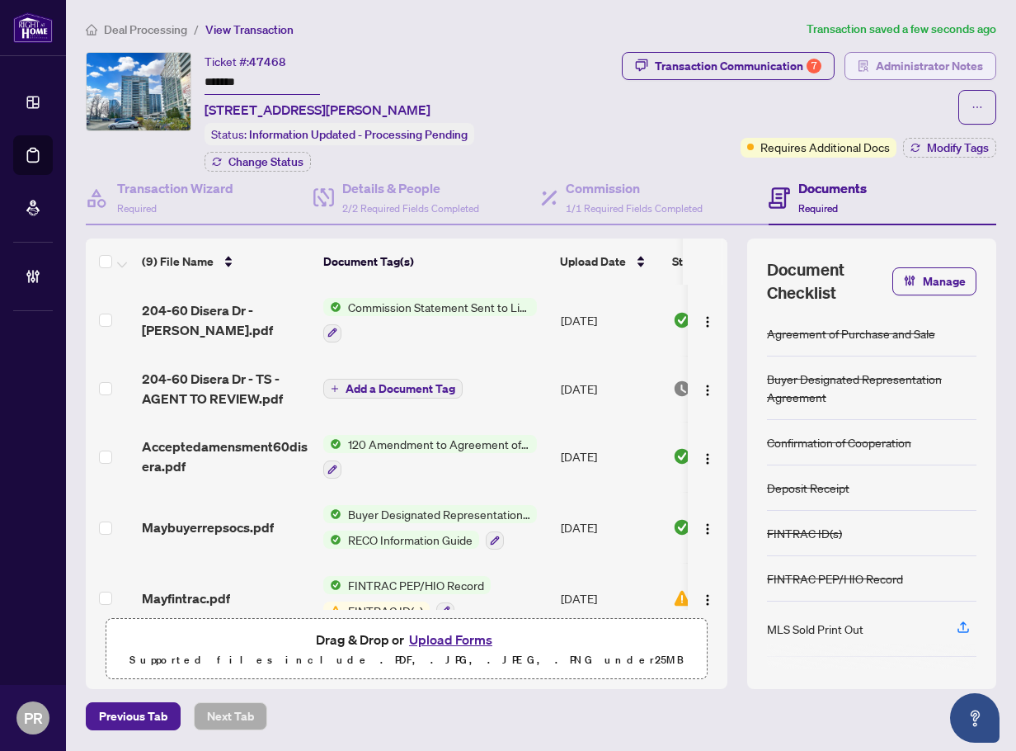
click at [926, 73] on span "Administrator Notes" at bounding box center [929, 66] width 107 height 26
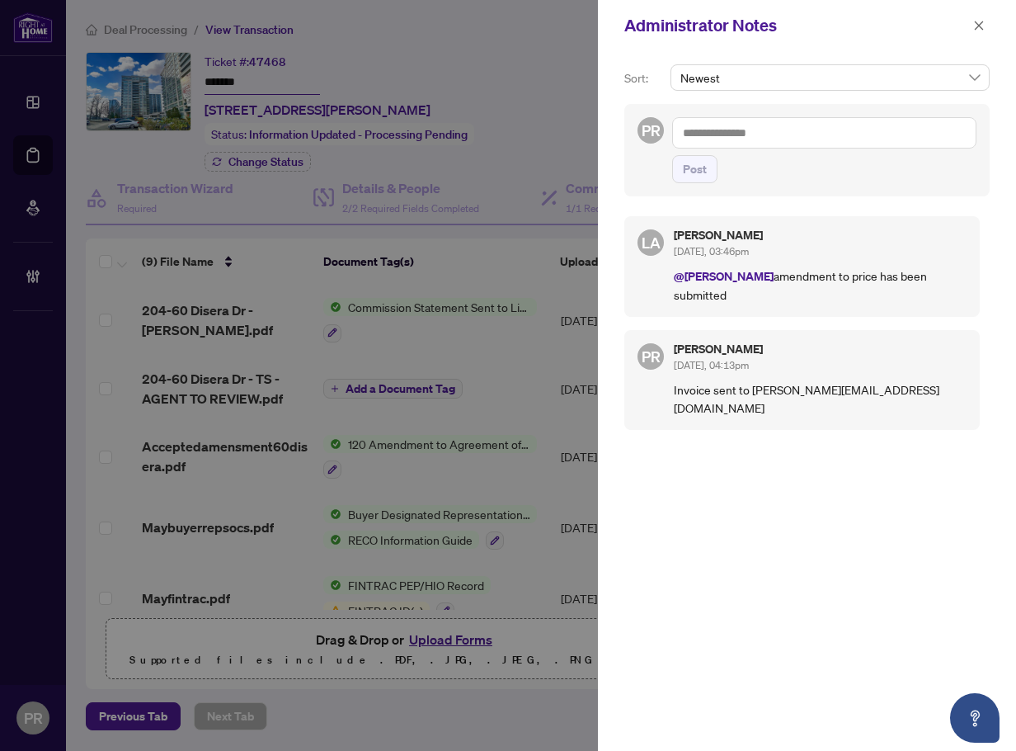
click at [845, 103] on div "Newest" at bounding box center [830, 84] width 326 height 40
click at [755, 144] on textarea at bounding box center [824, 132] width 304 height 31
type textarea "**********"
click at [668, 158] on div "**********" at bounding box center [807, 150] width 365 height 92
click at [700, 170] on span "Post" at bounding box center [695, 169] width 24 height 26
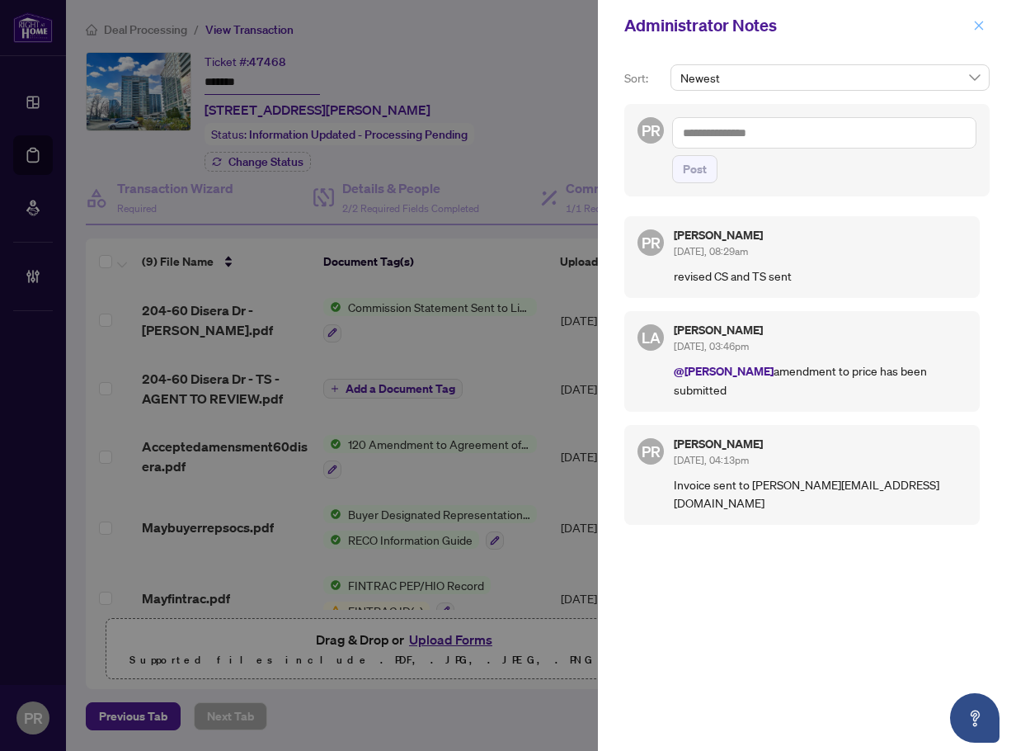
click at [982, 25] on icon "close" at bounding box center [980, 26] width 12 height 12
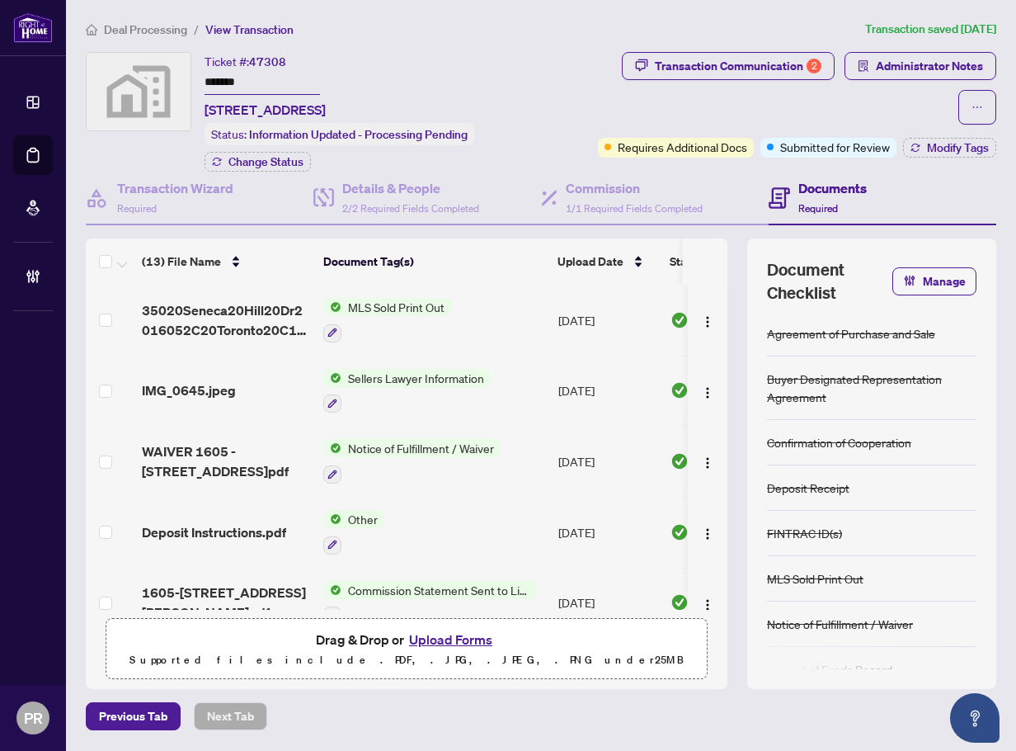
click at [234, 80] on input "*******" at bounding box center [263, 83] width 116 height 24
click at [326, 106] on span "[STREET_ADDRESS]" at bounding box center [265, 110] width 121 height 20
drag, startPoint x: 205, startPoint y: 105, endPoint x: 356, endPoint y: 108, distance: 151.8
click at [326, 108] on span "[STREET_ADDRESS]" at bounding box center [265, 110] width 121 height 20
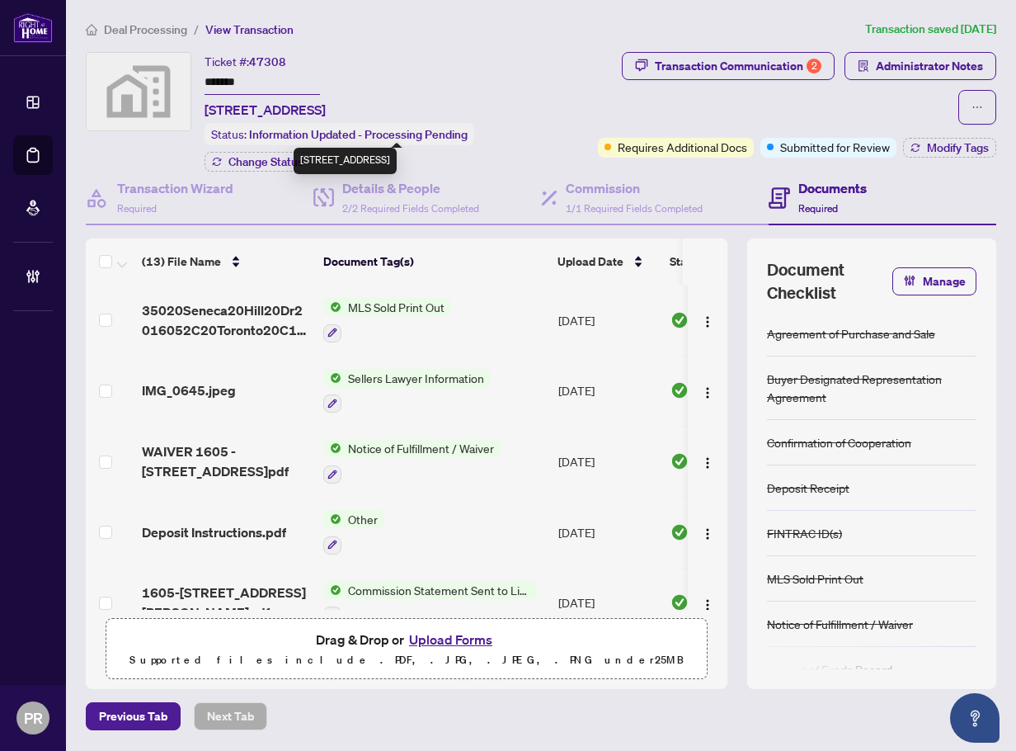
copy span "[STREET_ADDRESS]"
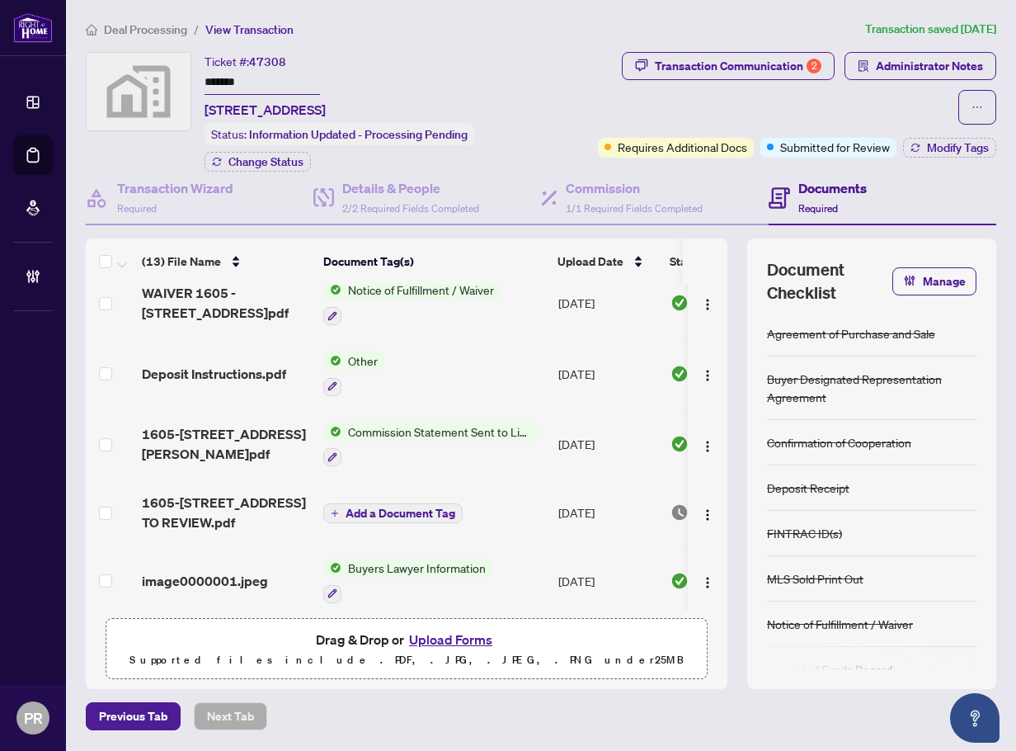
scroll to position [165, 0]
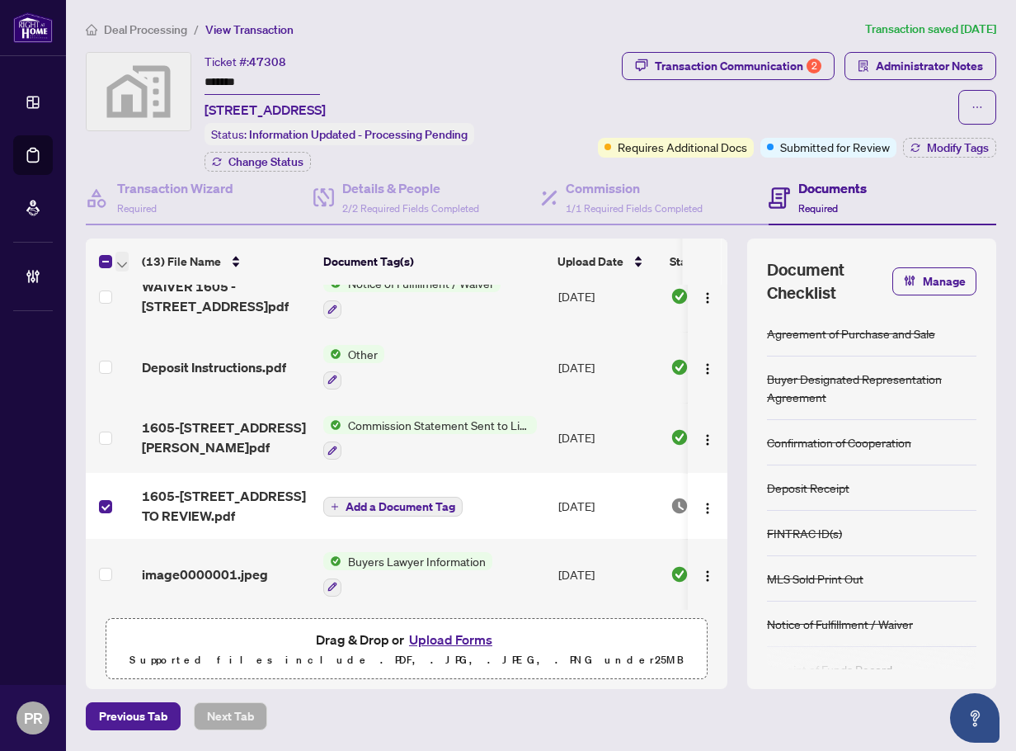
click at [117, 270] on span "button" at bounding box center [122, 261] width 10 height 18
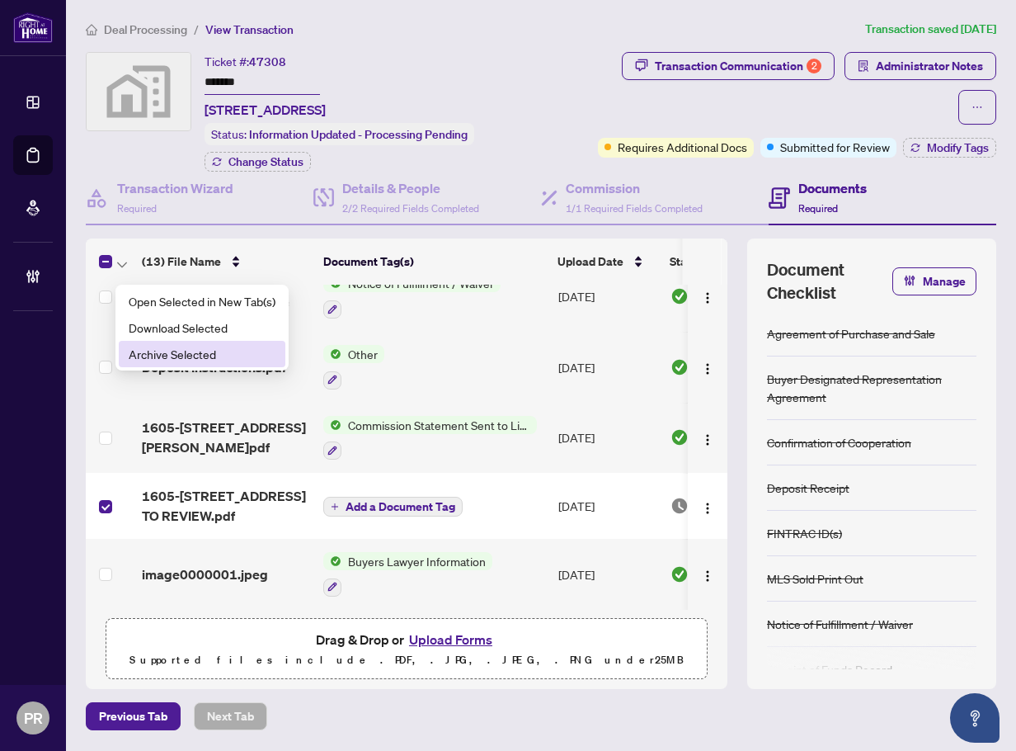
click at [199, 356] on span "Archive Selected" at bounding box center [202, 354] width 147 height 18
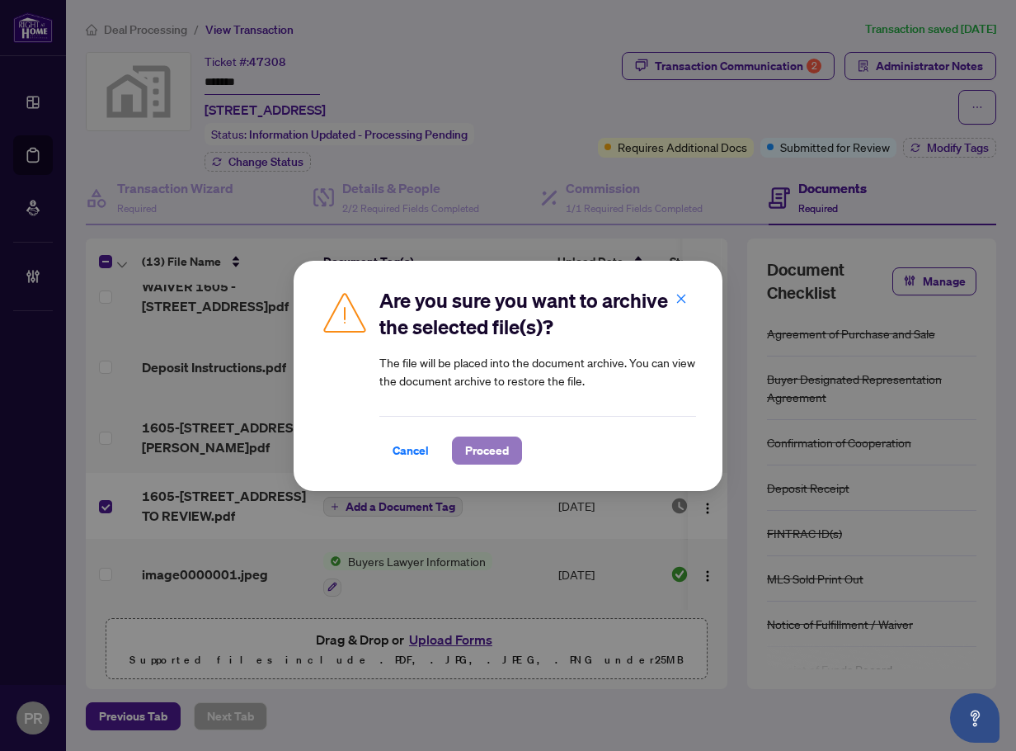
click at [483, 452] on span "Proceed" at bounding box center [487, 450] width 44 height 26
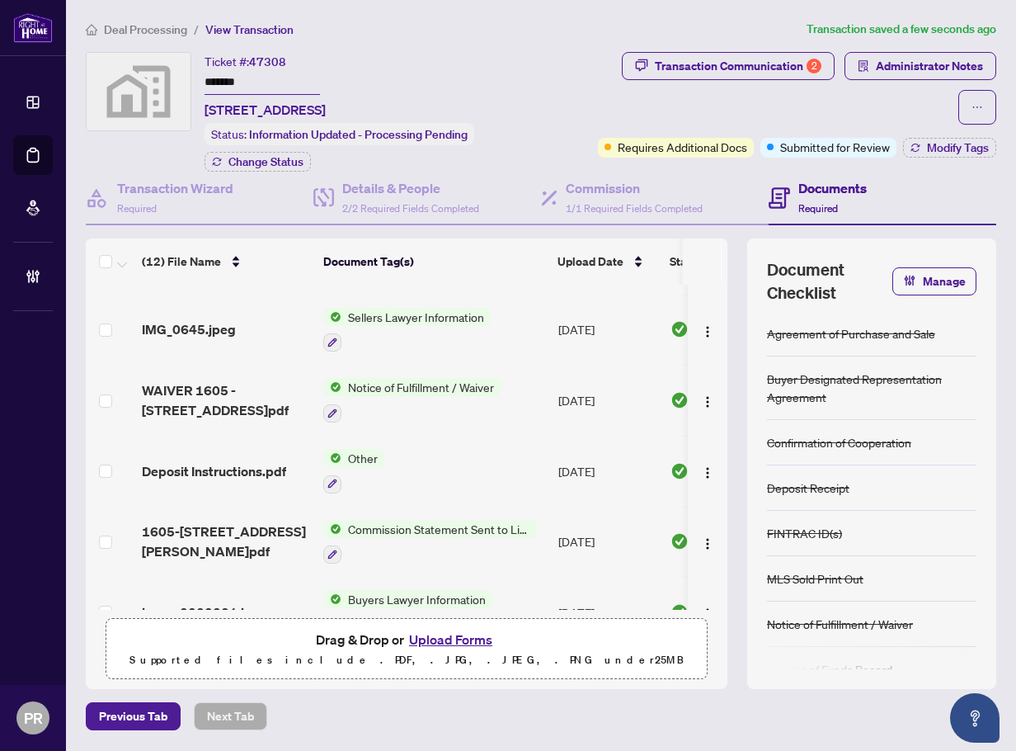
scroll to position [0, 0]
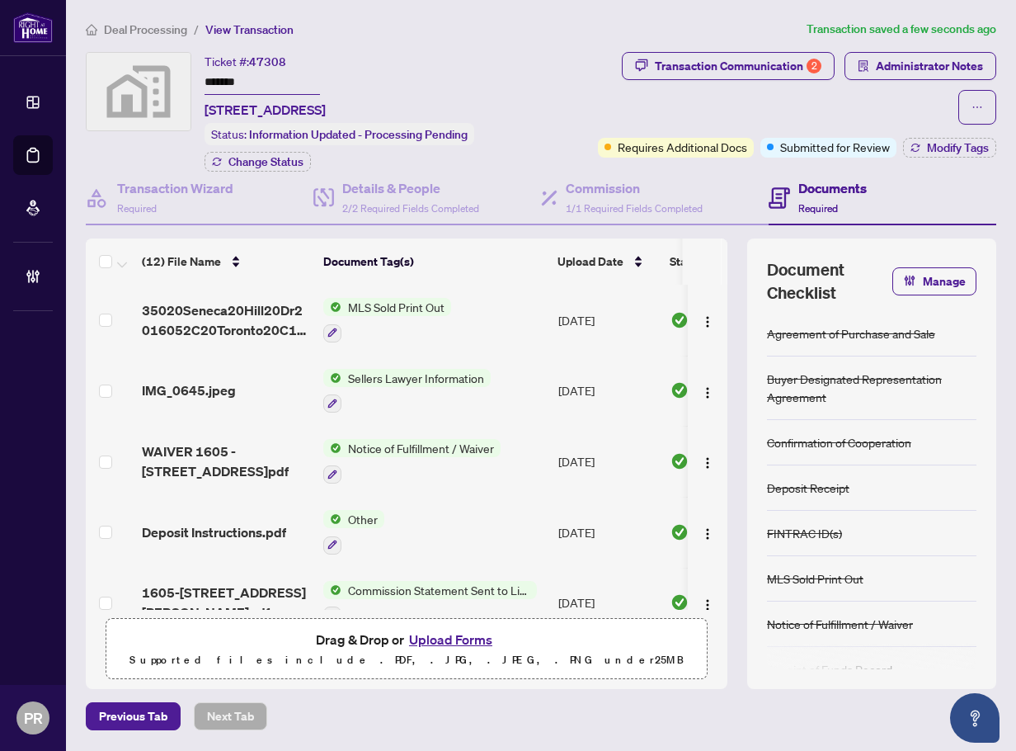
click at [444, 645] on button "Upload Forms" at bounding box center [450, 639] width 93 height 21
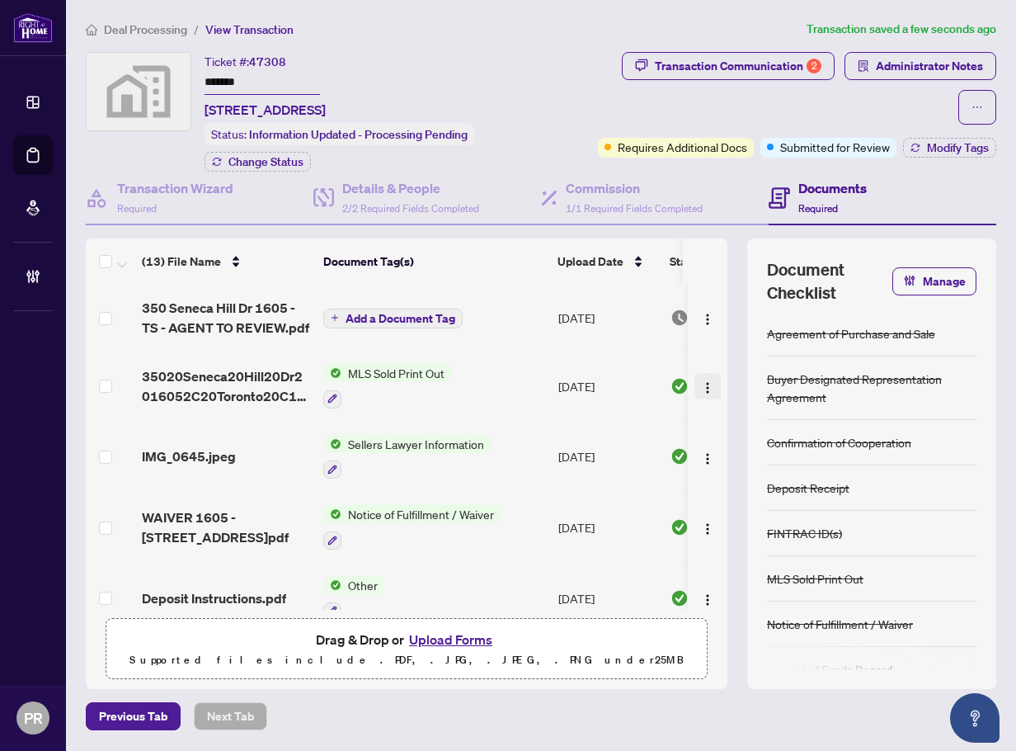
click at [695, 399] on button "button" at bounding box center [708, 386] width 26 height 26
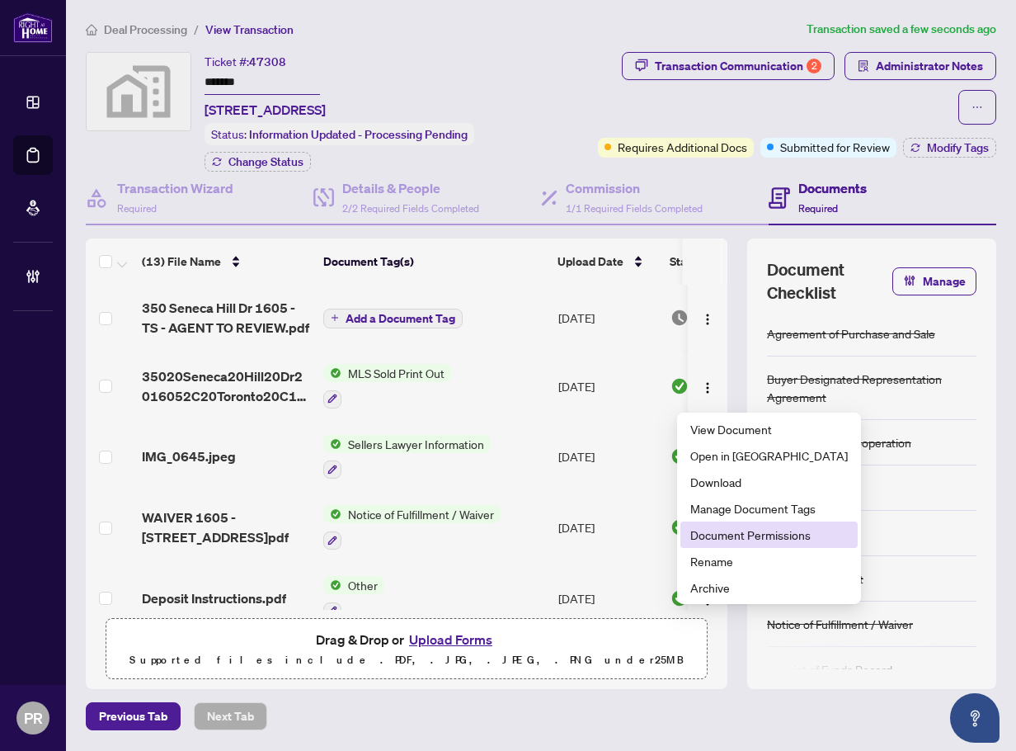
click at [740, 535] on span "Document Permissions" at bounding box center [770, 535] width 158 height 18
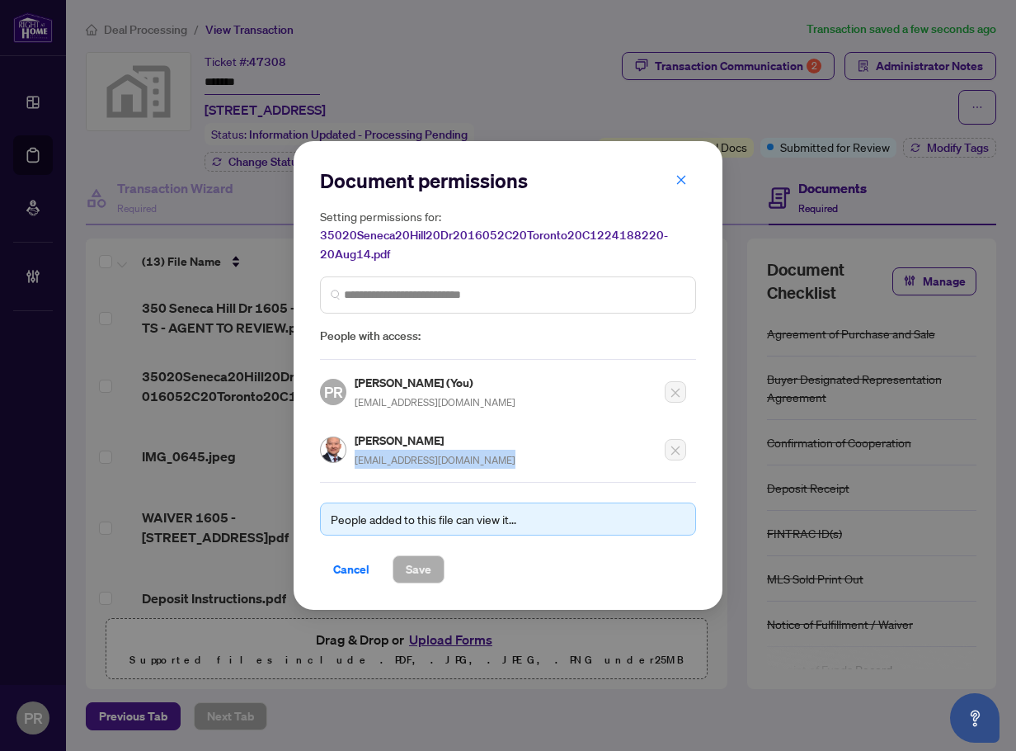
drag, startPoint x: 354, startPoint y: 460, endPoint x: 494, endPoint y: 453, distance: 140.4
click at [494, 453] on div "[PERSON_NAME] [EMAIL_ADDRESS][DOMAIN_NAME]" at bounding box center [503, 445] width 366 height 48
copy span "[EMAIL_ADDRESS][DOMAIN_NAME]"
click at [355, 573] on span "Cancel" at bounding box center [351, 569] width 36 height 26
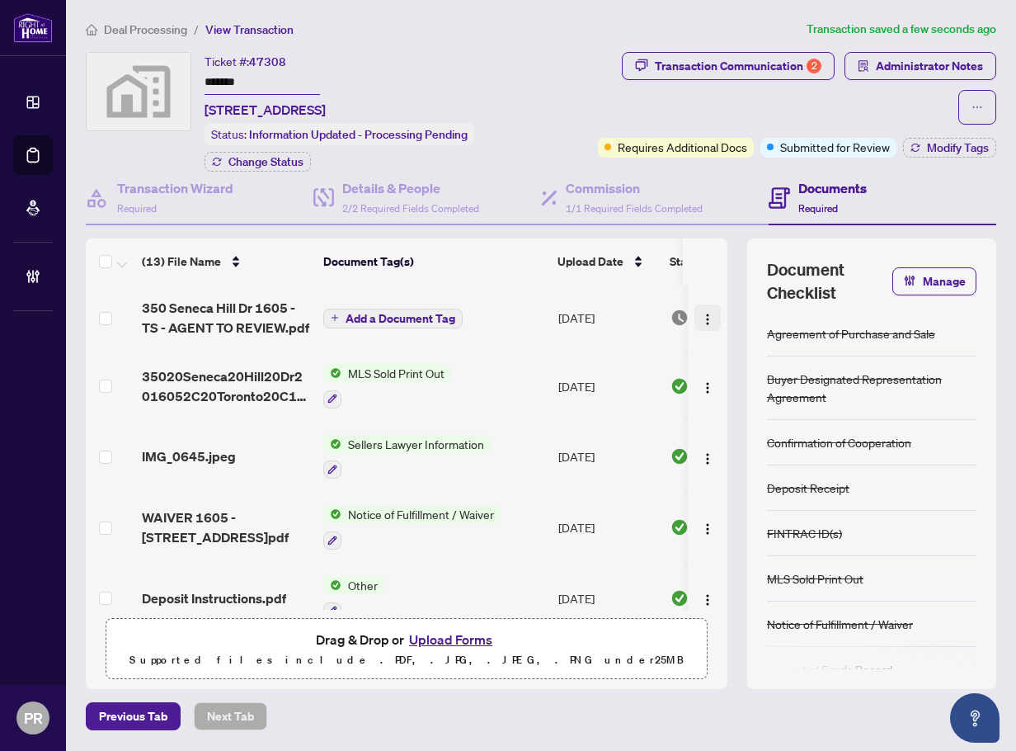
click at [701, 326] on img "button" at bounding box center [707, 319] width 13 height 13
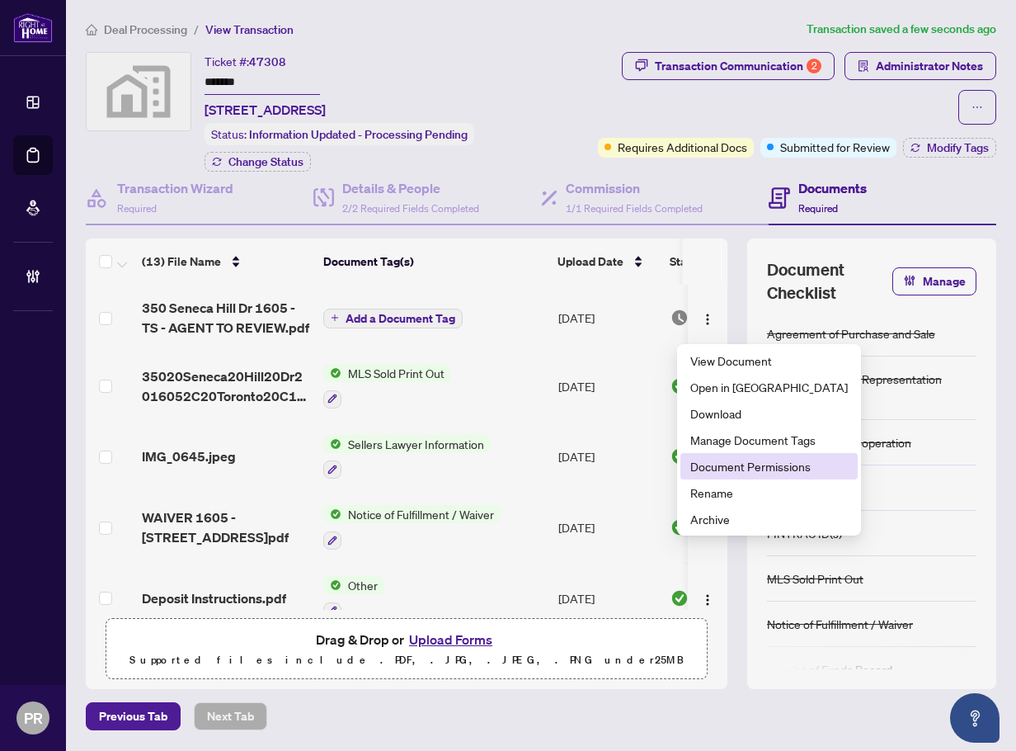
click at [724, 472] on span "Document Permissions" at bounding box center [770, 466] width 158 height 18
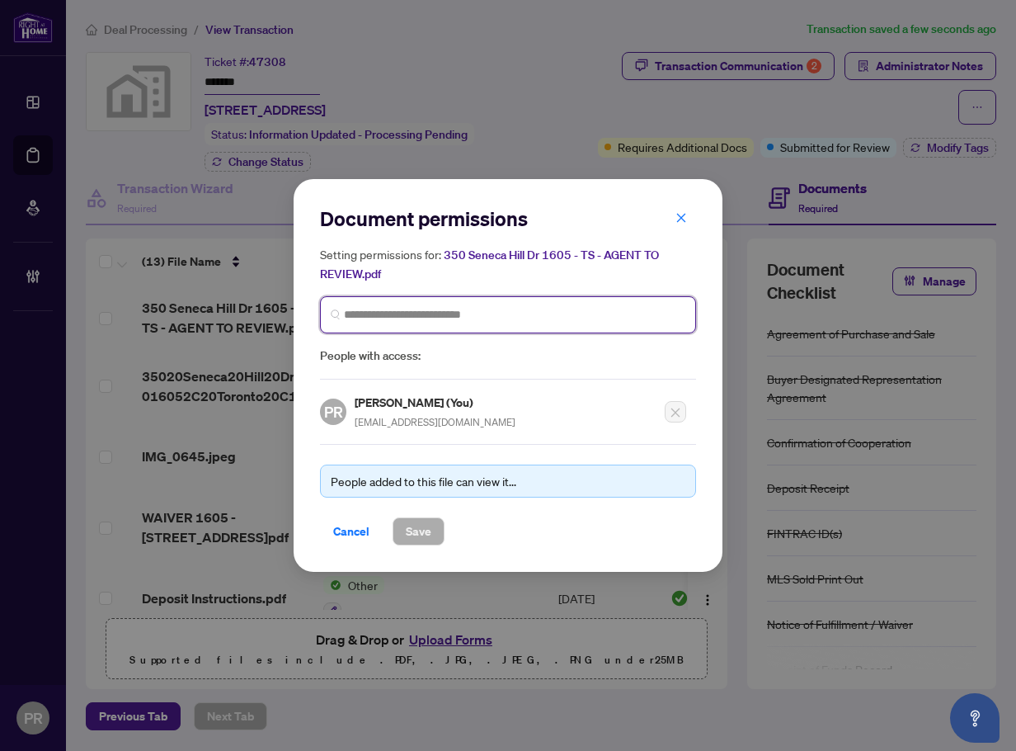
click at [418, 317] on input "search" at bounding box center [515, 314] width 342 height 17
paste input "**********"
type input "**********"
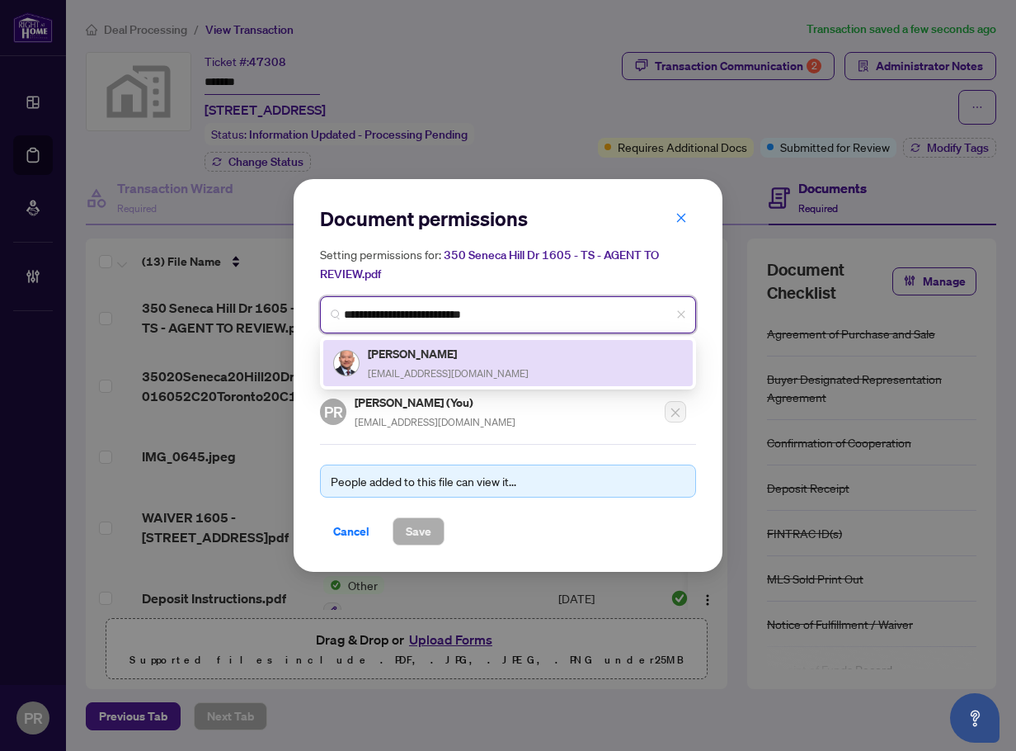
click at [431, 351] on h5 "[PERSON_NAME]" at bounding box center [448, 353] width 161 height 19
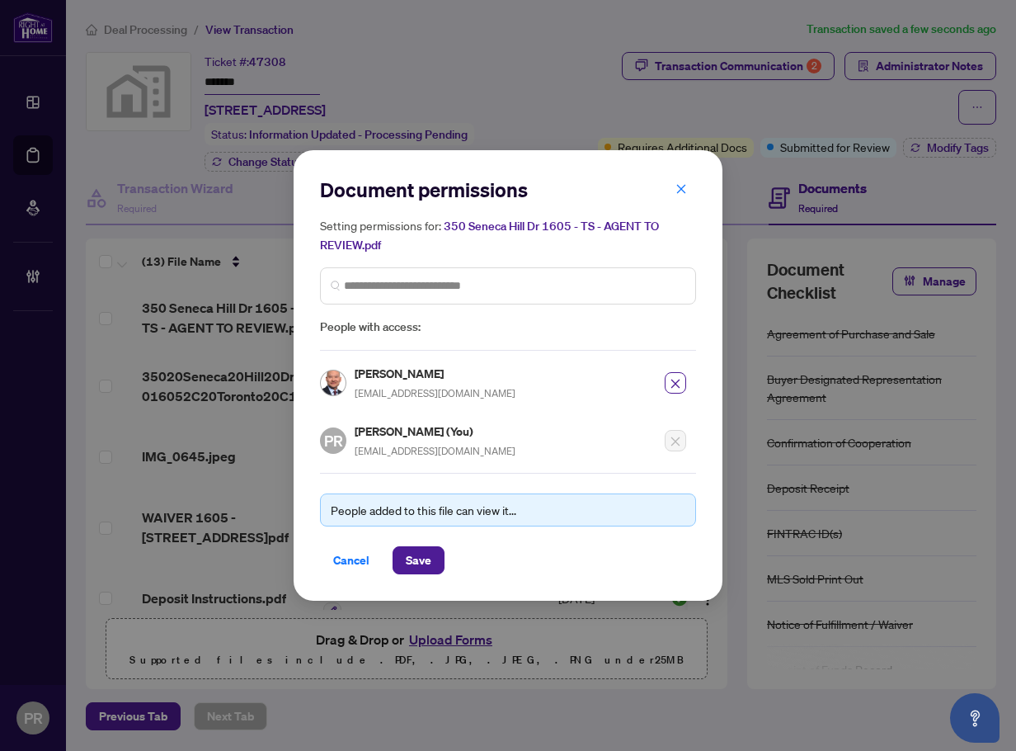
click at [443, 573] on div "Document permissions Setting permissions for: [STREET_ADDRESS] TO REVIEW.pdf 65…" at bounding box center [508, 375] width 429 height 450
click at [436, 567] on button "Save" at bounding box center [419, 560] width 52 height 28
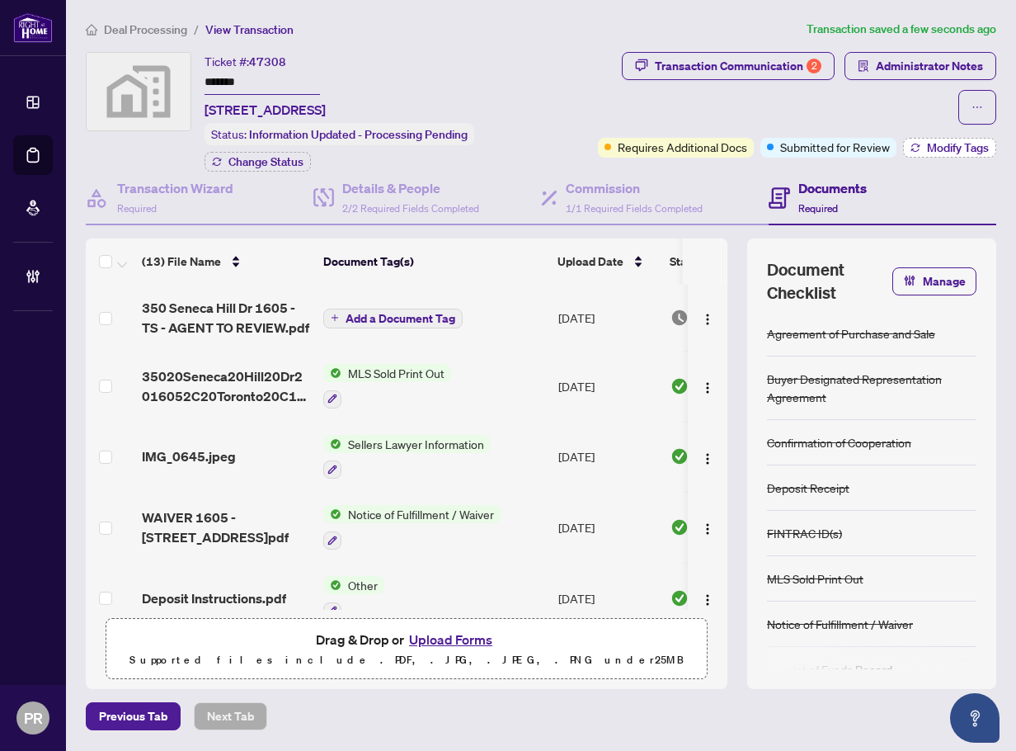
click at [952, 158] on button "Modify Tags" at bounding box center [949, 148] width 93 height 20
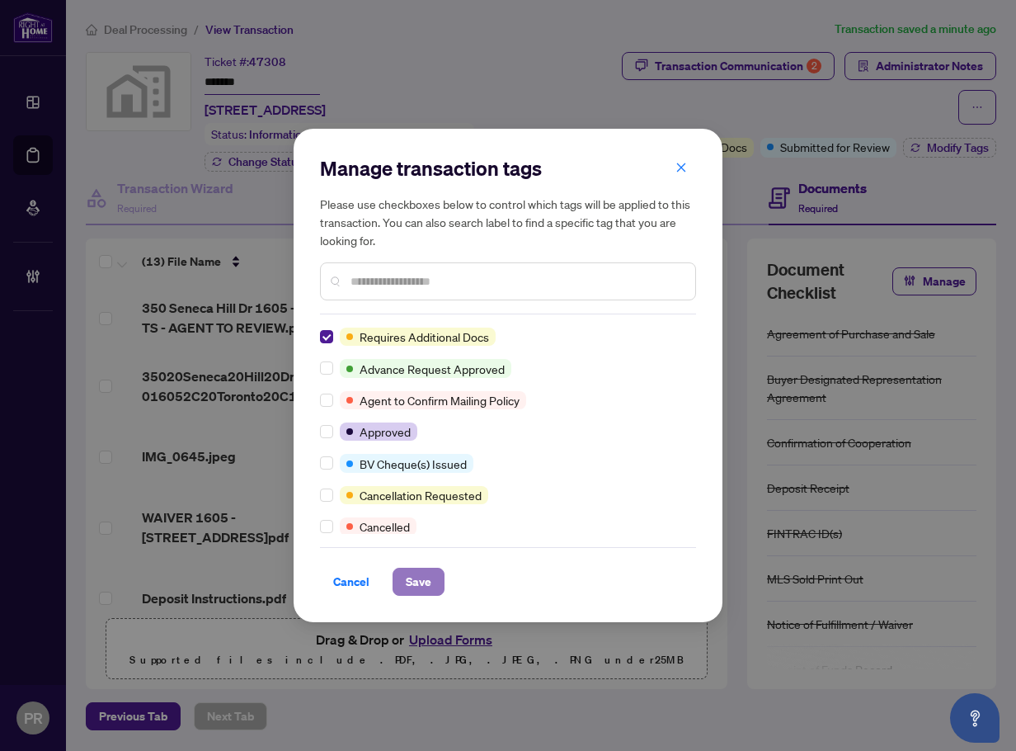
click at [415, 584] on span "Save" at bounding box center [419, 581] width 26 height 26
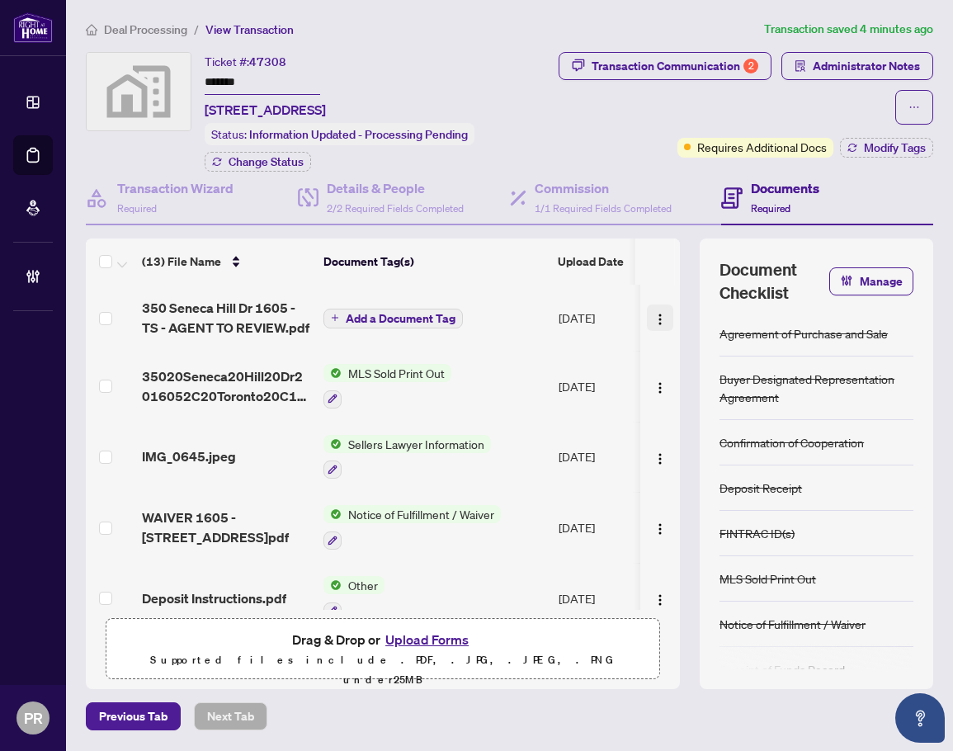
click at [653, 326] on img "button" at bounding box center [659, 319] width 13 height 13
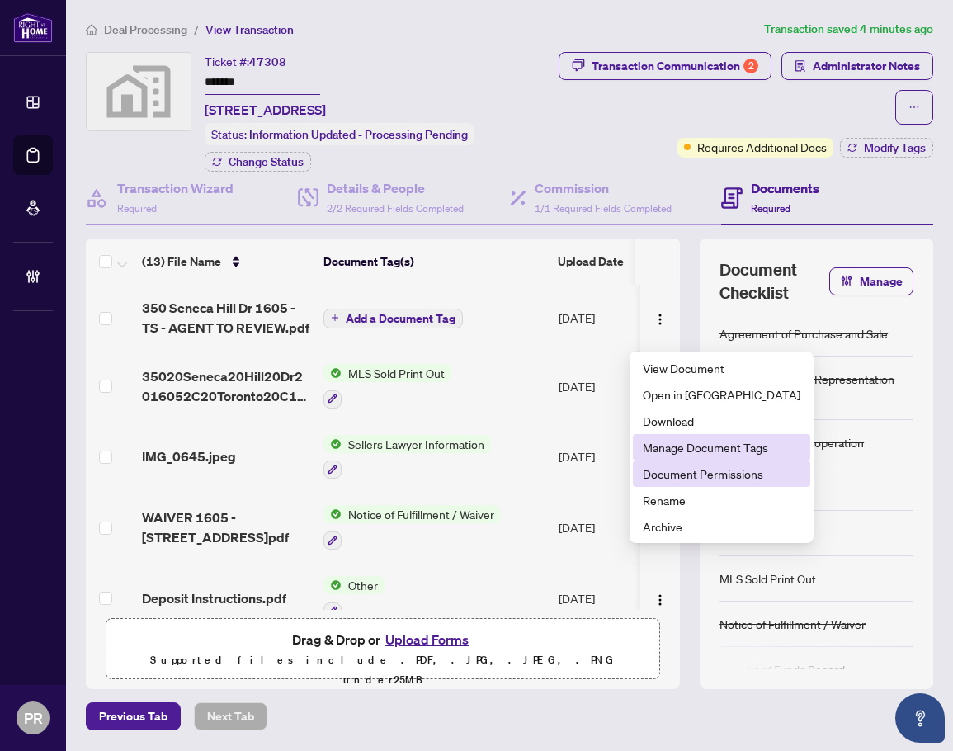
click at [675, 469] on span "Document Permissions" at bounding box center [722, 473] width 158 height 18
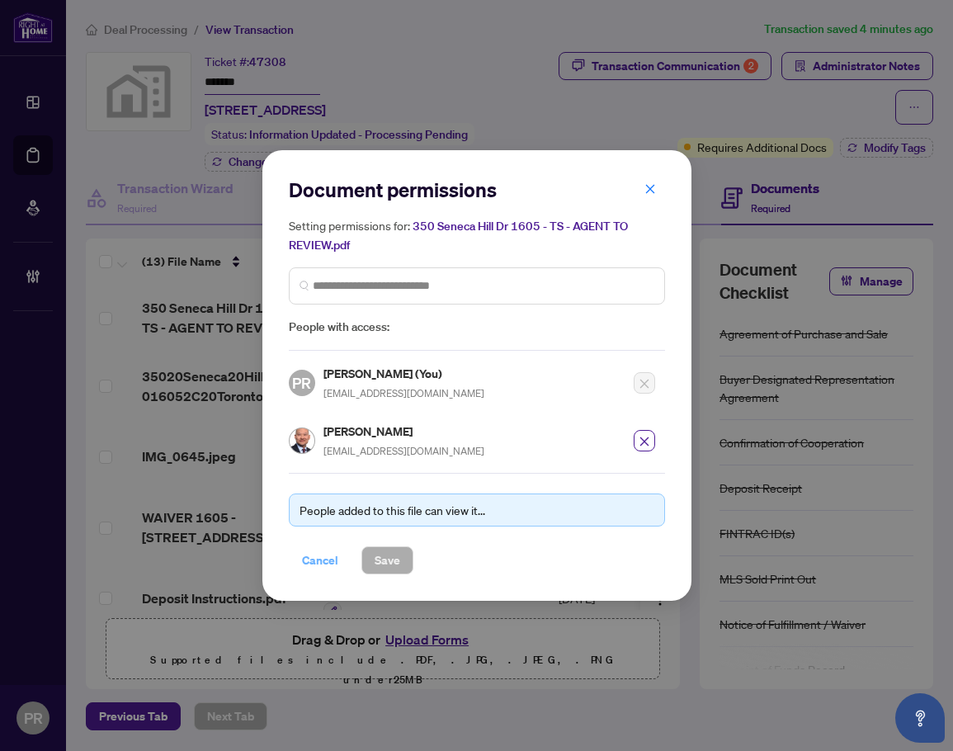
click at [315, 551] on span "Cancel" at bounding box center [320, 560] width 36 height 26
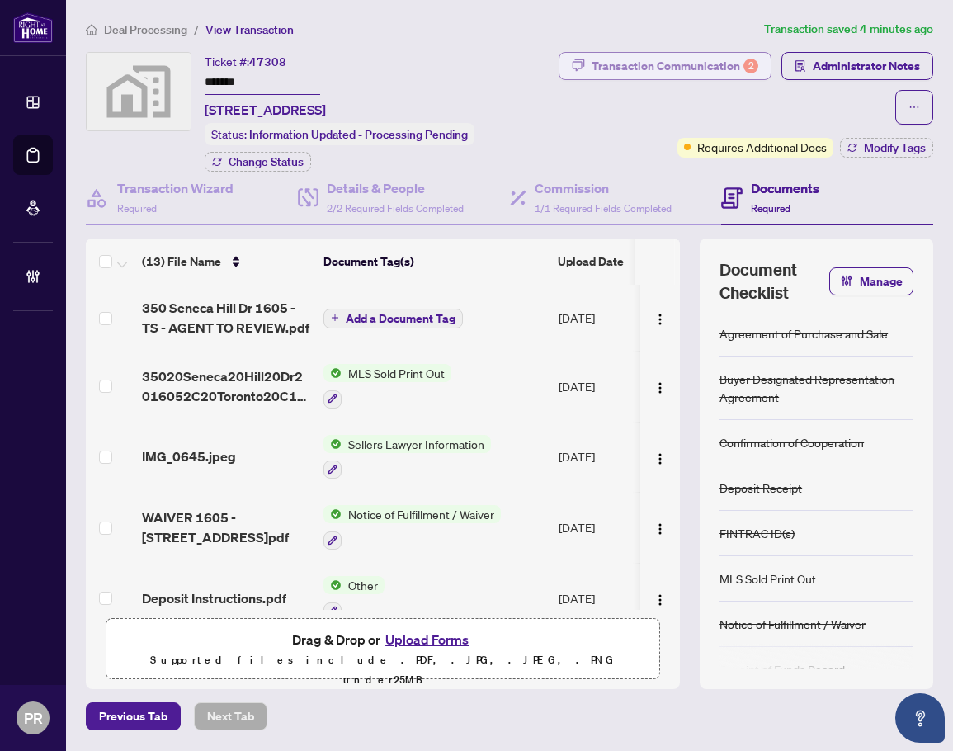
click at [758, 64] on div "Transaction Communication 2" at bounding box center [675, 66] width 167 height 26
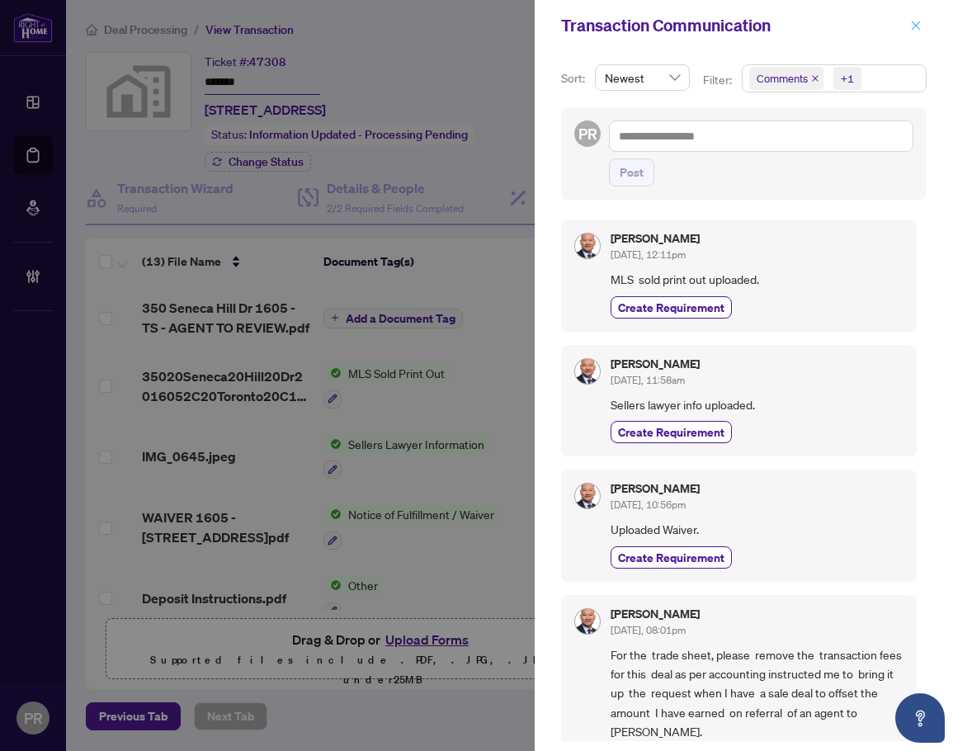
click at [911, 24] on icon "close" at bounding box center [916, 26] width 12 height 12
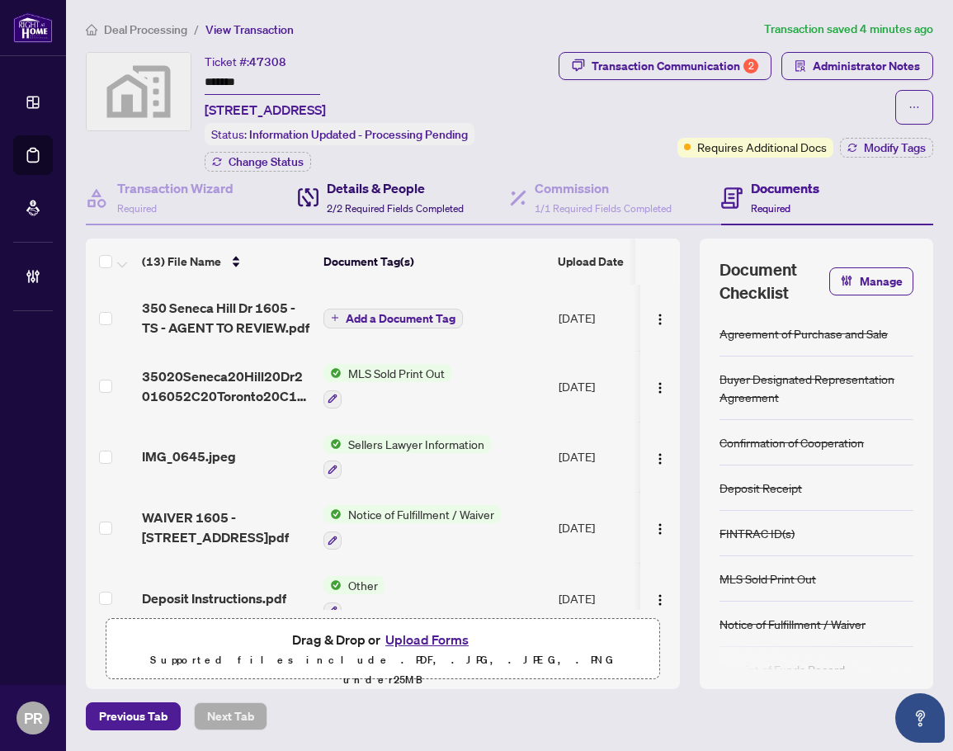
click at [383, 215] on span "2/2 Required Fields Completed" at bounding box center [395, 208] width 137 height 12
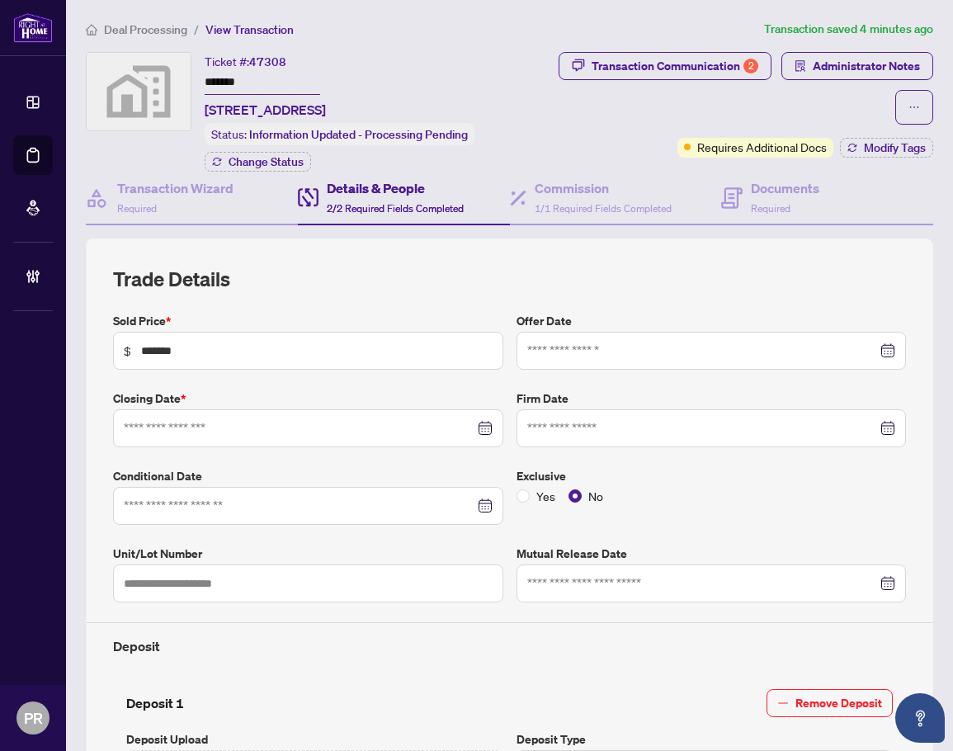
type input "**********"
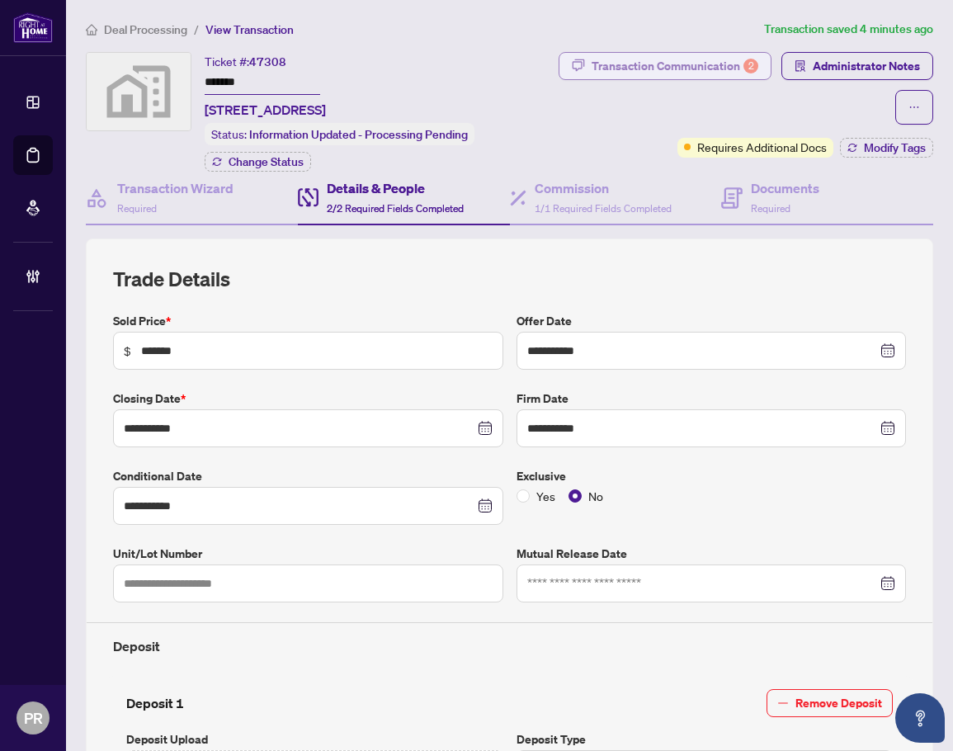
click at [758, 69] on div "Transaction Communication 2" at bounding box center [675, 66] width 167 height 26
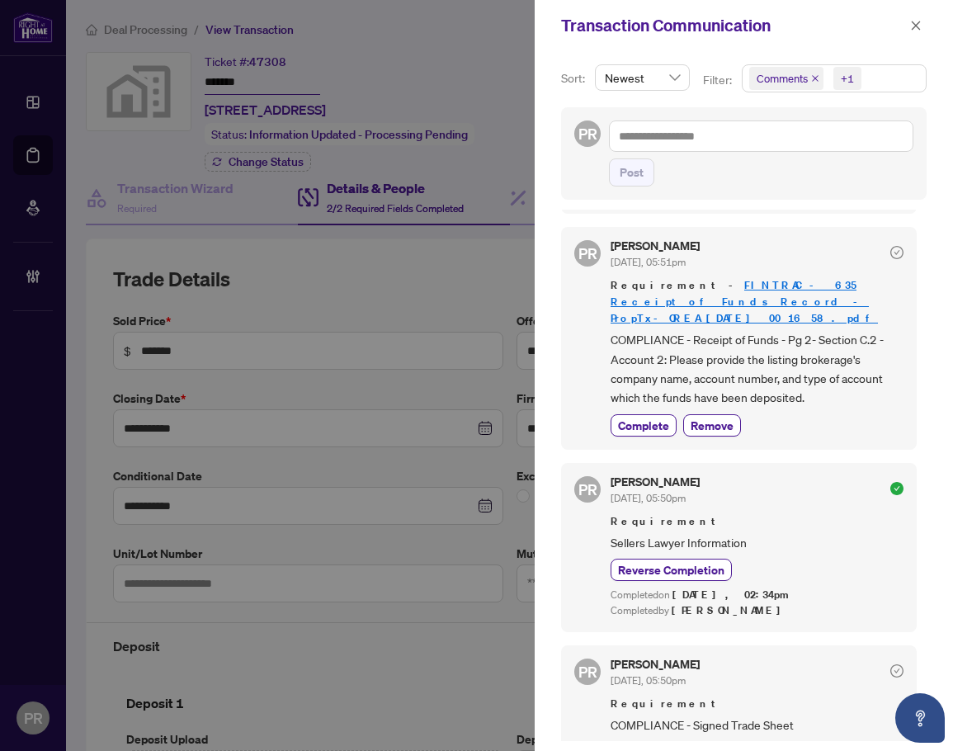
scroll to position [908, 0]
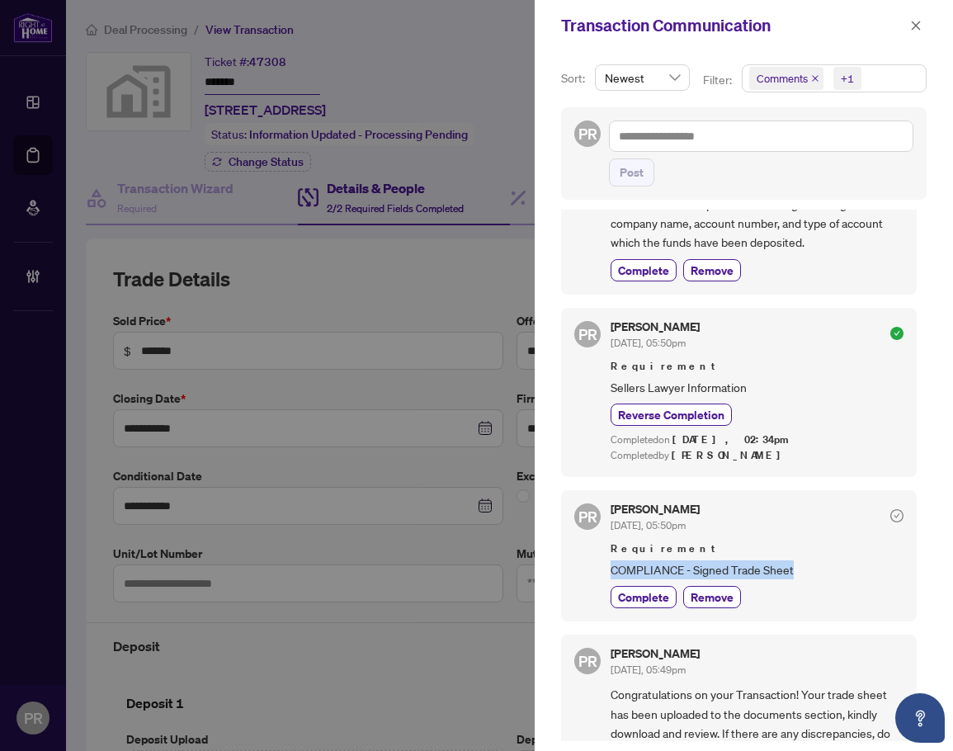
drag, startPoint x: 803, startPoint y: 549, endPoint x: 606, endPoint y: 558, distance: 196.5
click at [606, 558] on div "PR [PERSON_NAME] [DATE], 05:50pm Requirement COMPLIANCE - Signed Trade Sheet Co…" at bounding box center [739, 555] width 356 height 131
copy span "COMPLIANCE - Signed Trade Sheet"
click at [710, 588] on span "Remove" at bounding box center [712, 596] width 43 height 17
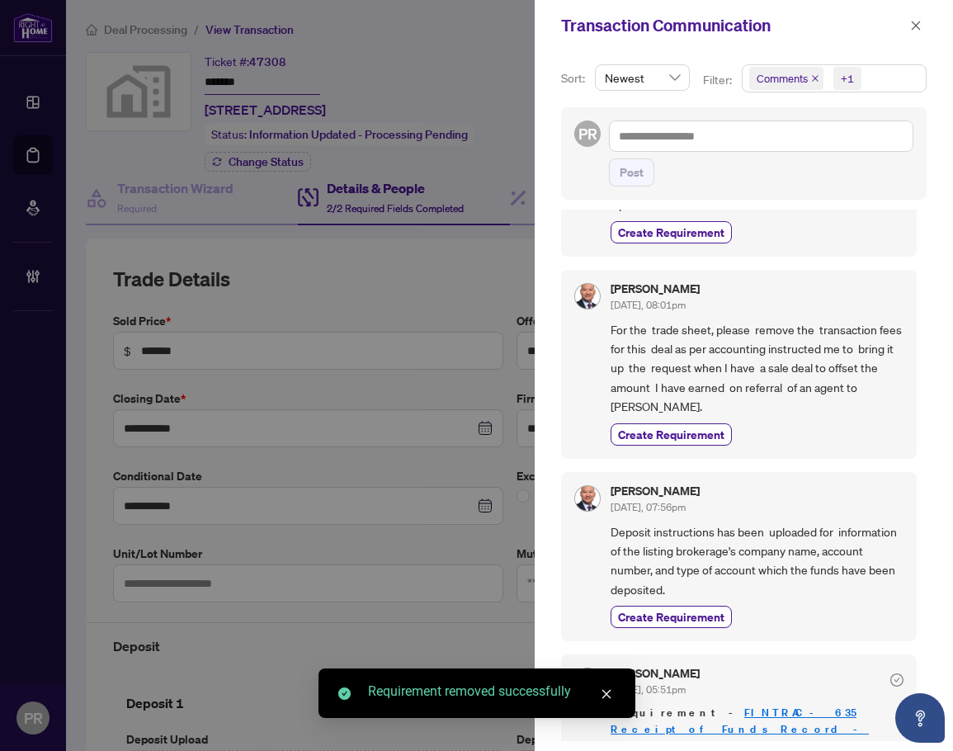
scroll to position [0, 0]
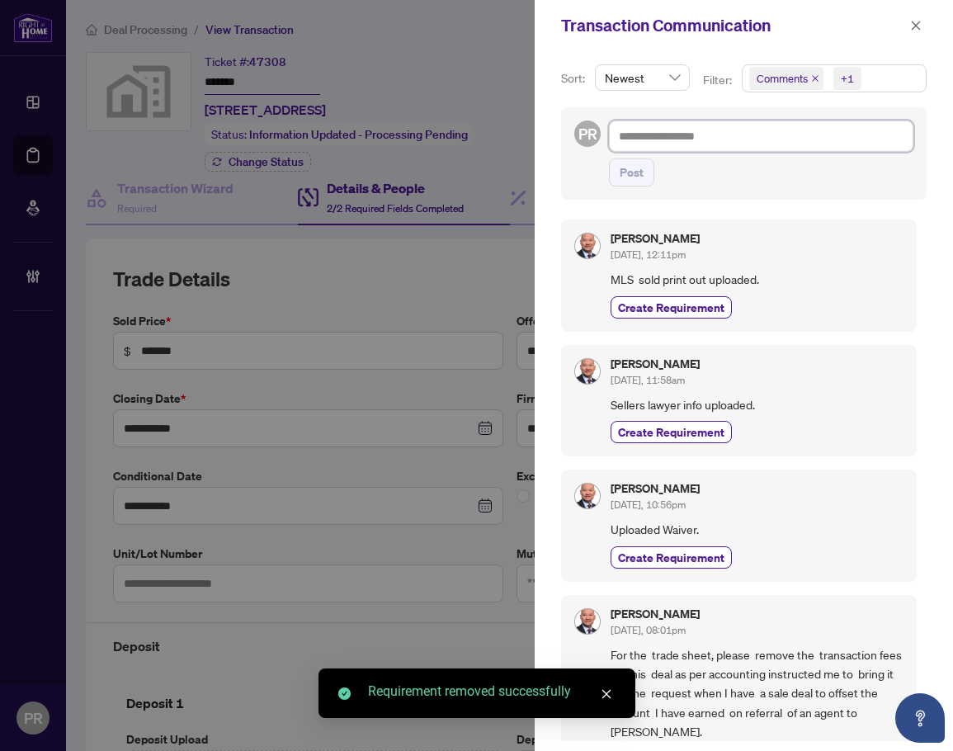
click at [712, 143] on textarea at bounding box center [761, 135] width 304 height 31
paste textarea "**********"
type textarea "**********"
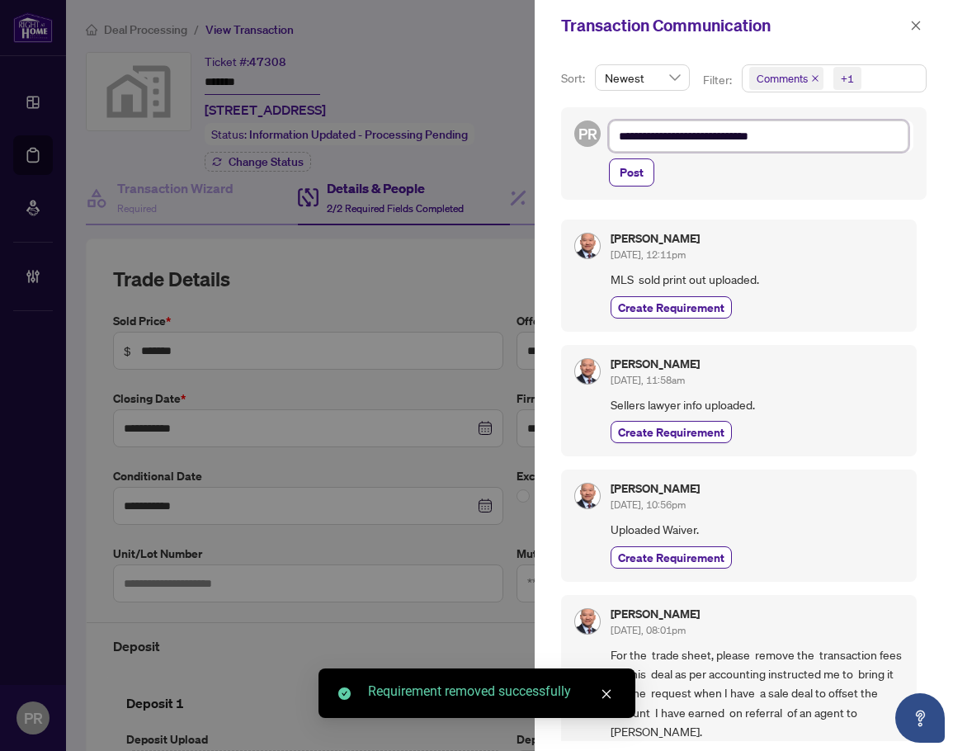
type textarea "**********"
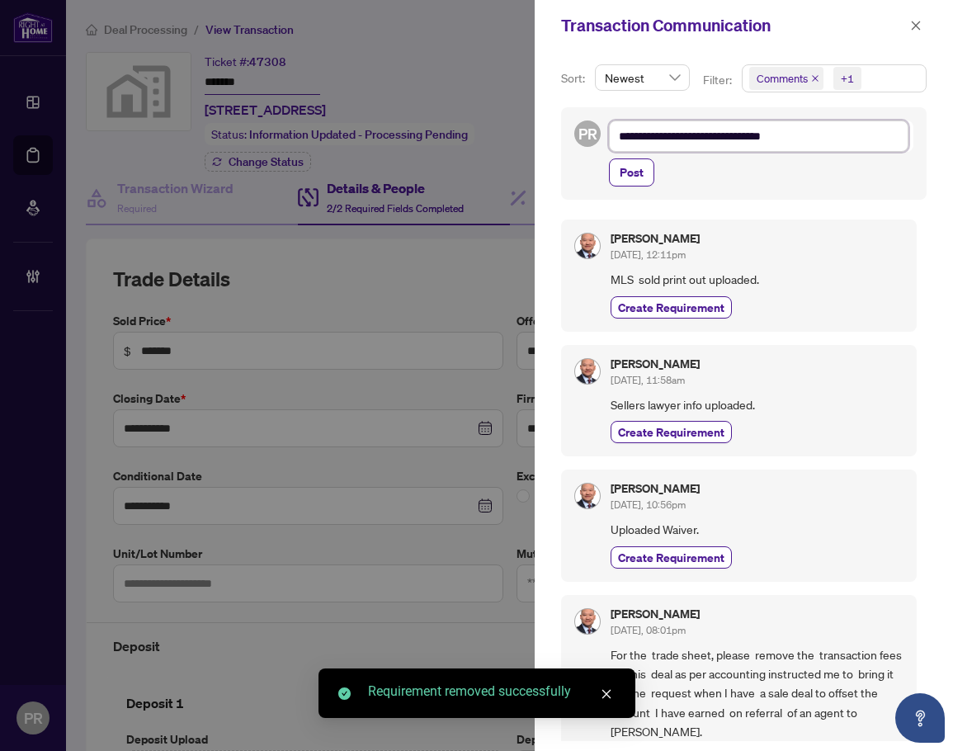
type textarea "**********"
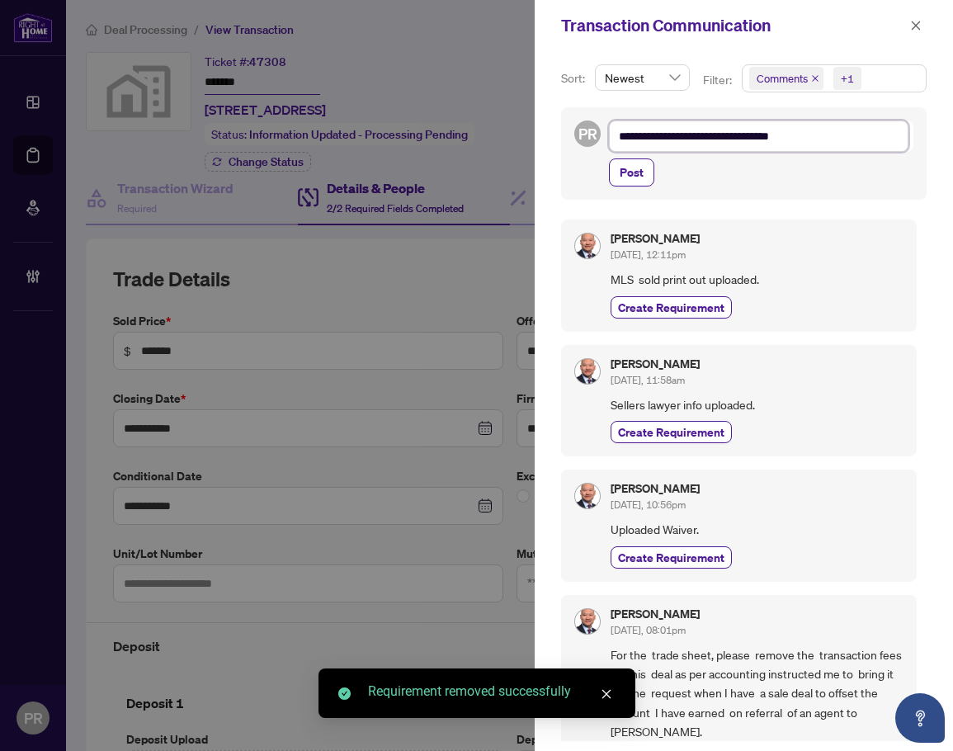
type textarea "**********"
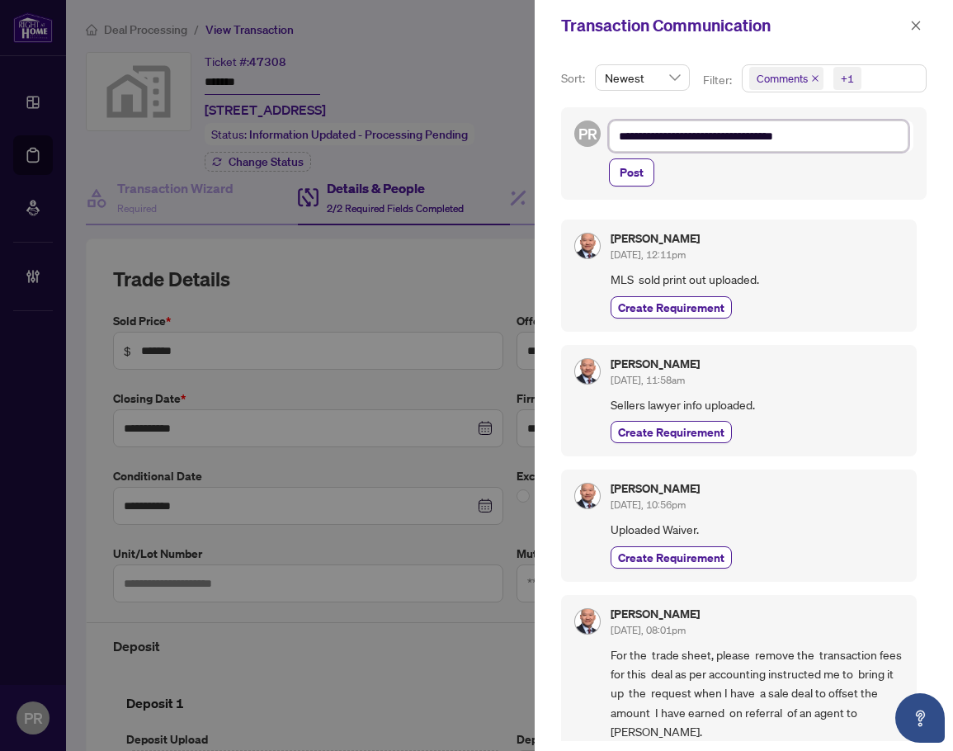
type textarea "**********"
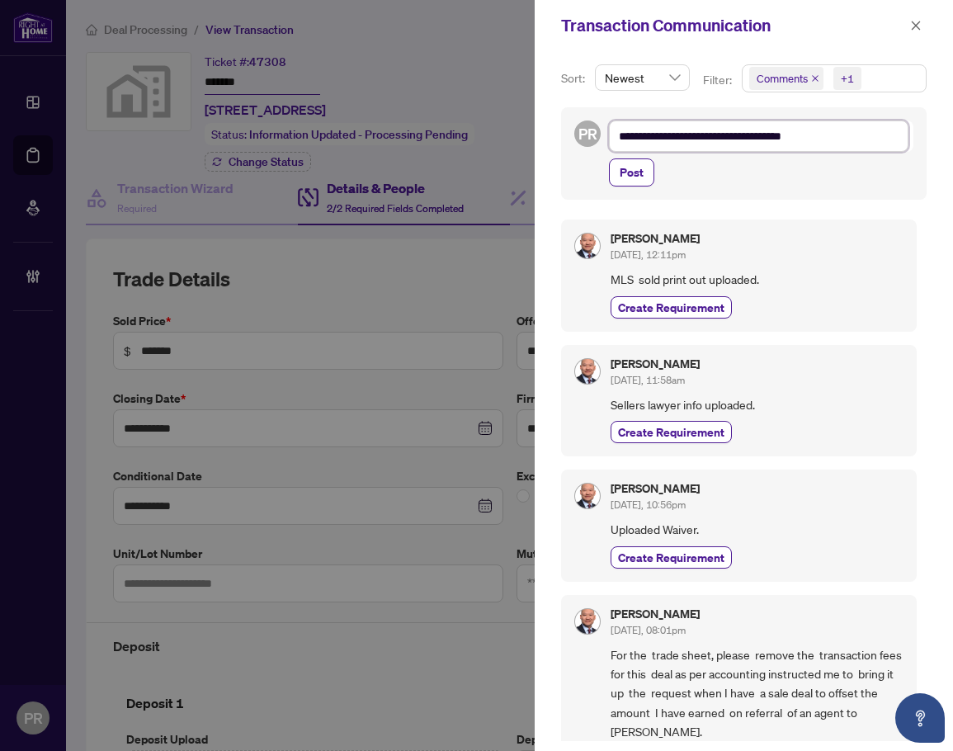
type textarea "**********"
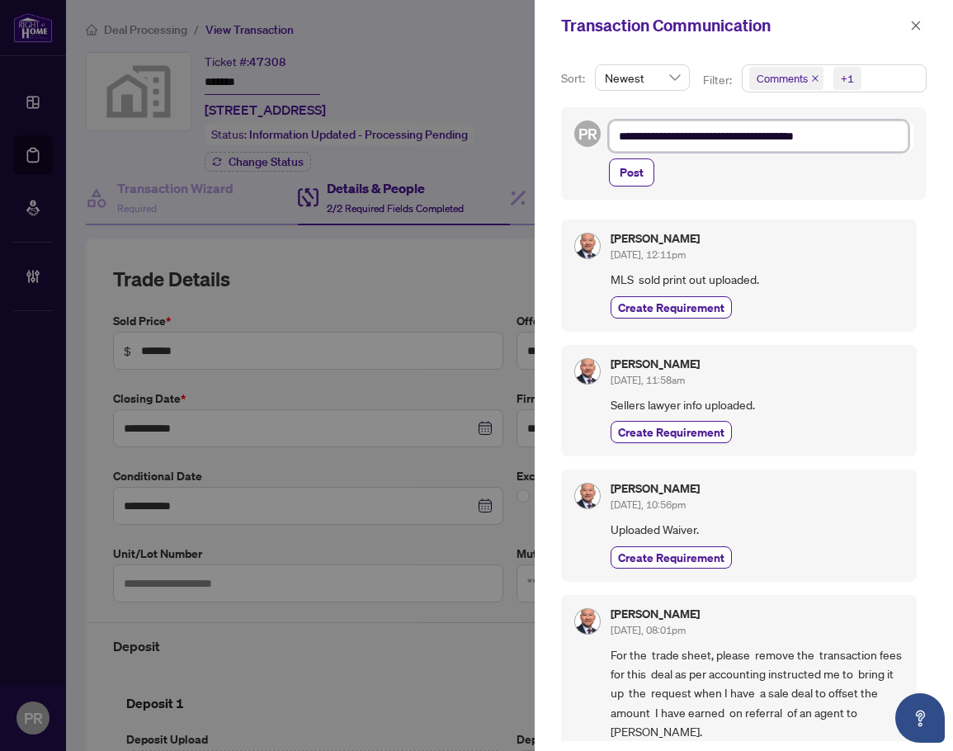
type textarea "**********"
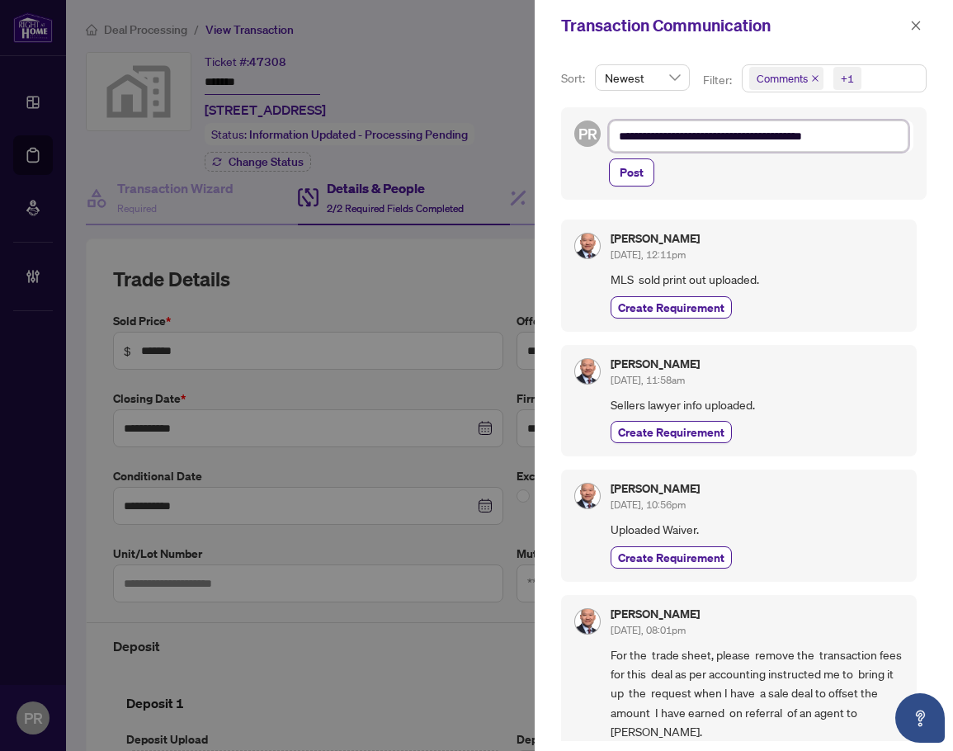
type textarea "**********"
click at [655, 181] on div "Post" at bounding box center [761, 172] width 304 height 28
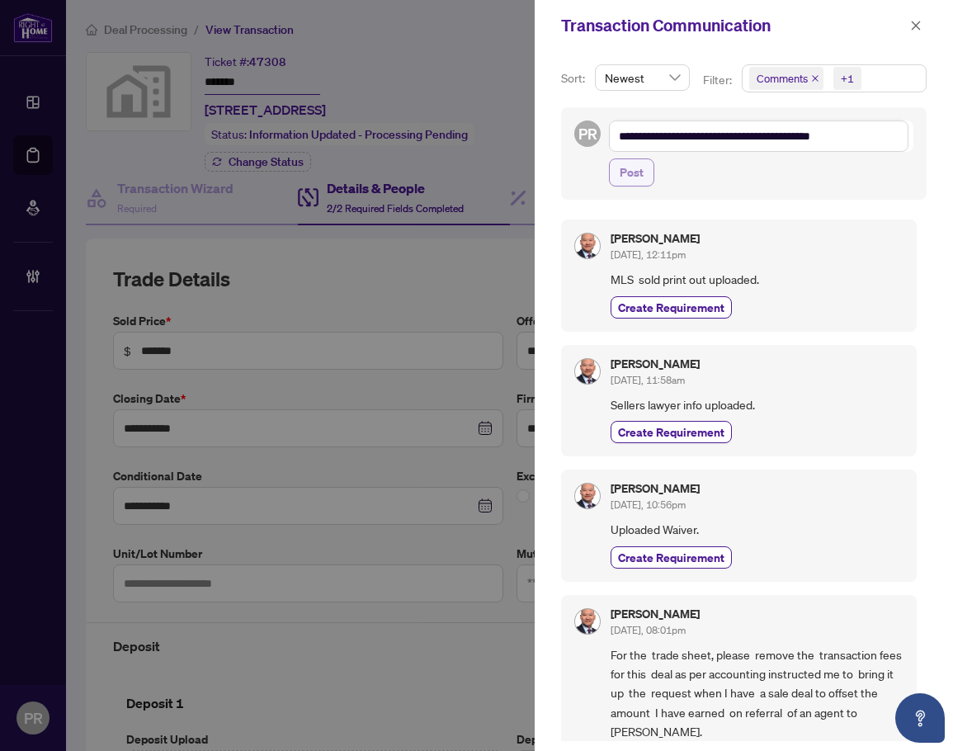
click at [650, 181] on button "Post" at bounding box center [631, 172] width 45 height 28
type textarea "**********"
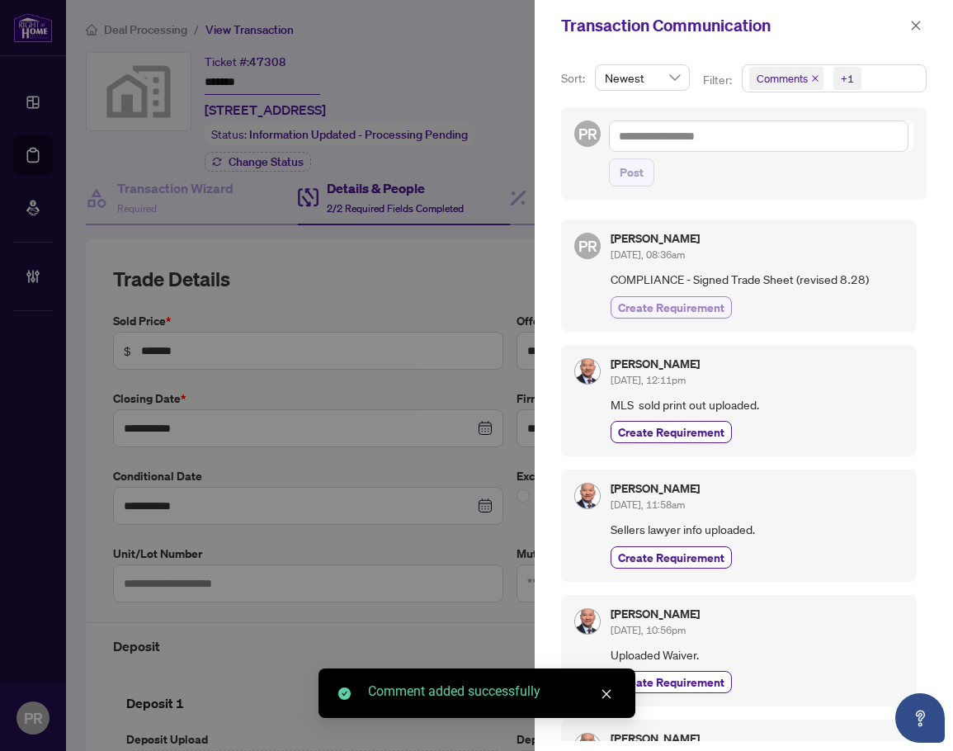
click at [703, 306] on span "Create Requirement" at bounding box center [671, 307] width 106 height 17
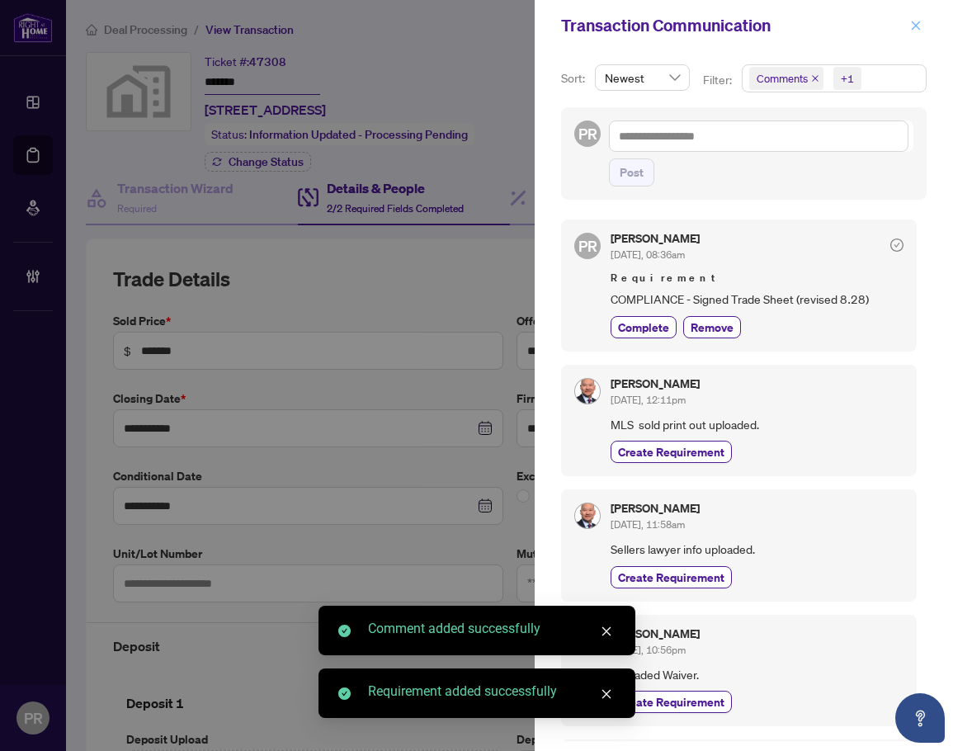
click at [912, 31] on icon "close" at bounding box center [916, 26] width 12 height 12
